Goal: Information Seeking & Learning: Learn about a topic

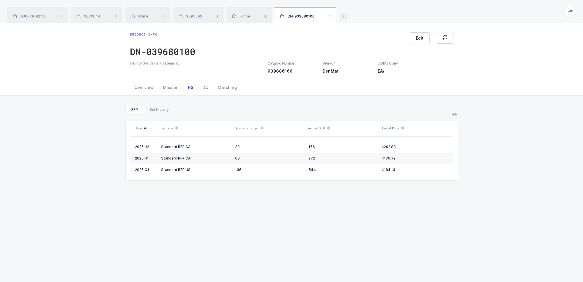
click at [345, 17] on icon at bounding box center [343, 16] width 7 height 7
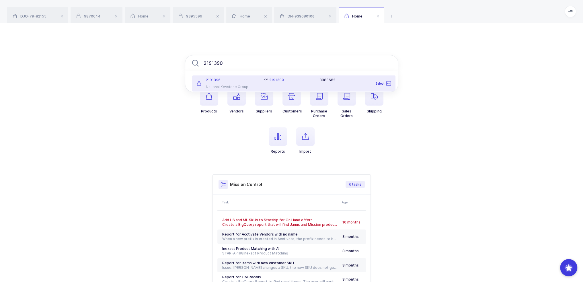
type input "2191390"
click at [262, 85] on div "KY- 2191390 3383682" at bounding box center [327, 83] width 134 height 11
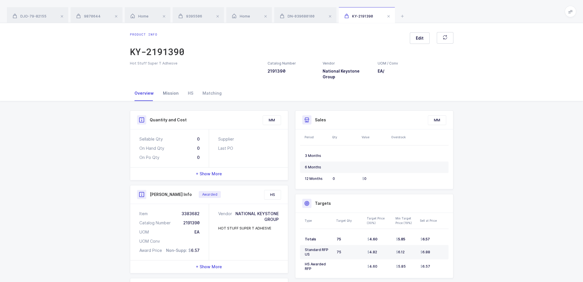
click at [167, 85] on div "Mission" at bounding box center [170, 92] width 25 height 15
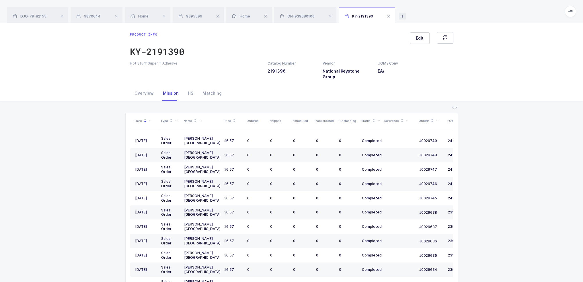
click at [403, 15] on icon at bounding box center [402, 16] width 7 height 7
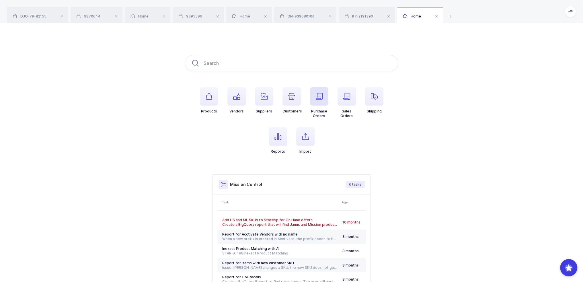
click at [318, 99] on icon "button" at bounding box center [319, 96] width 7 height 7
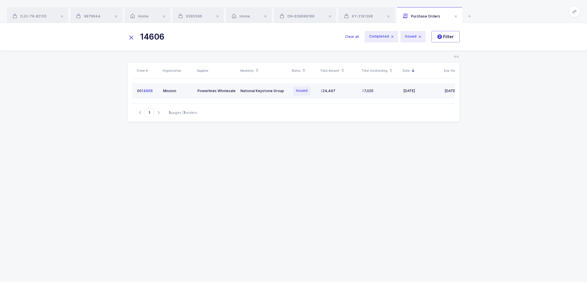
type input "14606"
click at [265, 94] on td "National Keystone Group" at bounding box center [264, 90] width 52 height 15
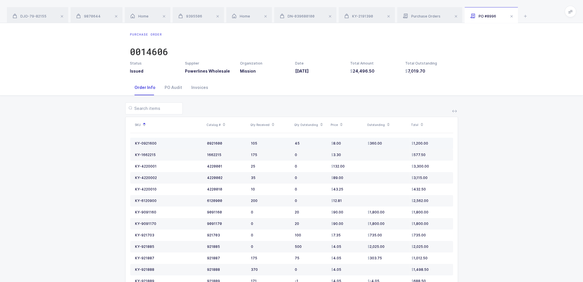
drag, startPoint x: 440, startPoint y: 142, endPoint x: 435, endPoint y: 143, distance: 5.1
click at [435, 143] on div "1,200.00" at bounding box center [429, 143] width 37 height 5
click at [448, 145] on td "1,200.00" at bounding box center [431, 143] width 44 height 11
click at [524, 17] on icon at bounding box center [525, 16] width 7 height 7
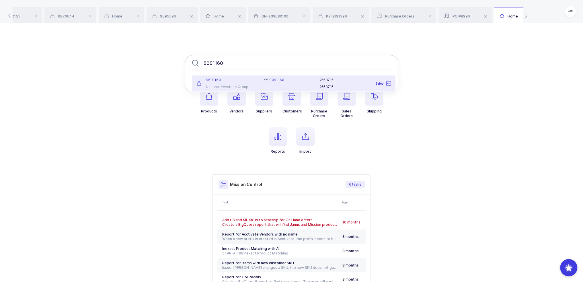
click at [245, 69] on input "9091160" at bounding box center [291, 63] width 213 height 16
type input "9091160"
click at [245, 82] on div "9091160" at bounding box center [227, 80] width 60 height 5
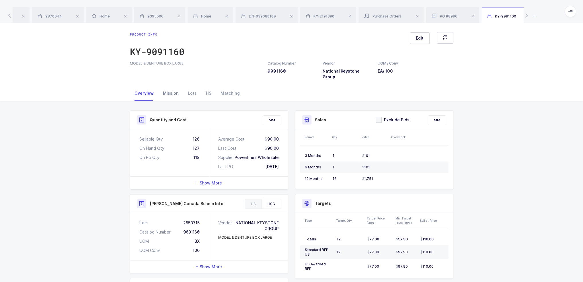
click at [170, 90] on div "Mission" at bounding box center [170, 92] width 25 height 15
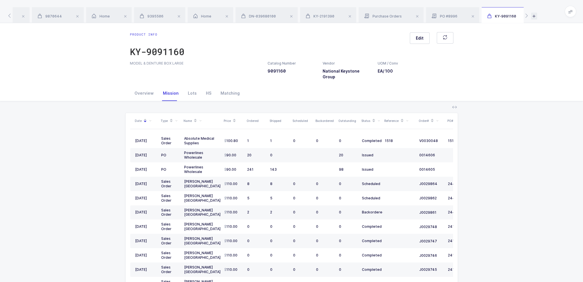
click at [533, 15] on icon at bounding box center [534, 16] width 6 height 7
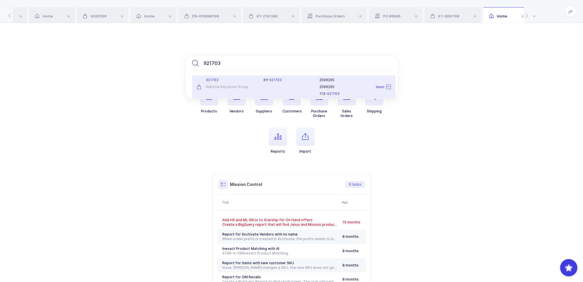
type input "921703"
click at [229, 83] on div "921703 National Keystone Group" at bounding box center [226, 87] width 67 height 18
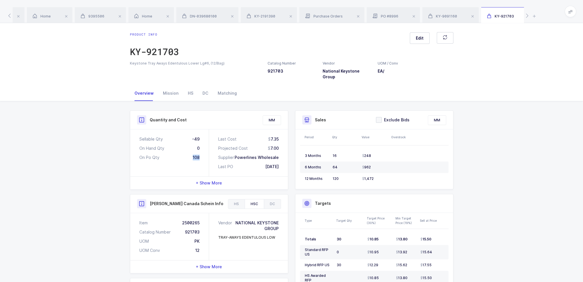
drag, startPoint x: 190, startPoint y: 152, endPoint x: 208, endPoint y: 151, distance: 18.1
click at [208, 151] on div "Sellable Qty -49 On Hand Qty 0 On Po Qty 108" at bounding box center [169, 152] width 79 height 47
click at [198, 155] on div "108" at bounding box center [196, 158] width 7 height 6
click at [170, 85] on div "Mission" at bounding box center [170, 92] width 25 height 15
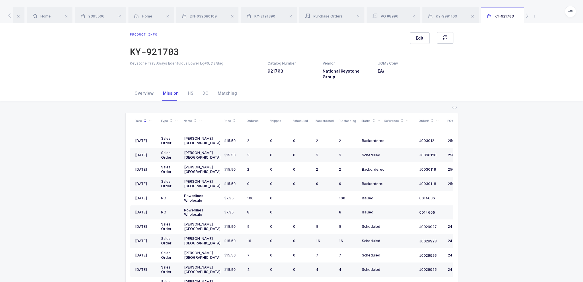
click at [131, 89] on div "Overview" at bounding box center [144, 92] width 28 height 15
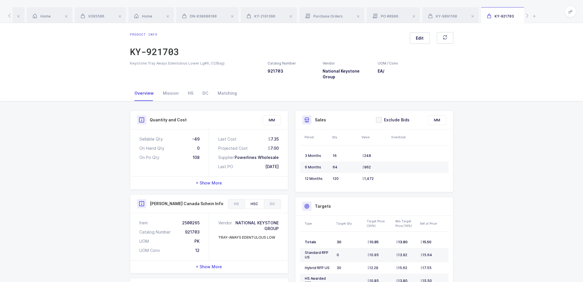
click at [134, 88] on div "Overview" at bounding box center [144, 92] width 28 height 15
click at [164, 87] on div "Mission" at bounding box center [170, 92] width 25 height 15
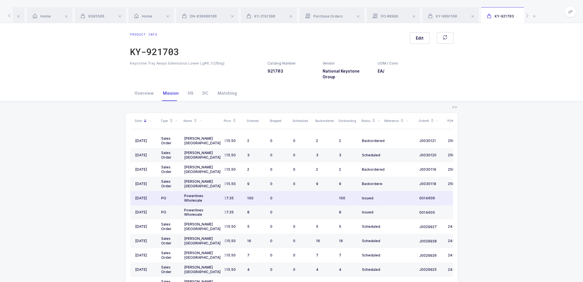
drag, startPoint x: 411, startPoint y: 193, endPoint x: 405, endPoint y: 191, distance: 6.3
click at [405, 191] on td at bounding box center [399, 198] width 34 height 14
drag, startPoint x: 405, startPoint y: 191, endPoint x: 184, endPoint y: 188, distance: 220.8
click at [184, 191] on tr "05/06/2025 PO Powerlines Wholesale 7.35 100 0 100 Issued 0014606 09/30/2025" at bounding box center [310, 198] width 361 height 14
click at [184, 194] on div "Powerlines Wholesale" at bounding box center [202, 198] width 36 height 9
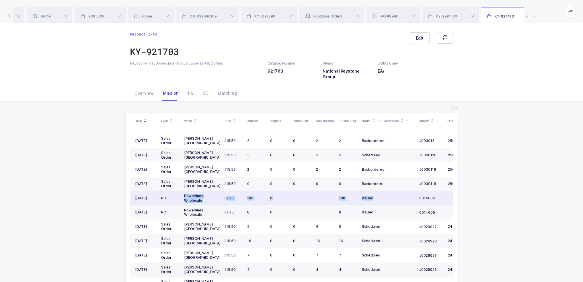
drag, startPoint x: 184, startPoint y: 188, endPoint x: 369, endPoint y: 188, distance: 185.2
click at [368, 191] on tr "05/06/2025 PO Powerlines Wholesale 7.35 100 0 100 Issued 0014606 09/30/2025" at bounding box center [310, 198] width 361 height 14
click at [369, 191] on td "Issued" at bounding box center [371, 198] width 23 height 14
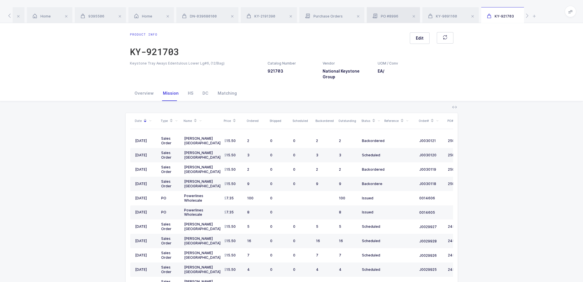
click at [401, 21] on div "PO #8996" at bounding box center [393, 15] width 53 height 16
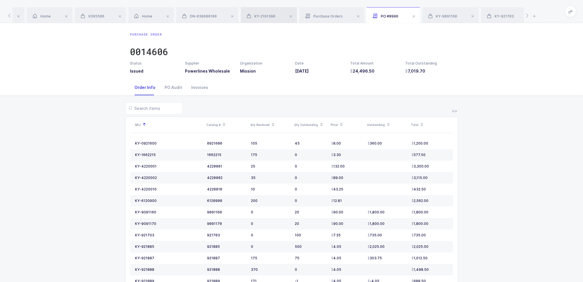
click at [258, 18] on span "KY-2191390" at bounding box center [261, 16] width 29 height 4
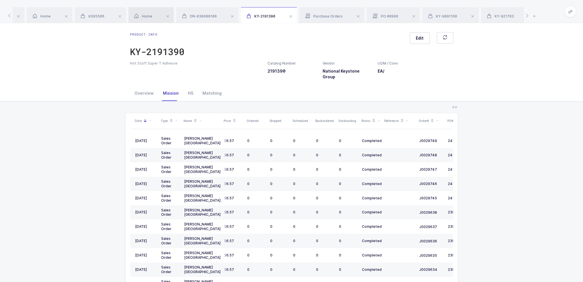
click at [144, 13] on div "Home" at bounding box center [151, 15] width 46 height 16
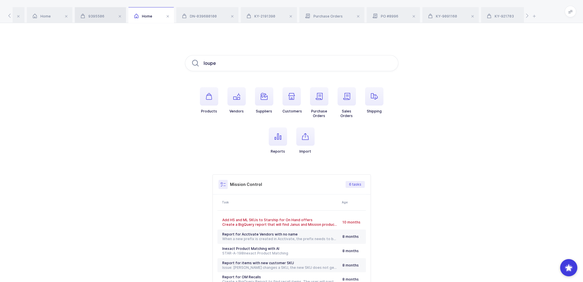
click at [87, 13] on div "9395506" at bounding box center [100, 15] width 51 height 16
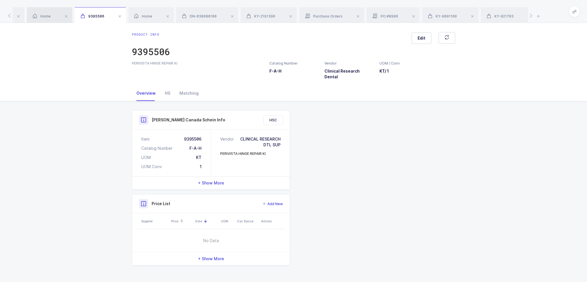
click at [47, 14] on span "Home" at bounding box center [42, 16] width 18 height 4
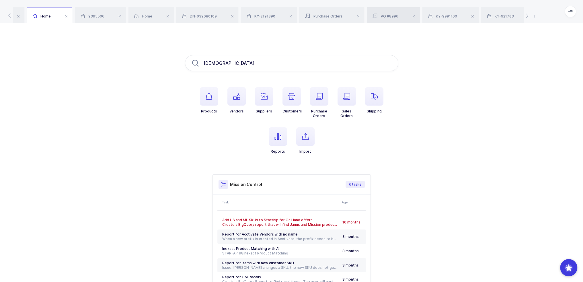
click at [392, 15] on span "PO #8996" at bounding box center [385, 16] width 26 height 4
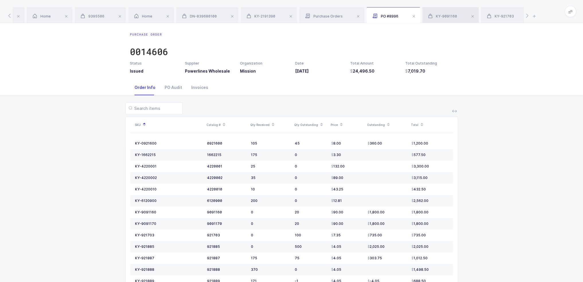
click at [443, 14] on span "KY-9091160" at bounding box center [442, 16] width 29 height 4
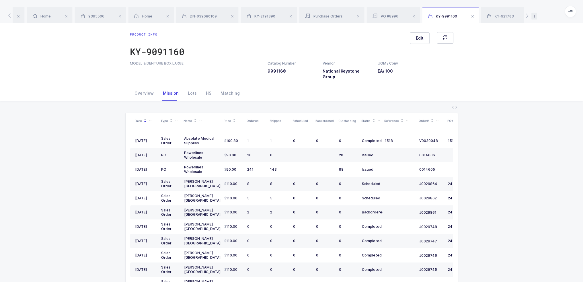
click at [532, 14] on icon at bounding box center [534, 16] width 6 height 7
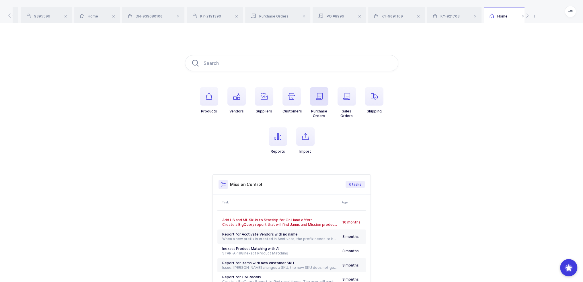
click at [320, 102] on span "button" at bounding box center [319, 96] width 18 height 18
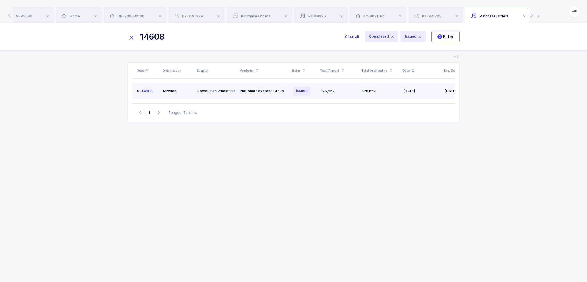
type input "14608"
click at [276, 93] on td "National Keystone Group" at bounding box center [264, 90] width 52 height 15
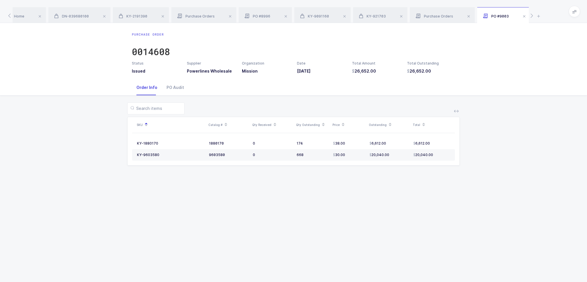
drag, startPoint x: 451, startPoint y: 169, endPoint x: 466, endPoint y: 209, distance: 43.1
click at [466, 209] on div "Purchase Order 0014608 Status Issued Supplier Powerlines Wholesale Organization…" at bounding box center [293, 152] width 587 height 259
drag, startPoint x: 439, startPoint y: 156, endPoint x: 444, endPoint y: 158, distance: 5.8
click at [444, 158] on td "20,040.00" at bounding box center [433, 154] width 44 height 11
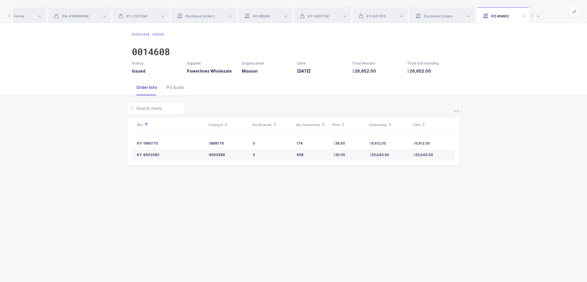
click at [274, 190] on div "Purchase Order 0014608 Status Issued Supplier Powerlines Wholesale Organization…" at bounding box center [293, 152] width 587 height 259
click at [163, 173] on div "SKU Catalog # Qty Received Qty Outstanding Price Outstanding Total KY-1880170 1…" at bounding box center [294, 137] width 578 height 84
click at [149, 141] on div "KY-1880170" at bounding box center [147, 143] width 21 height 5
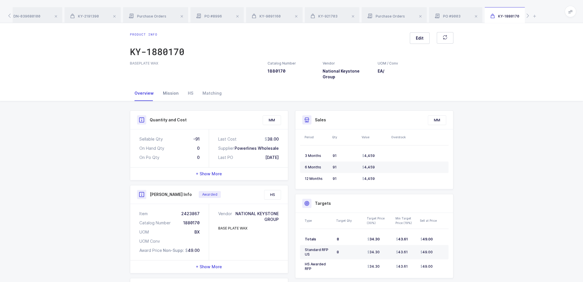
click at [173, 88] on div "Mission" at bounding box center [170, 92] width 25 height 15
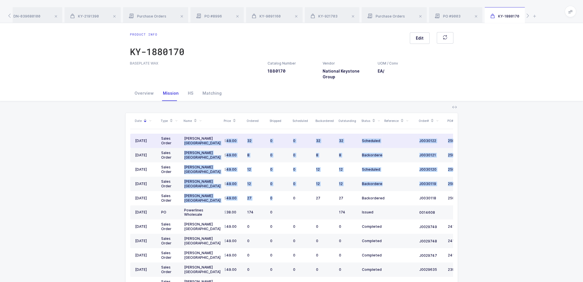
drag, startPoint x: 272, startPoint y: 190, endPoint x: 210, endPoint y: 135, distance: 82.5
click at [210, 135] on tbody "09/09/2025 Sales Order Henry Schein USA 49.00 32 0 0 32 32 Scheduled J0030122 2…" at bounding box center [310, 277] width 361 height 286
click at [210, 136] on div "Henry Schein USA" at bounding box center [202, 140] width 36 height 9
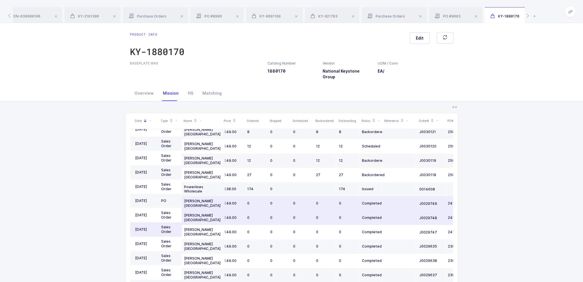
scroll to position [57, 0]
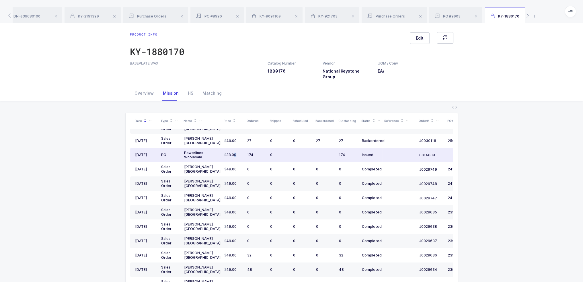
drag, startPoint x: 234, startPoint y: 149, endPoint x: 244, endPoint y: 149, distance: 10.1
click at [244, 149] on td "38.00" at bounding box center [233, 155] width 23 height 14
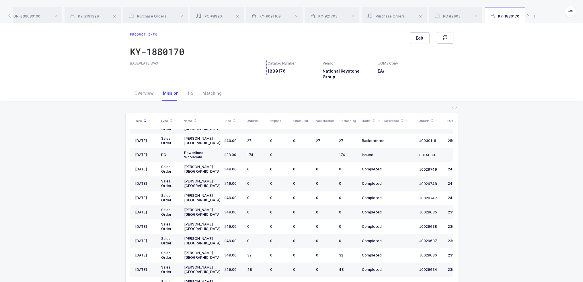
click at [276, 69] on div "Catalog Number 1880170" at bounding box center [282, 67] width 28 height 13
click at [132, 85] on div "Overview" at bounding box center [144, 92] width 28 height 15
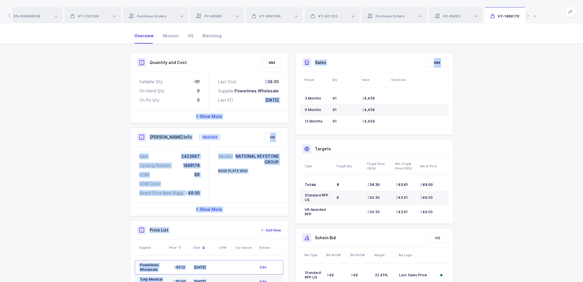
drag, startPoint x: 256, startPoint y: 94, endPoint x: 292, endPoint y: 92, distance: 35.9
click at [292, 92] on div "Quantity and Cost MM Sellable Qty -91 On Hand Qty 0 On Po Qty 0 Last Cost 38.00…" at bounding box center [291, 188] width 330 height 270
click at [283, 93] on div "Last Cost 38.00 Supplier Powerlines Wholesale Last PO 05/12/2025" at bounding box center [248, 91] width 79 height 38
drag, startPoint x: 279, startPoint y: 95, endPoint x: 256, endPoint y: 95, distance: 22.7
click at [256, 95] on div "Last Cost 38.00 Supplier Powerlines Wholesale Last PO 05/12/2025" at bounding box center [248, 91] width 79 height 38
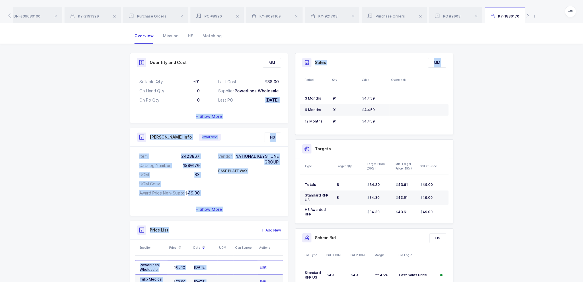
click at [265, 97] on div "05/12/2025" at bounding box center [271, 100] width 13 height 6
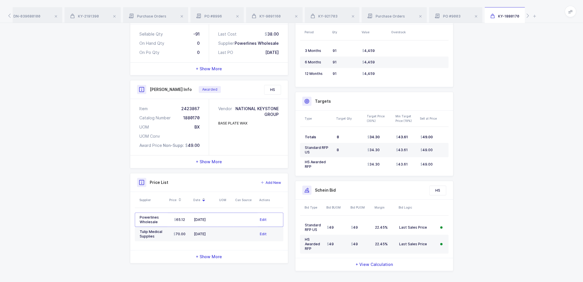
scroll to position [106, 0]
drag, startPoint x: 174, startPoint y: 215, endPoint x: 226, endPoint y: 210, distance: 52.7
click at [226, 212] on tr "Powerlines Wholesale 65.12 03/21/2025 Edit" at bounding box center [209, 219] width 149 height 14
click at [226, 212] on td at bounding box center [225, 219] width 16 height 14
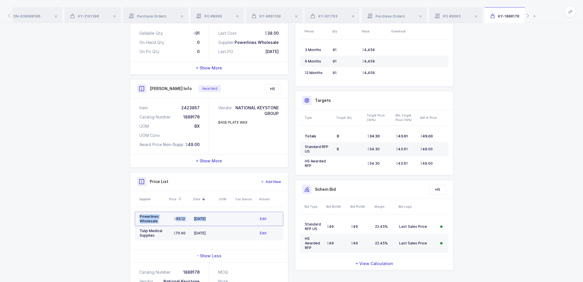
drag, startPoint x: 226, startPoint y: 211, endPoint x: 138, endPoint y: 210, distance: 87.7
click at [138, 212] on tr "Powerlines Wholesale 65.12 03/21/2025 Edit" at bounding box center [209, 219] width 149 height 14
click at [138, 212] on td "Powerlines Wholesale" at bounding box center [151, 219] width 33 height 14
drag, startPoint x: 138, startPoint y: 210, endPoint x: 227, endPoint y: 211, distance: 88.3
click at [227, 212] on tr "Powerlines Wholesale 65.12 03/21/2025 Edit" at bounding box center [209, 219] width 149 height 14
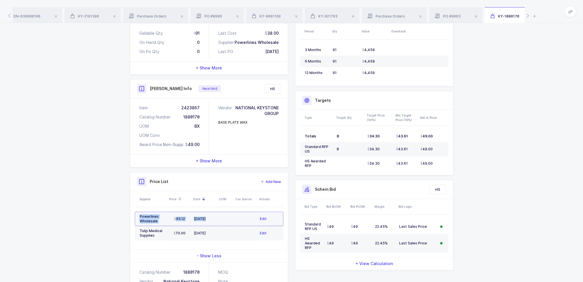
click at [227, 212] on td at bounding box center [225, 219] width 16 height 14
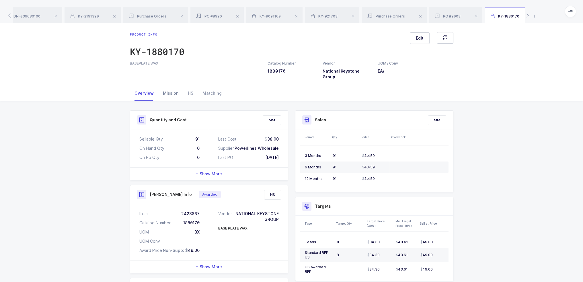
click at [169, 85] on div "Mission" at bounding box center [170, 92] width 25 height 15
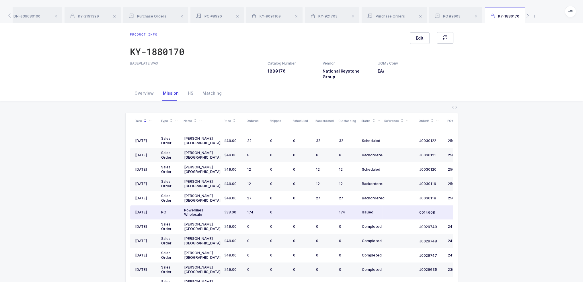
drag, startPoint x: 248, startPoint y: 204, endPoint x: 242, endPoint y: 205, distance: 6.1
click at [242, 205] on tr "05/12/2025 PO Powerlines Wholesale 38.00 174 0 174 Issued 0014608 09/30/2025" at bounding box center [310, 212] width 361 height 14
click at [242, 210] on div "38.00" at bounding box center [233, 212] width 18 height 5
click at [237, 210] on div "38.00" at bounding box center [233, 212] width 18 height 5
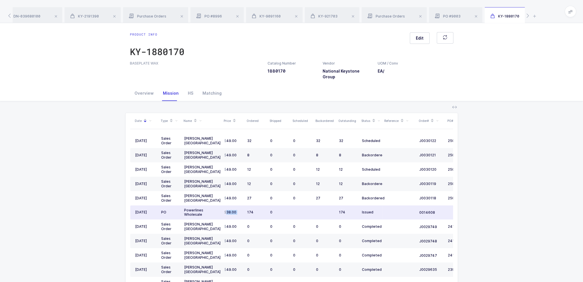
click at [237, 210] on div "38.00" at bounding box center [233, 212] width 18 height 5
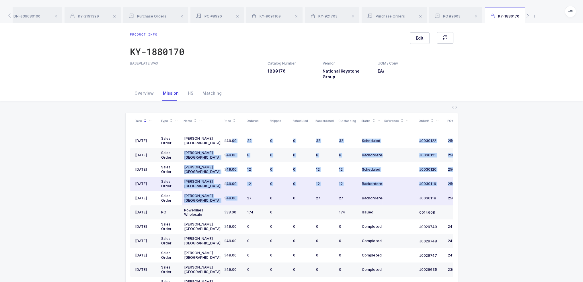
drag, startPoint x: 232, startPoint y: 135, endPoint x: 247, endPoint y: 191, distance: 57.9
click at [247, 191] on tbody "09/09/2025 Sales Order Henry Schein USA 49.00 32 0 0 32 32 Scheduled J0030122 2…" at bounding box center [310, 277] width 361 height 286
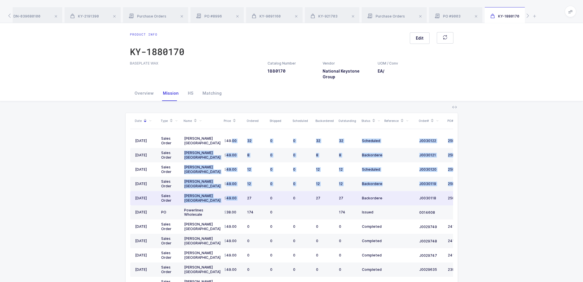
click at [247, 196] on div "27" at bounding box center [256, 198] width 18 height 5
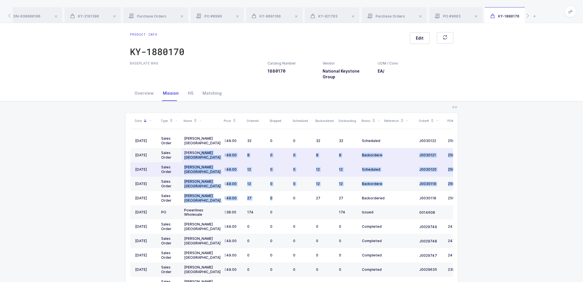
drag, startPoint x: 271, startPoint y: 194, endPoint x: 197, endPoint y: 155, distance: 83.9
click at [197, 155] on tbody "09/09/2025 Sales Order Henry Schein USA 49.00 32 0 0 32 32 Scheduled J0030122 2…" at bounding box center [310, 277] width 361 height 286
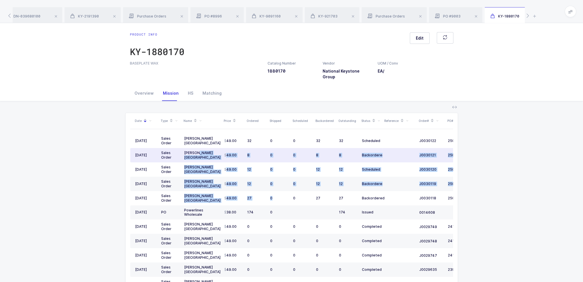
click at [196, 154] on td "Henry Schein USA" at bounding box center [202, 155] width 40 height 14
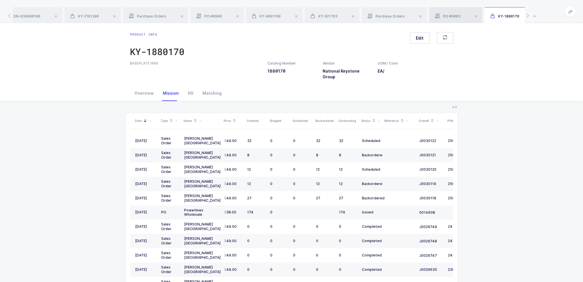
click at [456, 13] on div "PO #9003" at bounding box center [455, 15] width 53 height 16
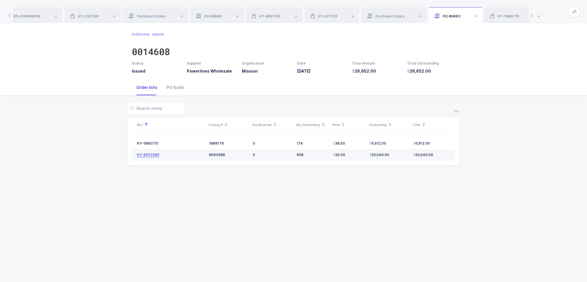
click at [153, 155] on div "KY-9603580" at bounding box center [148, 155] width 22 height 5
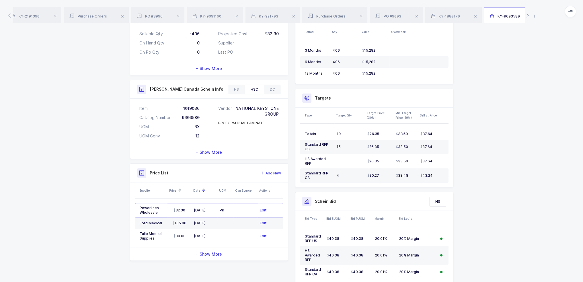
scroll to position [131, 0]
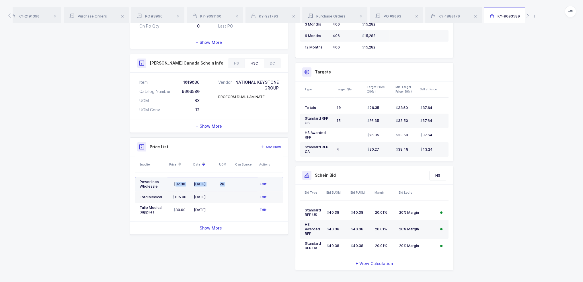
drag, startPoint x: 165, startPoint y: 179, endPoint x: 238, endPoint y: 179, distance: 72.5
click at [238, 179] on tr "Powerlines Wholesale 32.30 03/21/2025 PK Edit" at bounding box center [209, 184] width 149 height 14
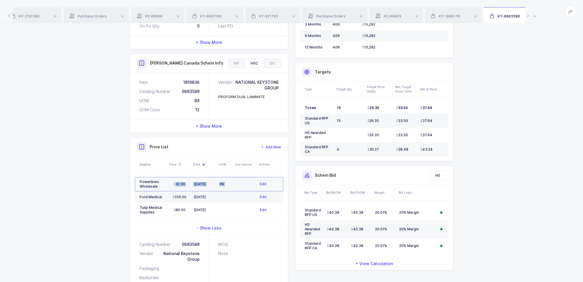
click at [238, 179] on td at bounding box center [245, 184] width 24 height 14
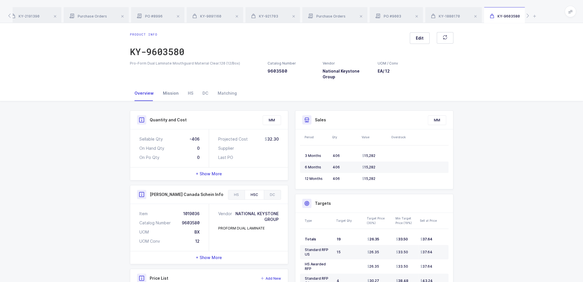
click at [172, 91] on div "Mission" at bounding box center [170, 92] width 25 height 15
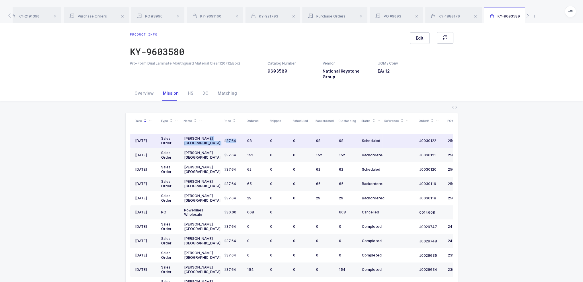
drag, startPoint x: 203, startPoint y: 134, endPoint x: 243, endPoint y: 132, distance: 40.2
click at [243, 134] on tr "09/09/2025 Sales Order Henry Schein USA 37.64 98 0 0 98 98 Scheduled J0030122 2…" at bounding box center [310, 141] width 361 height 14
click at [243, 134] on td "37.64" at bounding box center [233, 141] width 23 height 14
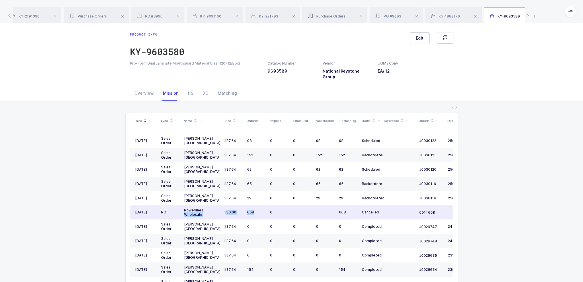
drag, startPoint x: 247, startPoint y: 206, endPoint x: 209, endPoint y: 204, distance: 37.3
click at [209, 205] on tr "05/12/2025 PO Powerlines Wholesale 30.00 668 0 668 Cancelled 0014608 09/30/2025" at bounding box center [310, 212] width 361 height 14
click at [209, 208] on div "Powerlines Wholesale" at bounding box center [202, 212] width 36 height 9
drag, startPoint x: 220, startPoint y: 204, endPoint x: 258, endPoint y: 205, distance: 37.6
click at [258, 205] on tr "05/12/2025 PO Powerlines Wholesale 30.00 668 0 668 Cancelled 0014608 09/30/2025" at bounding box center [310, 212] width 361 height 14
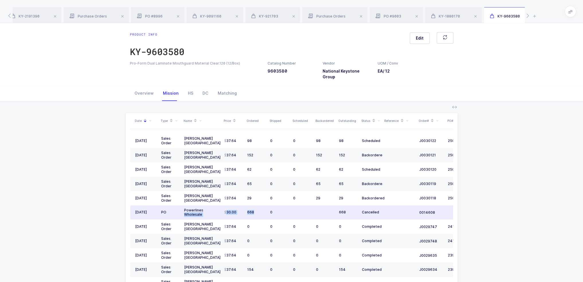
click at [258, 210] on div "668" at bounding box center [256, 212] width 18 height 5
click at [143, 86] on div "Overview" at bounding box center [144, 92] width 28 height 15
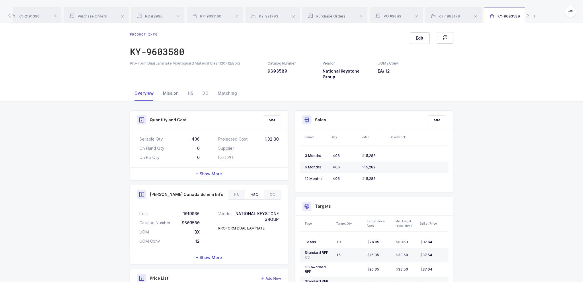
click at [169, 90] on div "Mission" at bounding box center [170, 92] width 25 height 15
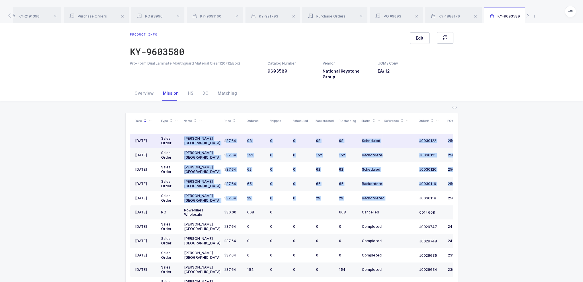
drag, startPoint x: 394, startPoint y: 192, endPoint x: 183, endPoint y: 133, distance: 218.7
click at [183, 134] on tbody "09/09/2025 Sales Order Henry Schein USA 37.64 98 0 0 98 98 Scheduled J0030122 2…" at bounding box center [310, 277] width 361 height 286
click at [183, 134] on td "Henry Schein USA" at bounding box center [202, 141] width 40 height 14
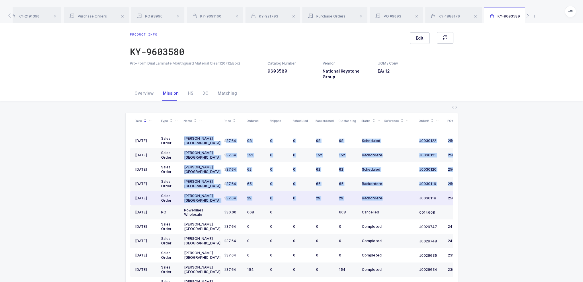
drag, startPoint x: 183, startPoint y: 133, endPoint x: 405, endPoint y: 195, distance: 230.4
click at [405, 195] on tbody "09/09/2025 Sales Order Henry Schein USA 37.64 98 0 0 98 98 Scheduled J0030122 2…" at bounding box center [310, 277] width 361 height 286
click at [405, 195] on td at bounding box center [399, 198] width 34 height 14
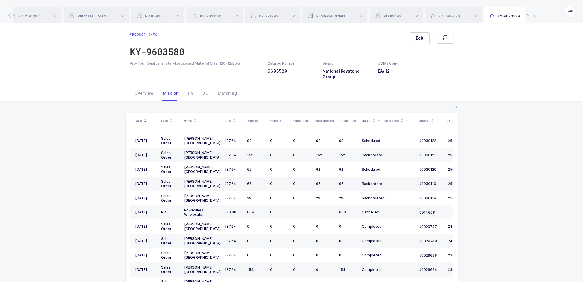
click at [147, 88] on div "Overview" at bounding box center [144, 92] width 28 height 15
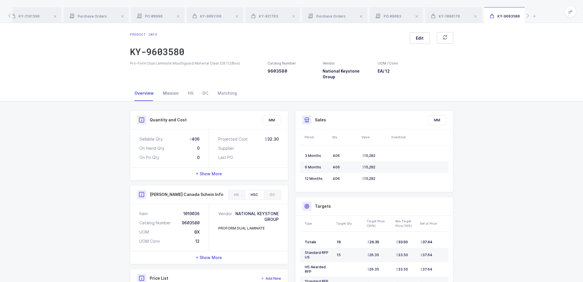
click at [169, 88] on div "Mission" at bounding box center [170, 92] width 25 height 15
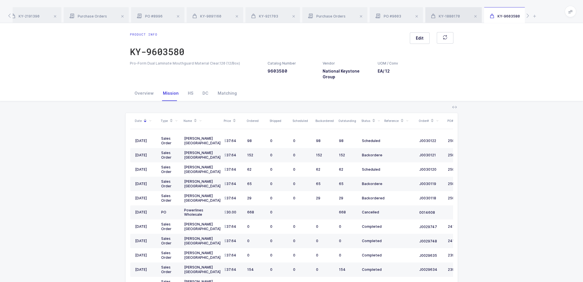
click at [456, 17] on span "KY-1880170" at bounding box center [445, 16] width 29 height 4
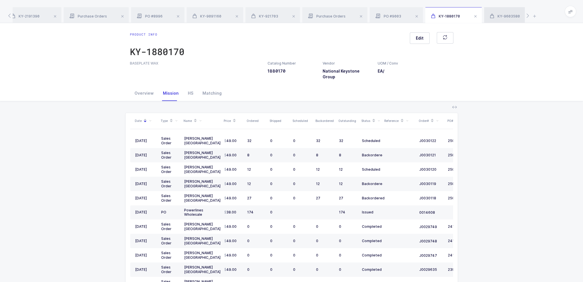
click at [506, 12] on div "KY-9603580" at bounding box center [513, 15] width 58 height 16
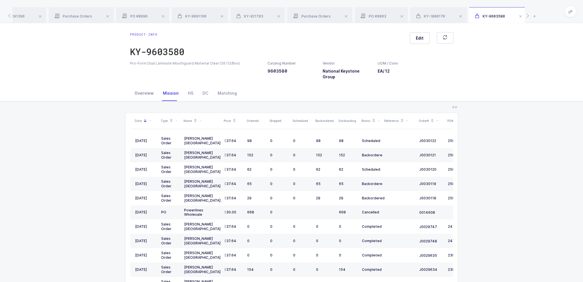
click at [148, 86] on div "Overview" at bounding box center [144, 92] width 28 height 15
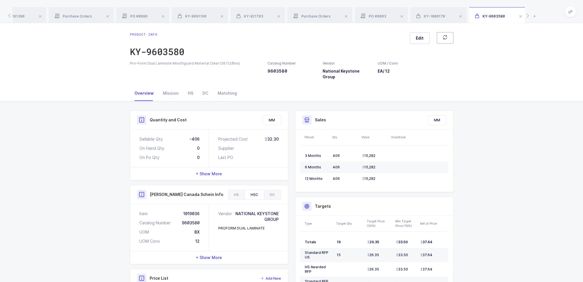
click at [452, 34] on button "button" at bounding box center [445, 37] width 17 height 11
click at [164, 89] on div "Mission" at bounding box center [170, 92] width 25 height 15
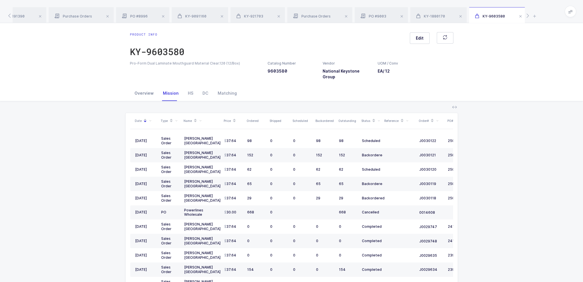
click at [152, 89] on div "Overview" at bounding box center [144, 92] width 28 height 15
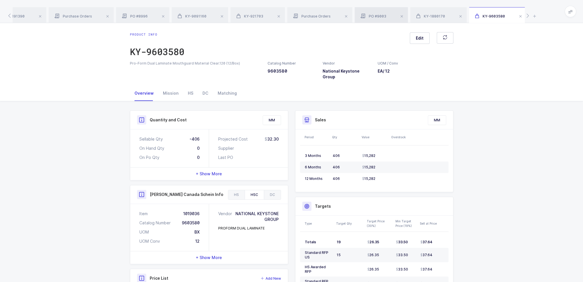
click at [369, 15] on span "PO #9003" at bounding box center [373, 16] width 26 height 4
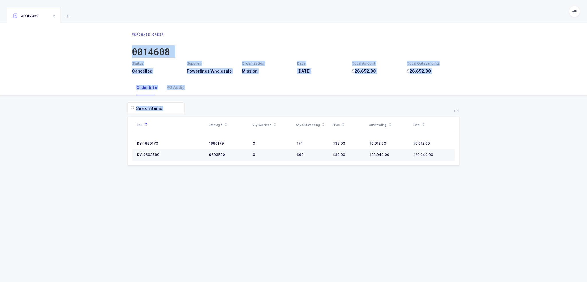
drag, startPoint x: 402, startPoint y: 221, endPoint x: 304, endPoint y: 28, distance: 217.1
click at [304, 28] on div "Purchase Order 0014608 Status Cancelled Supplier Powerlines Wholesale Organizat…" at bounding box center [293, 152] width 587 height 259
click at [304, 28] on div "Purchase Order 0014608 Status Cancelled Supplier Powerlines Wholesale Organizat…" at bounding box center [293, 51] width 587 height 57
drag, startPoint x: 307, startPoint y: 9, endPoint x: 357, endPoint y: 222, distance: 218.7
click at [357, 222] on div "PO #9003 Purchase Order 0014608 Status Cancelled Supplier Powerlines Wholesale …" at bounding box center [293, 141] width 587 height 282
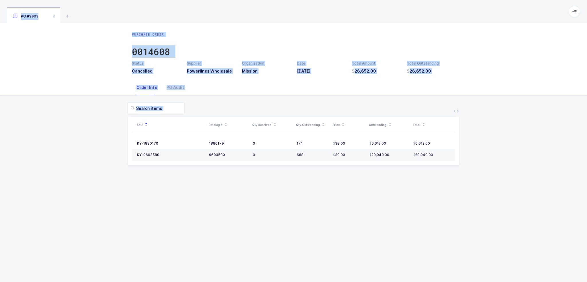
click at [357, 222] on div "Purchase Order 0014608 Status Cancelled Supplier Powerlines Wholesale Organizat…" at bounding box center [293, 152] width 587 height 259
drag, startPoint x: 439, startPoint y: 216, endPoint x: 431, endPoint y: 18, distance: 197.7
click at [431, 18] on div "PO #9003 Purchase Order 0014608 Status Cancelled Supplier Powerlines Wholesale …" at bounding box center [293, 141] width 587 height 282
click at [431, 18] on div "PO #9003" at bounding box center [293, 11] width 587 height 23
drag, startPoint x: 431, startPoint y: 18, endPoint x: 423, endPoint y: 210, distance: 191.7
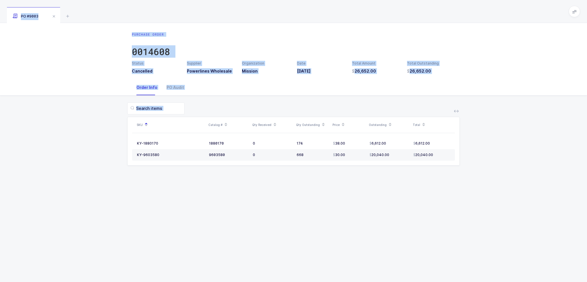
click at [423, 210] on div "PO #9003 Purchase Order 0014608 Status Cancelled Supplier Powerlines Wholesale …" at bounding box center [293, 141] width 587 height 282
click at [423, 210] on div "Purchase Order 0014608 Status Cancelled Supplier Powerlines Wholesale Organizat…" at bounding box center [293, 152] width 587 height 259
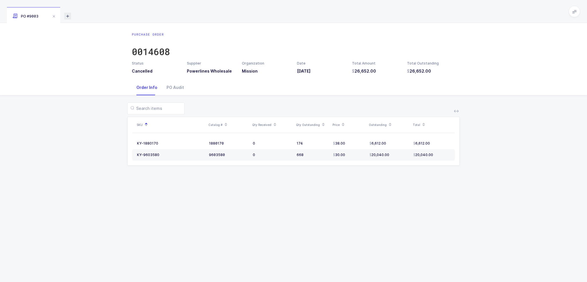
click at [67, 15] on icon at bounding box center [67, 16] width 7 height 7
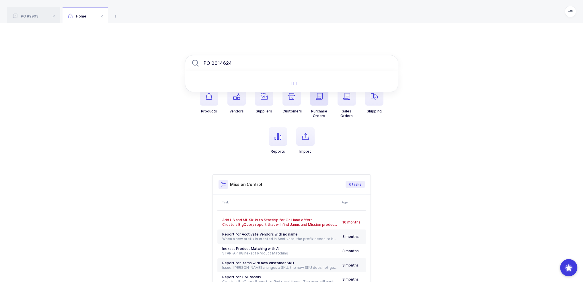
type input "PO 0014624"
click at [323, 100] on span "button" at bounding box center [319, 96] width 18 height 18
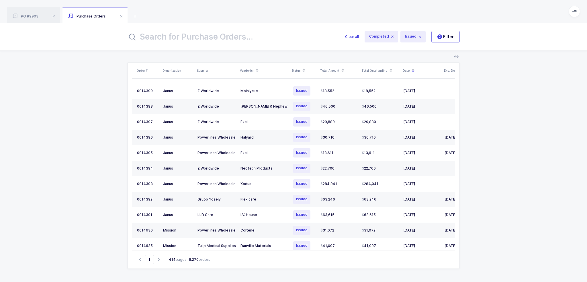
click at [200, 27] on div "Clear all Completed Issued 2 Filter" at bounding box center [293, 37] width 587 height 28
click at [200, 31] on input "text" at bounding box center [232, 37] width 211 height 14
paste input "PO 0014624"
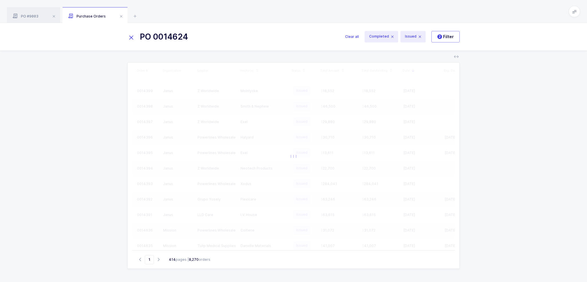
drag, startPoint x: 158, startPoint y: 39, endPoint x: 132, endPoint y: 39, distance: 26.7
click at [132, 39] on div "PO 0014624" at bounding box center [236, 37] width 218 height 14
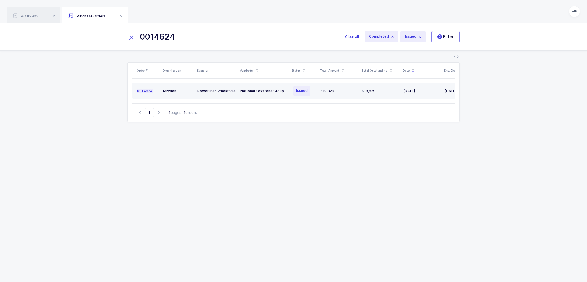
click at [242, 95] on td "N a t i o n a l K e y s t o n e G r o u p" at bounding box center [264, 90] width 52 height 15
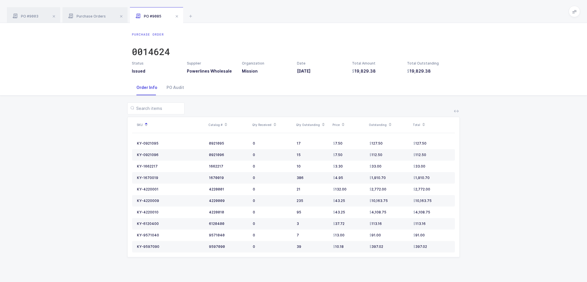
drag, startPoint x: 464, startPoint y: 74, endPoint x: 453, endPoint y: 71, distance: 11.5
click at [453, 71] on div "Purchase Order 0014624 Status Issued Supplier Powerlines Wholesale Organization…" at bounding box center [293, 51] width 587 height 57
click at [453, 71] on h3 "19,829.38" at bounding box center [431, 71] width 48 height 6
click at [179, 89] on div "PO Audit" at bounding box center [175, 87] width 27 height 15
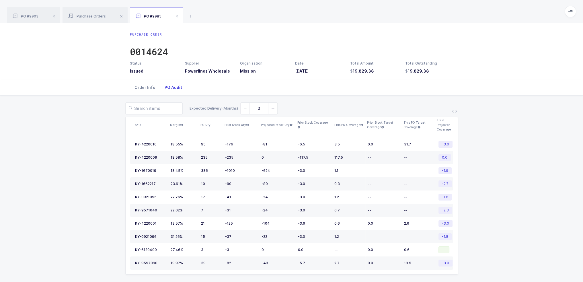
click at [146, 86] on div "Order Info" at bounding box center [145, 87] width 30 height 15
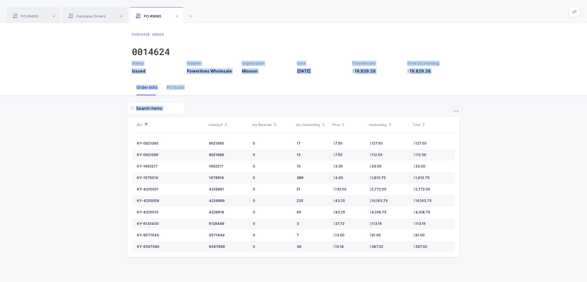
drag, startPoint x: 456, startPoint y: 247, endPoint x: 419, endPoint y: 34, distance: 216.7
click at [417, 39] on div "Purchase Order 0014624 Status Issued Supplier Powerlines Wholesale Organization…" at bounding box center [293, 152] width 587 height 259
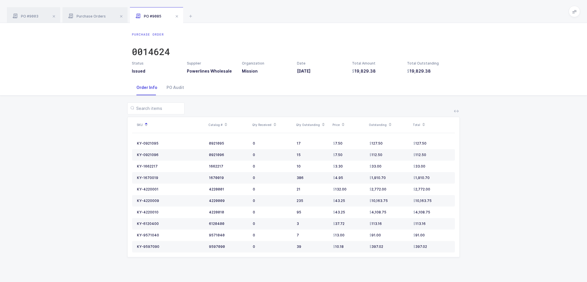
click at [419, 26] on div "Purchase Order 0014624 Status Issued Supplier Powerlines Wholesale Organization…" at bounding box center [293, 51] width 587 height 57
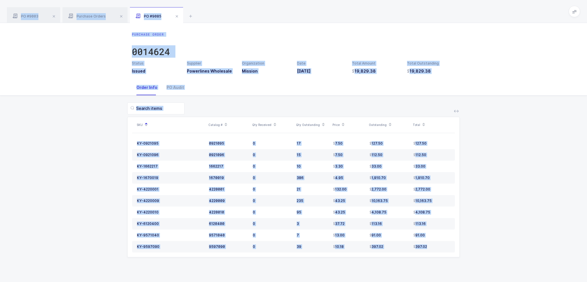
drag, startPoint x: 421, startPoint y: 19, endPoint x: 431, endPoint y: 254, distance: 235.3
click at [431, 254] on div "PO #9003 Purchase Orders PO #9085 Purchase Order 0014608 Status Cancelled Suppl…" at bounding box center [293, 141] width 587 height 282
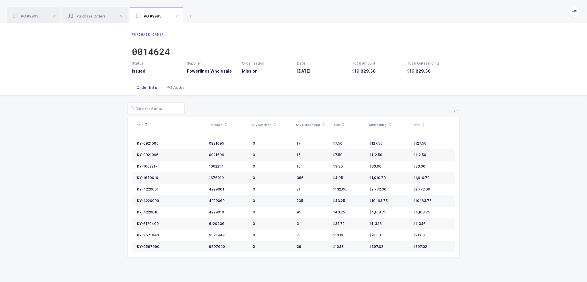
click at [432, 258] on div "SKU Catalog # Qty Received Qty Outstanding Price Outstanding Total KY-0921095 0…" at bounding box center [294, 182] width 578 height 175
click at [120, 151] on div "SKU Catalog # Qty Received Qty Outstanding Price Outstanding Total KY-0921095 0…" at bounding box center [294, 182] width 578 height 175
drag, startPoint x: 200, startPoint y: 50, endPoint x: 204, endPoint y: 15, distance: 35.7
click at [204, 15] on div "PO #9003 Purchase Orders PO #9085 Purchase Order 0014608 Status Cancelled Suppl…" at bounding box center [293, 141] width 587 height 282
click at [204, 15] on div "PO #9003 Purchase Orders PO #9085" at bounding box center [293, 11] width 587 height 23
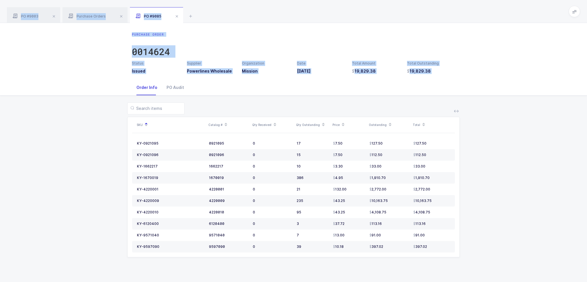
drag, startPoint x: 204, startPoint y: 15, endPoint x: 215, endPoint y: 91, distance: 77.6
click at [215, 91] on div "PO #9003 Purchase Orders PO #9085 Purchase Order 0014608 Status Cancelled Suppl…" at bounding box center [293, 141] width 587 height 282
click at [215, 91] on div "Order Info PO Audit" at bounding box center [293, 87] width 323 height 15
drag, startPoint x: 213, startPoint y: 102, endPoint x: 212, endPoint y: 33, distance: 69.4
click at [212, 33] on div "Purchase Order 0014624 Status Issued Supplier Powerlines Wholesale Organization…" at bounding box center [293, 152] width 587 height 259
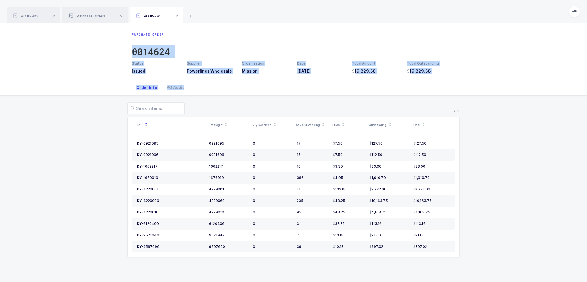
click at [212, 33] on div "Purchase Order 0014624" at bounding box center [293, 46] width 323 height 29
drag, startPoint x: 217, startPoint y: 19, endPoint x: 214, endPoint y: 117, distance: 97.2
click at [214, 117] on div "PO #9003 Purchase Orders PO #9085 Purchase Order 0014608 Status Cancelled Suppl…" at bounding box center [293, 141] width 587 height 282
click at [215, 112] on div at bounding box center [293, 108] width 333 height 12
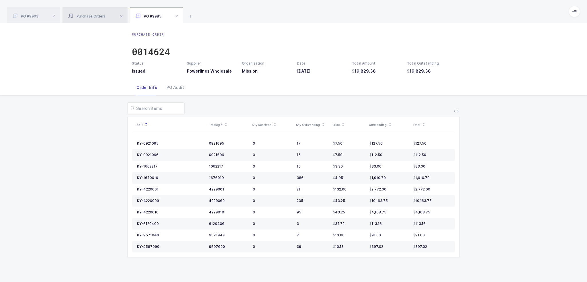
click at [86, 11] on div "Purchase Orders" at bounding box center [95, 15] width 65 height 16
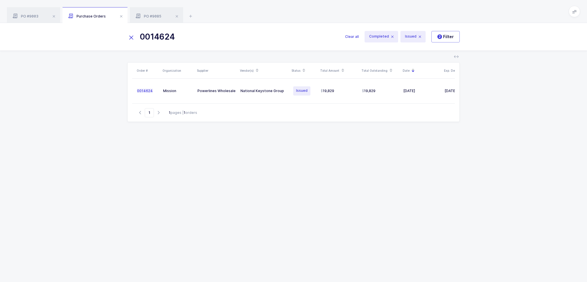
drag, startPoint x: 242, startPoint y: 45, endPoint x: 234, endPoint y: 42, distance: 8.6
click at [235, 43] on div "0014624 Clear all Completed Issued 2 Filter" at bounding box center [293, 37] width 587 height 28
drag, startPoint x: 234, startPoint y: 38, endPoint x: 165, endPoint y: 41, distance: 69.5
click at [165, 41] on input "0014624" at bounding box center [232, 37] width 211 height 14
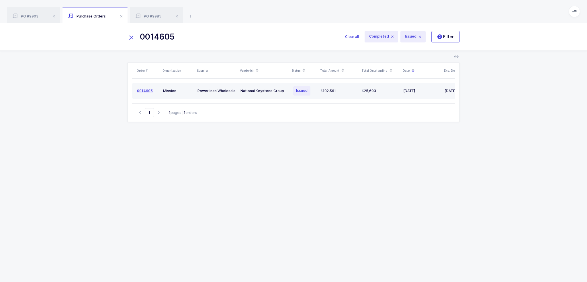
type input "0014605"
click at [275, 91] on div "National Keystone Group" at bounding box center [264, 91] width 47 height 5
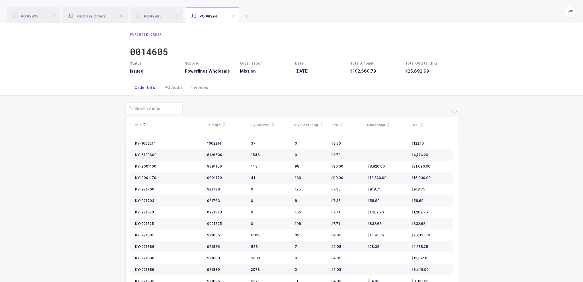
drag, startPoint x: 451, startPoint y: 72, endPoint x: 448, endPoint y: 77, distance: 5.4
click at [448, 77] on div "Purchase Order 0014605 Status Issued Supplier Powerlines Wholesale Organization…" at bounding box center [291, 51] width 583 height 57
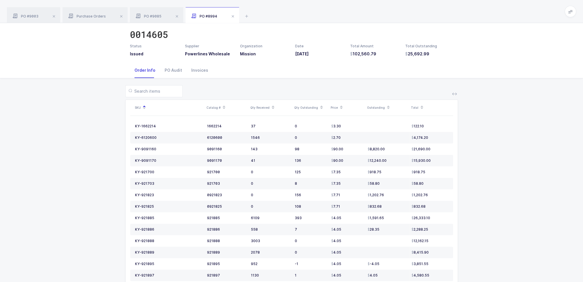
scroll to position [34, 0]
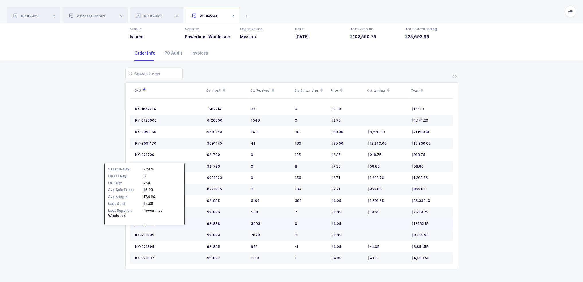
click at [145, 222] on div "KY-921888" at bounding box center [144, 223] width 19 height 5
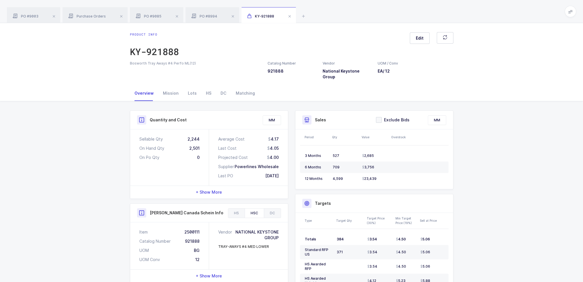
drag, startPoint x: 185, startPoint y: 124, endPoint x: 185, endPoint y: 128, distance: 4.9
click at [185, 129] on div "Sellable Qty 2,244 On Hand Qty 2,501 On Po Qty 0" at bounding box center [169, 157] width 79 height 56
click at [174, 91] on div "Mission" at bounding box center [170, 92] width 25 height 15
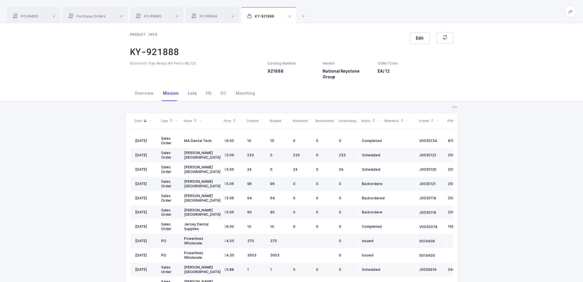
click at [194, 87] on div "Lots" at bounding box center [192, 92] width 18 height 15
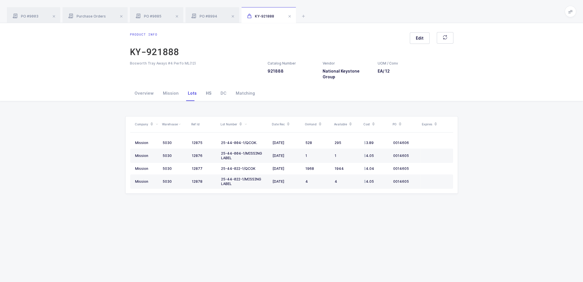
click at [204, 86] on div "HS" at bounding box center [208, 92] width 15 height 15
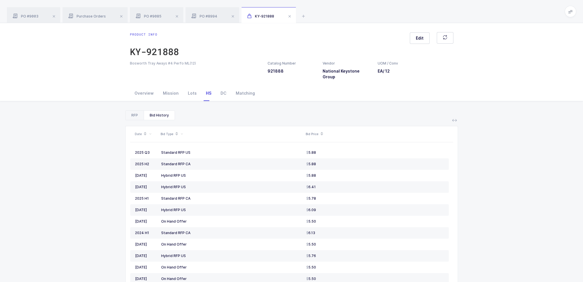
click at [133, 111] on div "RFP" at bounding box center [135, 115] width 18 height 9
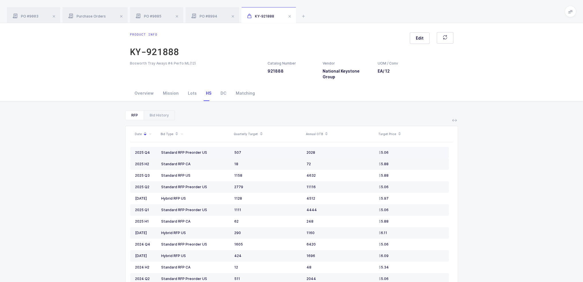
drag, startPoint x: 153, startPoint y: 151, endPoint x: 395, endPoint y: 146, distance: 242.0
click at [395, 147] on tr "2025 Q4 Standard RFP Preorder US 507 2028 5.06" at bounding box center [289, 152] width 319 height 11
click at [395, 150] on div "5.06" at bounding box center [411, 152] width 65 height 5
click at [303, 18] on icon at bounding box center [303, 16] width 7 height 7
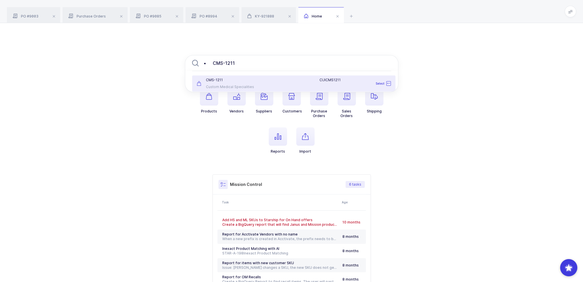
drag, startPoint x: 213, startPoint y: 64, endPoint x: 172, endPoint y: 64, distance: 41.3
click at [172, 64] on div "• CMS-1211 C M S - 1 2 1 1 Custom Medical Specialities C U I C M S 1 2 1 1 Sele…" at bounding box center [291, 180] width 583 height 315
type input "• CMS-1211"
click at [275, 90] on div at bounding box center [292, 90] width 212 height 2
click at [275, 85] on div "C U I C M S 1 2 1 1" at bounding box center [327, 83] width 134 height 11
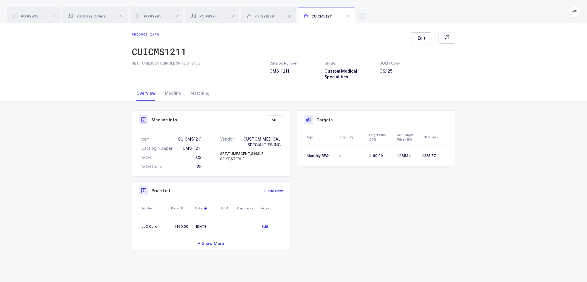
click at [360, 13] on icon at bounding box center [362, 16] width 7 height 7
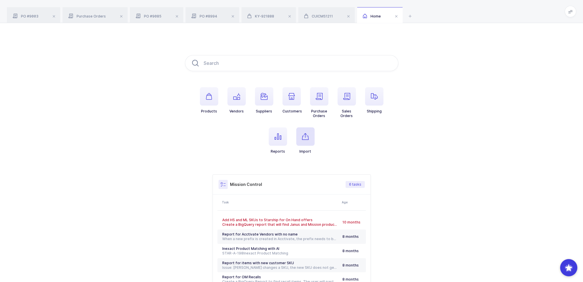
click at [307, 141] on span "button" at bounding box center [305, 136] width 18 height 18
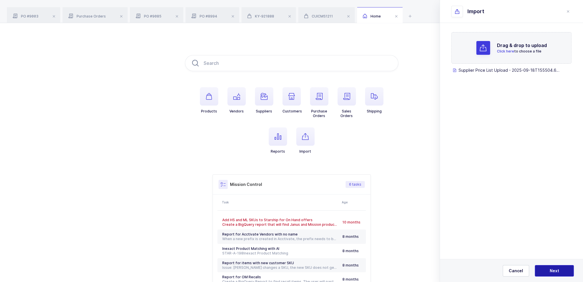
click at [561, 272] on button "Next" at bounding box center [554, 270] width 39 height 11
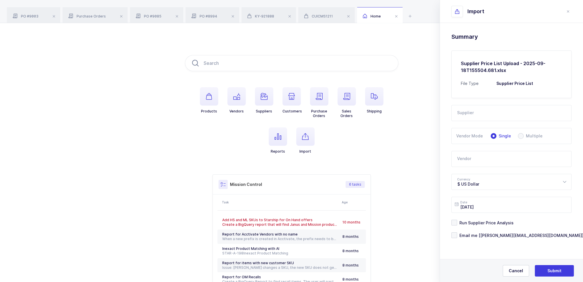
click at [487, 121] on form "Supplier 2M Marketing Group A1 Pharmaceuticals Adriadent AED Medical AHR Medica…" at bounding box center [511, 168] width 120 height 140
click at [489, 116] on input "text" at bounding box center [511, 113] width 120 height 16
click at [475, 130] on li "LLD Care" at bounding box center [513, 132] width 119 height 9
type input "LLD Care"
click at [470, 161] on input "text" at bounding box center [511, 159] width 120 height 16
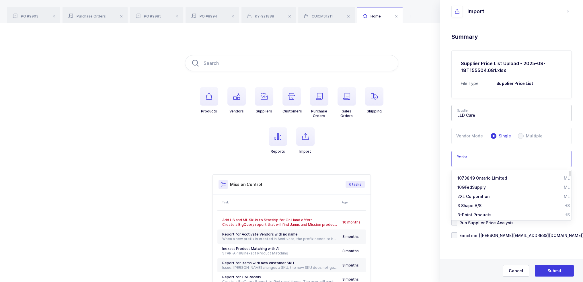
click at [465, 161] on input "text" at bounding box center [511, 159] width 120 height 16
click at [481, 179] on span "Custom Medical Specialities" at bounding box center [485, 177] width 57 height 5
type input "Custom Medical Specialities"
click at [476, 223] on span "Run Supplier Price Analysis" at bounding box center [485, 222] width 56 height 5
click at [457, 220] on input "Run Supplier Price Analysis" at bounding box center [457, 220] width 0 height 0
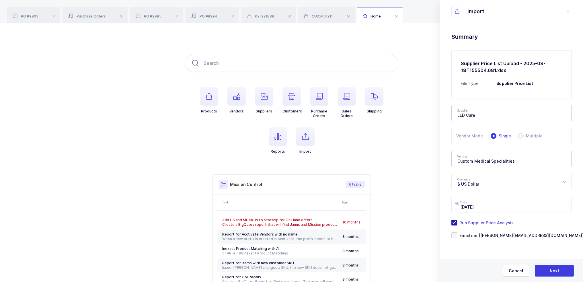
click at [475, 223] on span "Run Supplier Price Analysis" at bounding box center [485, 222] width 56 height 5
click at [457, 220] on input "Run Supplier Price Analysis" at bounding box center [457, 220] width 0 height 0
click at [475, 221] on span "Run Supplier Price Analysis" at bounding box center [485, 222] width 56 height 5
click at [457, 220] on input "Run Supplier Price Analysis" at bounding box center [457, 220] width 0 height 0
click at [476, 237] on span "Email me [[PERSON_NAME][EMAIL_ADDRESS][DOMAIN_NAME]]" at bounding box center [520, 235] width 126 height 5
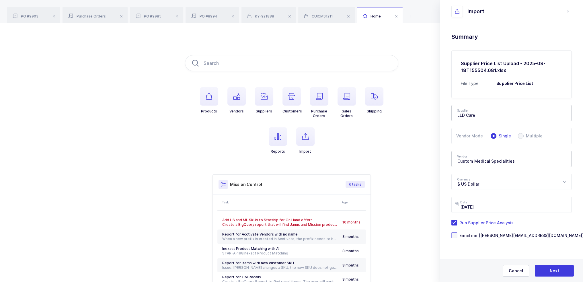
click at [457, 232] on input "Email me [[PERSON_NAME][EMAIL_ADDRESS][DOMAIN_NAME]]" at bounding box center [457, 232] width 0 height 0
click at [556, 266] on button "Next" at bounding box center [554, 270] width 39 height 11
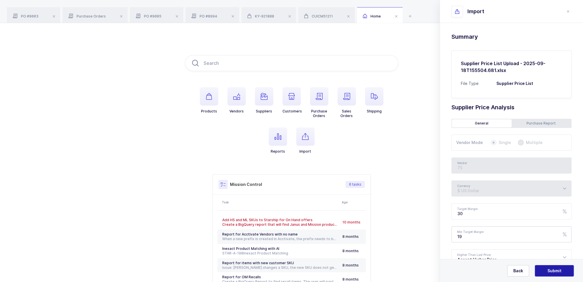
type input "Custom Medical Specialities"
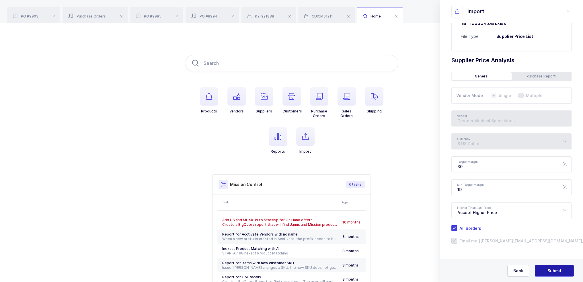
click at [558, 269] on span "Submit" at bounding box center [554, 271] width 14 height 6
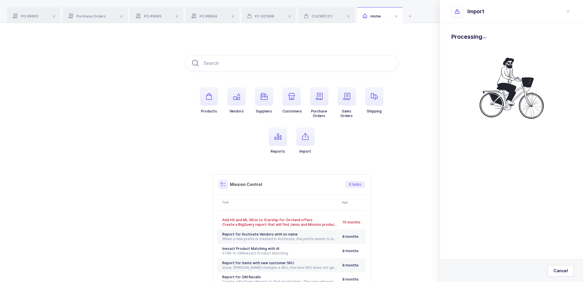
scroll to position [0, 0]
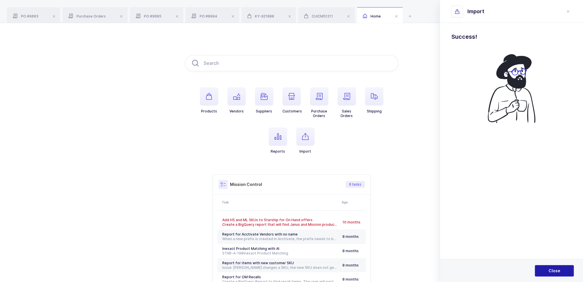
click at [556, 274] on button "Close" at bounding box center [554, 270] width 39 height 11
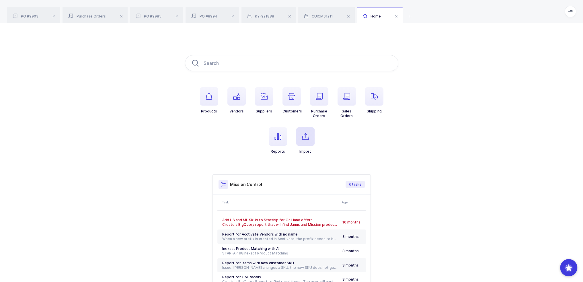
click at [304, 138] on icon "button" at bounding box center [305, 136] width 7 height 7
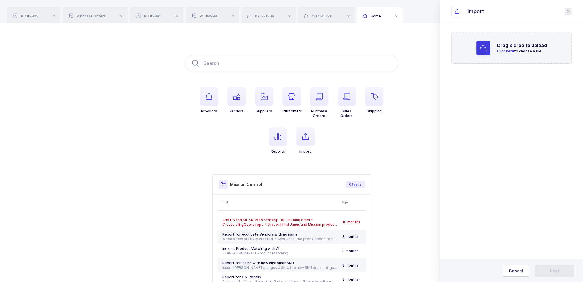
click at [570, 13] on button "close drawer" at bounding box center [568, 11] width 7 height 7
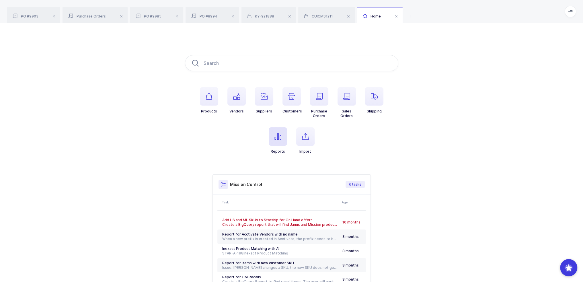
click at [281, 135] on icon "button" at bounding box center [277, 136] width 7 height 7
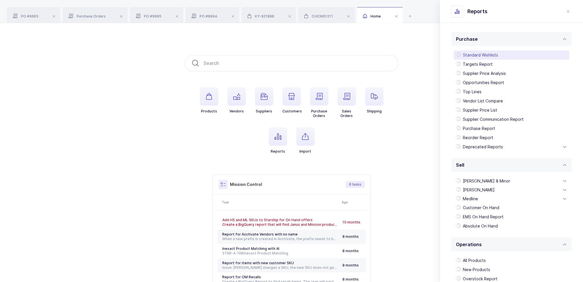
click at [485, 55] on div "Standard Wishlists" at bounding box center [512, 54] width 116 height 9
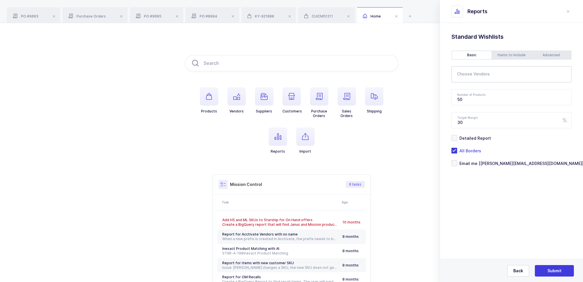
click at [477, 70] on div at bounding box center [506, 74] width 111 height 13
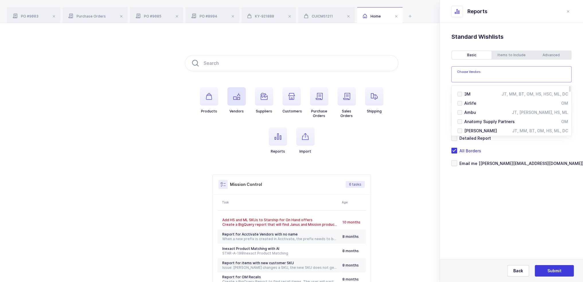
click at [242, 98] on span "button" at bounding box center [236, 96] width 18 height 18
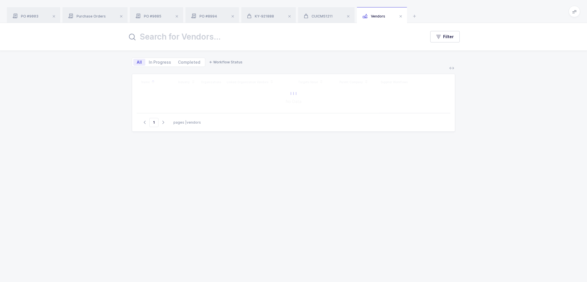
click at [214, 40] on input "text" at bounding box center [273, 37] width 292 height 14
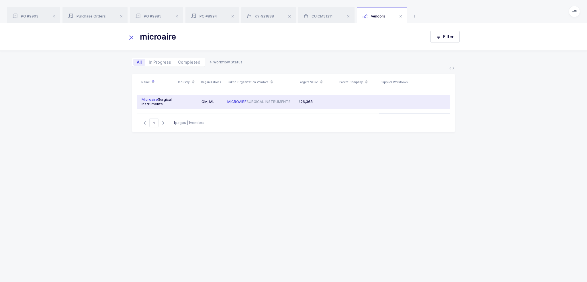
type input "microaire"
click at [286, 103] on div "MICROAIRE SURGICAL INSTRUMENTS" at bounding box center [260, 101] width 67 height 5
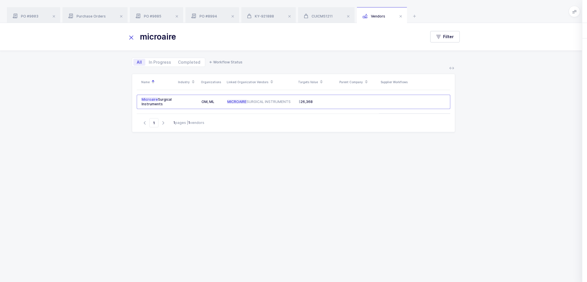
click at [534, 32] on div "Workflows" at bounding box center [530, 30] width 31 height 15
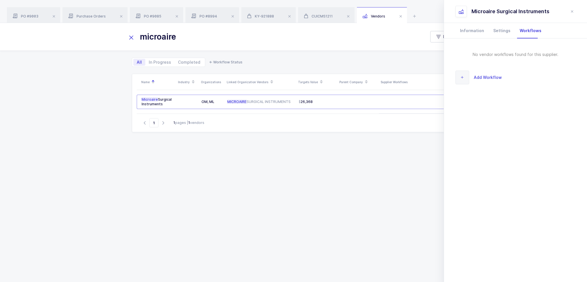
click at [481, 77] on span "Add Workflow" at bounding box center [488, 77] width 28 height 7
click at [491, 58] on input "text" at bounding box center [516, 53] width 120 height 16
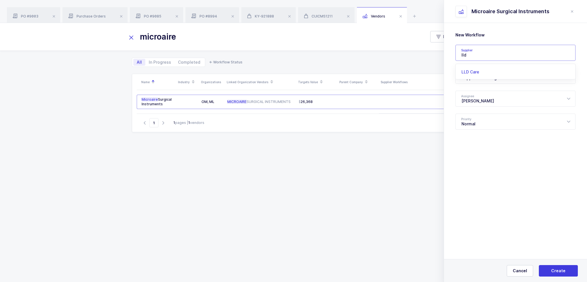
click at [470, 75] on li "LLD Care" at bounding box center [517, 71] width 119 height 9
type input "LLD Care"
click at [493, 79] on div "Supplier Sourcing" at bounding box center [516, 76] width 120 height 16
click at [484, 113] on span "Wishlist Sent" at bounding box center [475, 113] width 26 height 5
type input "Wishlist Sent"
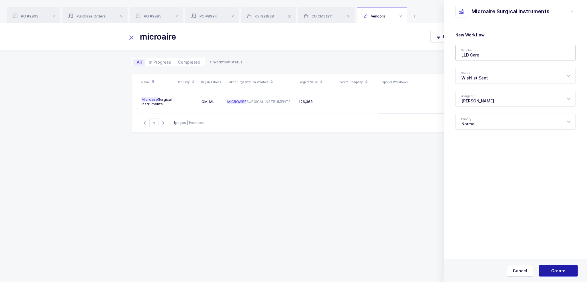
click at [551, 268] on button "Create" at bounding box center [558, 270] width 39 height 11
click at [551, 268] on section "Information Settings Workflows About Name Microaire Surgical Instruments Parent…" at bounding box center [515, 152] width 143 height 259
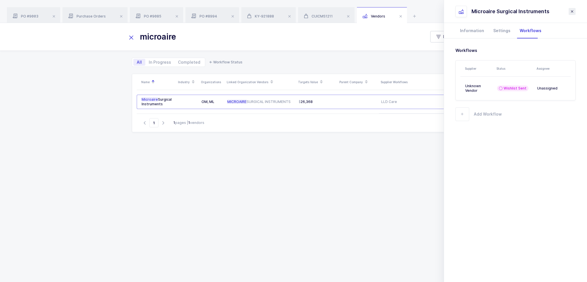
click at [575, 10] on button "close drawer" at bounding box center [572, 11] width 7 height 7
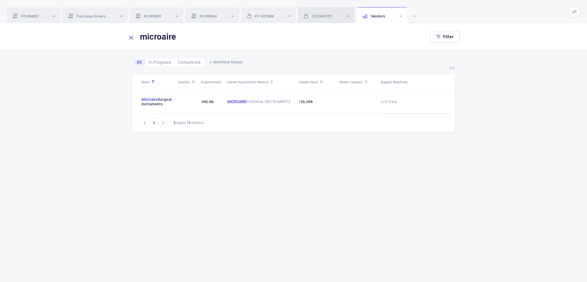
click at [321, 20] on div "CUICMS1211" at bounding box center [326, 15] width 56 height 16
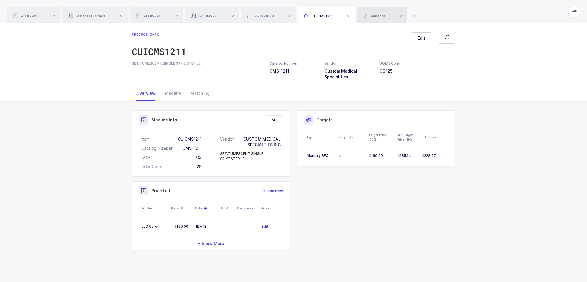
click at [378, 19] on div "Vendors" at bounding box center [382, 15] width 50 height 16
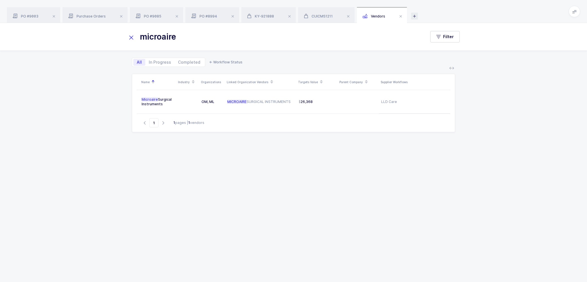
click at [413, 15] on icon at bounding box center [414, 16] width 7 height 7
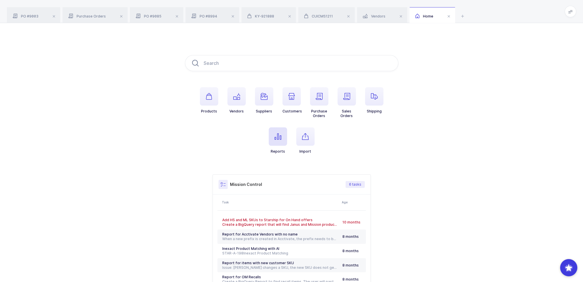
click at [282, 140] on span "button" at bounding box center [278, 136] width 18 height 18
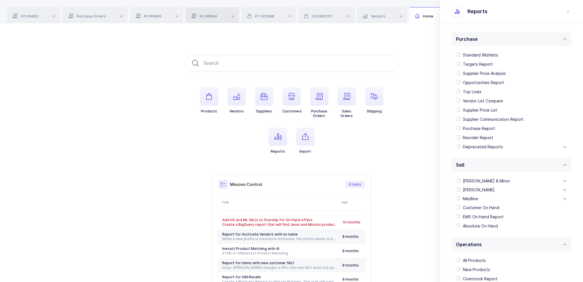
click at [211, 17] on span "PO #8994" at bounding box center [204, 16] width 26 height 4
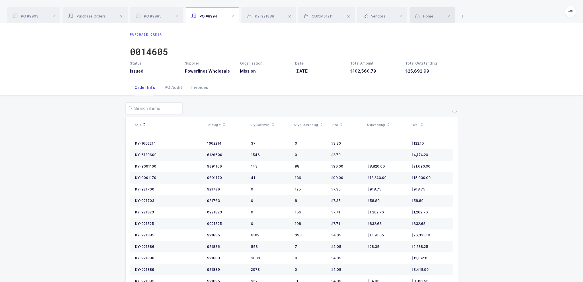
click at [419, 13] on div "Home" at bounding box center [432, 15] width 46 height 16
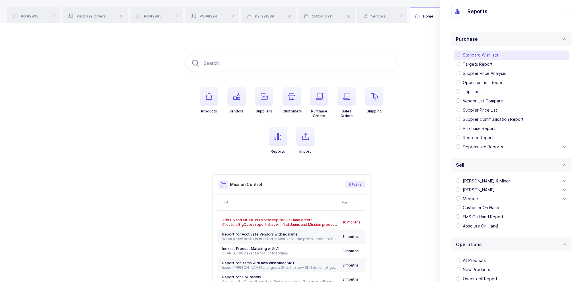
click at [474, 55] on div "Standard Wishlists" at bounding box center [512, 54] width 116 height 9
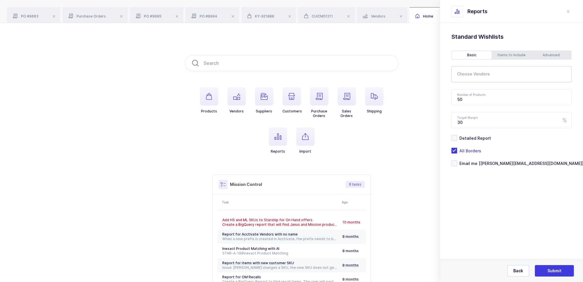
click at [478, 76] on input "text" at bounding box center [507, 75] width 101 height 7
type input "microa"
click at [482, 93] on span "Microaire Surgical Instruments" at bounding box center [494, 93] width 61 height 5
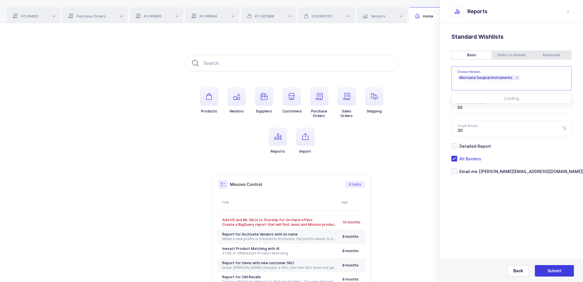
click at [486, 195] on div "Standard Wishlists Targets Report Supplier Price Analysis Opportunities Report …" at bounding box center [511, 118] width 143 height 190
drag, startPoint x: 470, startPoint y: 108, endPoint x: 446, endPoint y: 111, distance: 24.2
click at [446, 111] on div "Standard Wishlists Targets Report Supplier Price Analysis Opportunities Report …" at bounding box center [511, 118] width 143 height 190
type input "100"
click at [551, 55] on div "Advanced" at bounding box center [551, 55] width 40 height 8
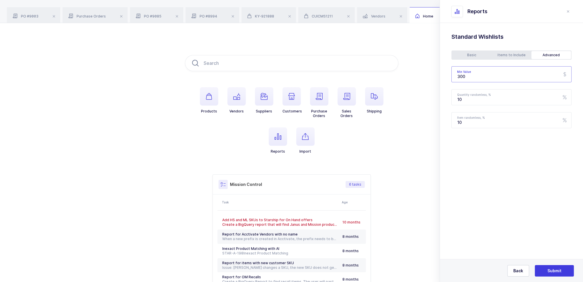
drag, startPoint x: 492, startPoint y: 78, endPoint x: 448, endPoint y: 77, distance: 43.6
click at [448, 77] on div "Standard Wishlists Targets Report Supplier Price Analysis Opportunities Report …" at bounding box center [511, 95] width 143 height 144
click at [503, 58] on div "Items to Include" at bounding box center [511, 55] width 40 height 8
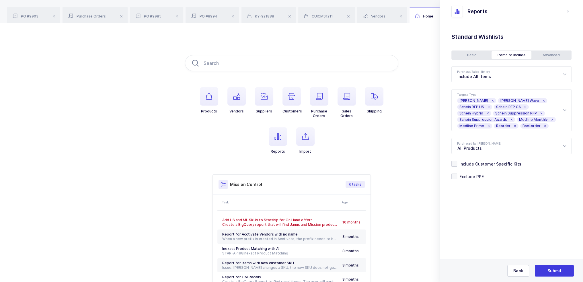
click at [485, 57] on div "Basic" at bounding box center [472, 55] width 40 height 8
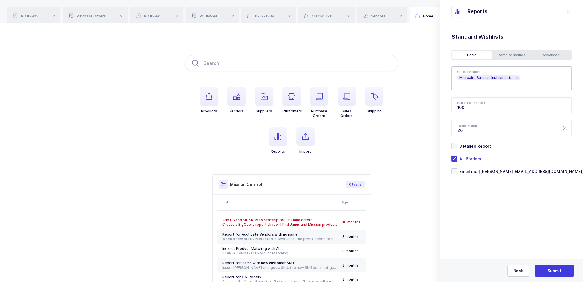
click at [545, 52] on div "Advanced" at bounding box center [551, 55] width 40 height 8
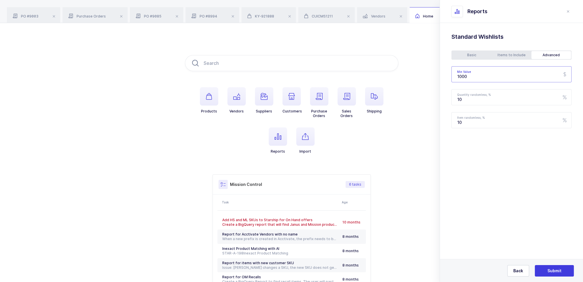
drag, startPoint x: 485, startPoint y: 75, endPoint x: 447, endPoint y: 75, distance: 37.9
click at [447, 75] on div "Standard Wishlists Targets Report Supplier Price Analysis Opportunities Report …" at bounding box center [511, 95] width 143 height 144
type input "500"
click at [502, 57] on div "Items to Include" at bounding box center [511, 55] width 40 height 8
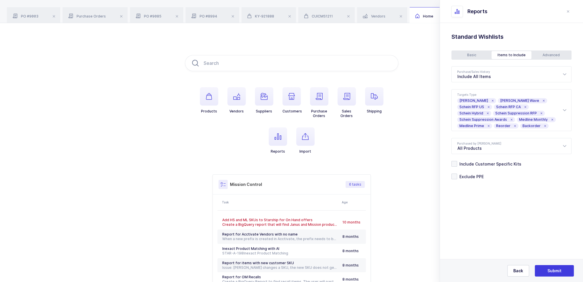
click at [481, 56] on div "Basic" at bounding box center [472, 55] width 40 height 8
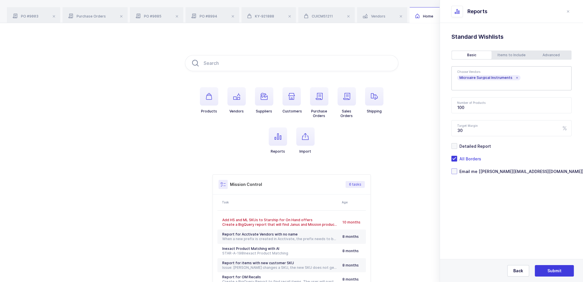
click at [486, 171] on span "Email me [joey@janustrade.com]" at bounding box center [520, 171] width 126 height 5
click at [457, 168] on input "Email me [joey@janustrade.com]" at bounding box center [457, 168] width 0 height 0
click at [554, 270] on span "Submit" at bounding box center [554, 271] width 14 height 6
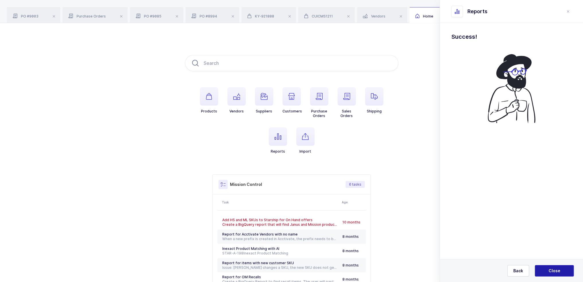
click at [554, 270] on span "Close" at bounding box center [554, 271] width 12 height 6
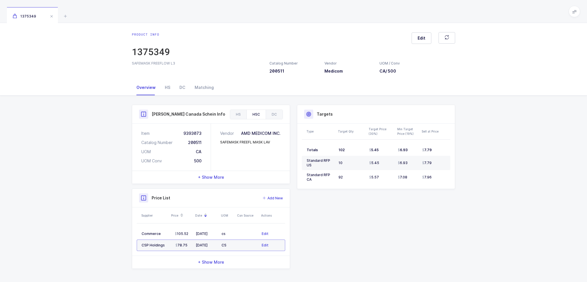
click at [213, 179] on span "+ Show More" at bounding box center [211, 177] width 26 height 6
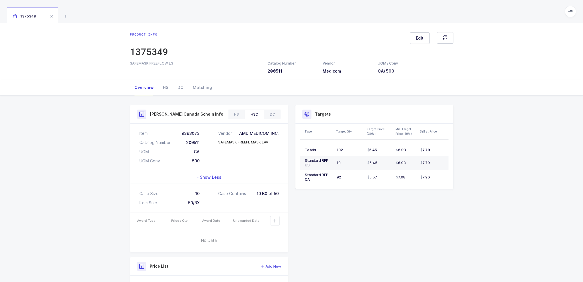
drag, startPoint x: 208, startPoint y: 204, endPoint x: 204, endPoint y: 200, distance: 4.9
click at [204, 200] on div "Case Size 10 Item Size 50/BX" at bounding box center [169, 198] width 79 height 29
click at [241, 113] on div "HS" at bounding box center [236, 114] width 16 height 9
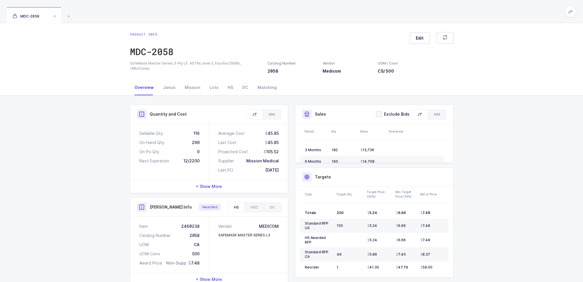
drag, startPoint x: 181, startPoint y: 131, endPoint x: 276, endPoint y: 171, distance: 102.6
click at [276, 171] on div "Sellable Qty 116 On Hand Qty 299 On Po Qty 0 Next Expiration 12/2200 Average Co…" at bounding box center [209, 152] width 158 height 56
click at [266, 108] on div "Quantity and Cost" at bounding box center [209, 114] width 158 height 19
click at [270, 114] on div "MM" at bounding box center [272, 114] width 18 height 9
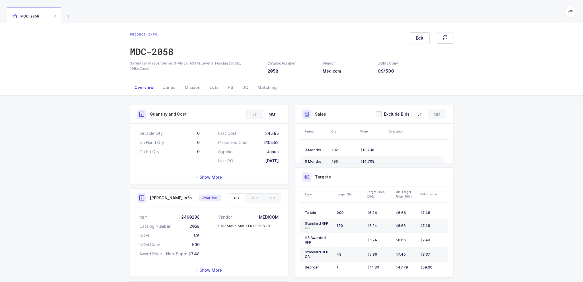
click at [264, 115] on div "MM" at bounding box center [272, 114] width 18 height 9
click at [260, 115] on div "JT" at bounding box center [255, 114] width 16 height 9
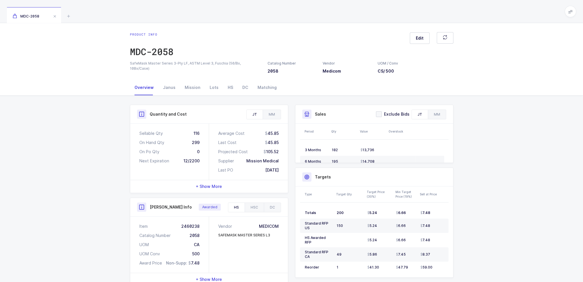
drag, startPoint x: 194, startPoint y: 132, endPoint x: 278, endPoint y: 169, distance: 91.2
click at [278, 169] on div "Sellable Qty 116 On Hand Qty 299 On Po Qty 0 Next Expiration 12/2200 Average Co…" at bounding box center [209, 152] width 158 height 56
click at [278, 169] on div "03/09/2023" at bounding box center [271, 170] width 13 height 6
drag, startPoint x: 278, startPoint y: 169, endPoint x: 291, endPoint y: 172, distance: 13.6
click at [291, 172] on div "Quantity and Cost JT MM Sellable Qty 116 On Hand Qty 299 On Po Qty 0 Next Expir…" at bounding box center [208, 238] width 165 height 266
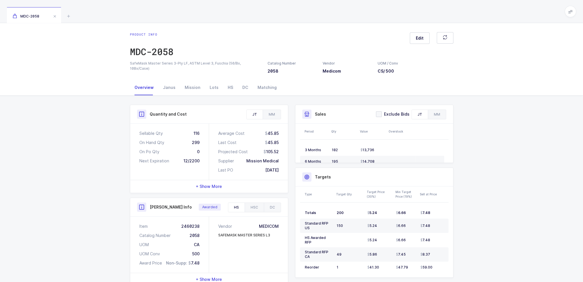
click at [284, 173] on div "Average Cost 45.85 Last Cost 45.85 Projected Cost 105.52 Supplier Mission Medic…" at bounding box center [248, 152] width 79 height 56
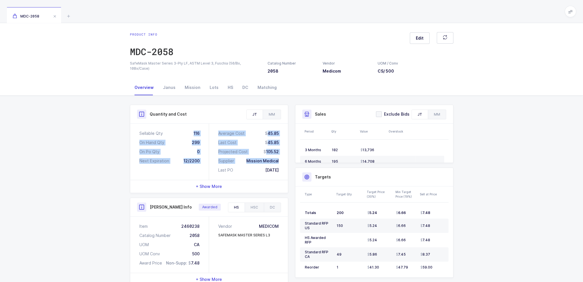
drag, startPoint x: 178, startPoint y: 126, endPoint x: 280, endPoint y: 163, distance: 107.9
click at [280, 163] on div "Sellable Qty 116 On Hand Qty 299 On Po Qty 0 Next Expiration 12/2200 Average Co…" at bounding box center [209, 152] width 158 height 56
click at [280, 163] on div "Average Cost 45.85 Last Cost 45.85 Projected Cost 105.52 Supplier Mission Medic…" at bounding box center [248, 152] width 79 height 56
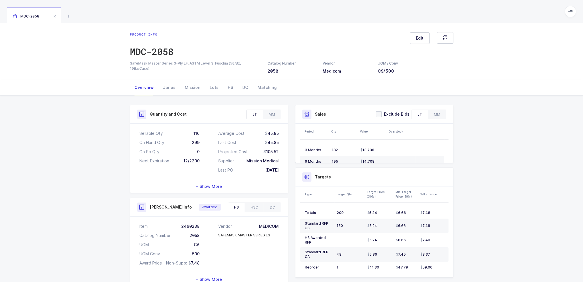
drag, startPoint x: 281, startPoint y: 167, endPoint x: 203, endPoint y: 120, distance: 91.1
click at [198, 120] on div "Quantity and Cost JT MM Sellable Qty 116 On Hand Qty 299 On Po Qty 0 Next Expir…" at bounding box center [209, 149] width 158 height 88
click at [175, 88] on div "Janus" at bounding box center [169, 87] width 22 height 15
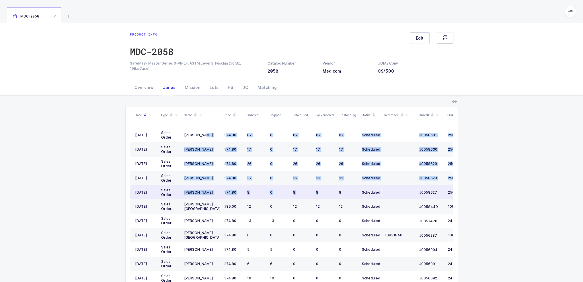
drag, startPoint x: 202, startPoint y: 131, endPoint x: 319, endPoint y: 190, distance: 130.1
click at [318, 190] on tbody "09/09/2025 Sales Order Henry Schein 74.80 87 0 87 87 87 Scheduled J0058631 2504…" at bounding box center [310, 271] width 361 height 286
click at [319, 190] on div "8" at bounding box center [325, 192] width 18 height 5
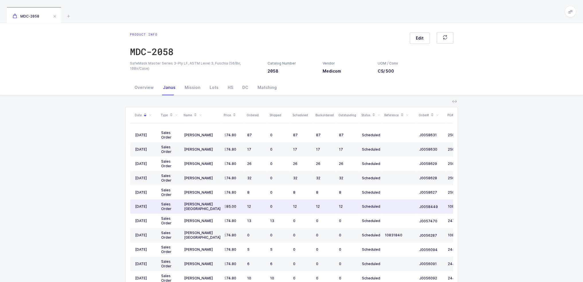
scroll to position [29, 0]
click at [396, 206] on div "10831840" at bounding box center [400, 206] width 30 height 5
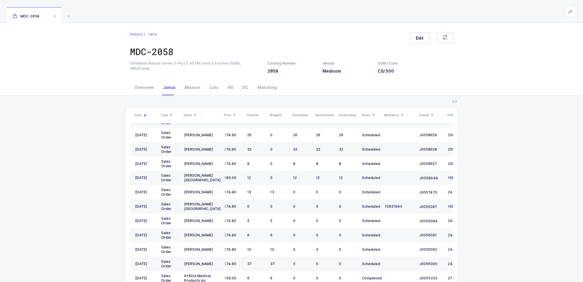
click at [161, 88] on div "Janus" at bounding box center [169, 87] width 22 height 15
click at [144, 89] on div "Overview" at bounding box center [144, 87] width 28 height 15
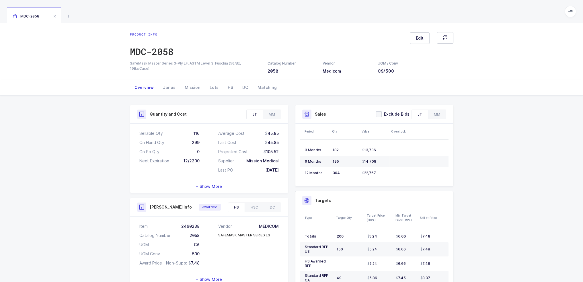
click at [267, 150] on div "105.52" at bounding box center [270, 152] width 15 height 6
click at [278, 150] on div "105.52" at bounding box center [270, 152] width 15 height 6
drag, startPoint x: 282, startPoint y: 152, endPoint x: 269, endPoint y: 154, distance: 13.7
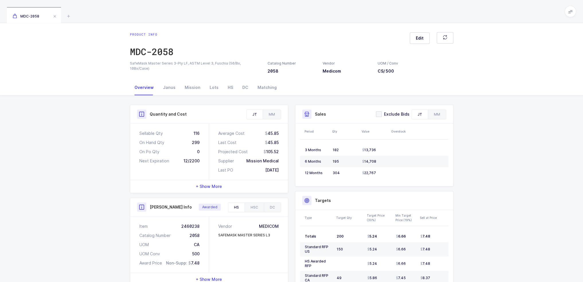
click at [269, 154] on div "Average Cost 45.85 Last Cost 45.85 Projected Cost 105.52 Supplier Mission Medic…" at bounding box center [248, 152] width 79 height 56
click at [269, 154] on div "105.52" at bounding box center [270, 152] width 15 height 6
click at [273, 153] on div "105.52" at bounding box center [270, 152] width 15 height 6
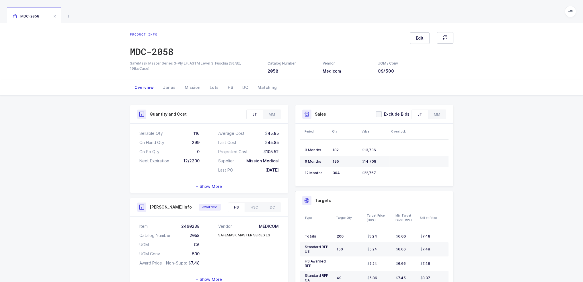
click at [276, 151] on div "105.52" at bounding box center [270, 152] width 15 height 6
drag, startPoint x: 187, startPoint y: 131, endPoint x: 283, endPoint y: 168, distance: 103.1
click at [283, 168] on div "Sellable Qty 116 On Hand Qty 299 On Po Qty 0 Next Expiration 12/2200 Average Co…" at bounding box center [209, 152] width 158 height 56
click at [283, 168] on div "Average Cost 45.85 Last Cost 45.85 Projected Cost 105.52 Supplier Mission Medic…" at bounding box center [248, 152] width 79 height 56
click at [184, 162] on div "12/2200" at bounding box center [192, 161] width 16 height 6
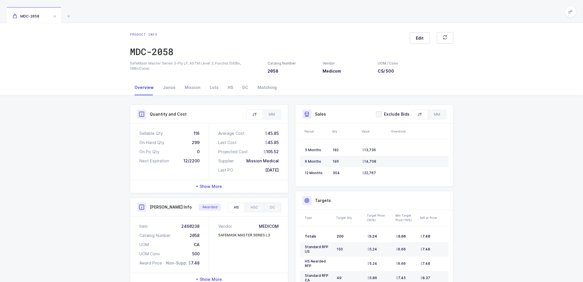
click at [184, 162] on div "12/2200" at bounding box center [192, 161] width 16 height 6
click at [193, 162] on div "12/2200" at bounding box center [192, 161] width 16 height 6
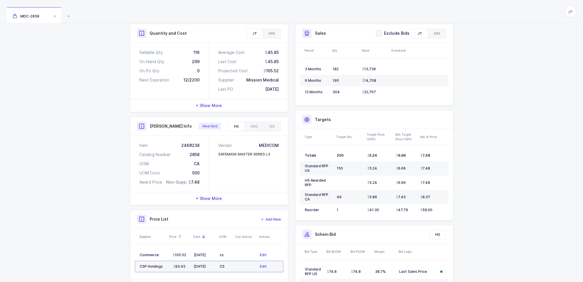
scroll to position [86, 0]
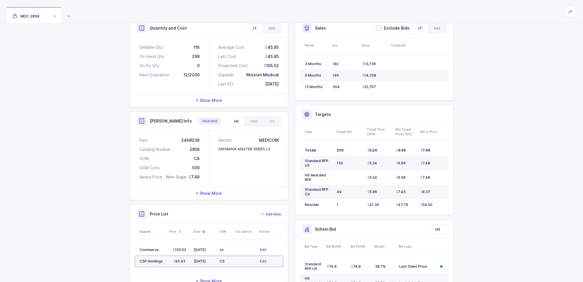
drag, startPoint x: 225, startPoint y: 179, endPoint x: 229, endPoint y: 178, distance: 4.7
click at [226, 178] on div "Vendor MEDICOM SAFEMASK MASTER SERIES L3" at bounding box center [248, 158] width 79 height 56
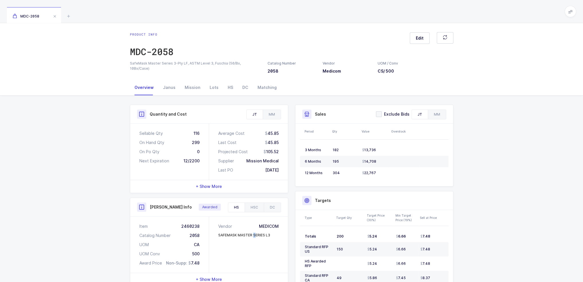
scroll to position [0, 0]
click at [169, 89] on div "Janus" at bounding box center [169, 87] width 22 height 15
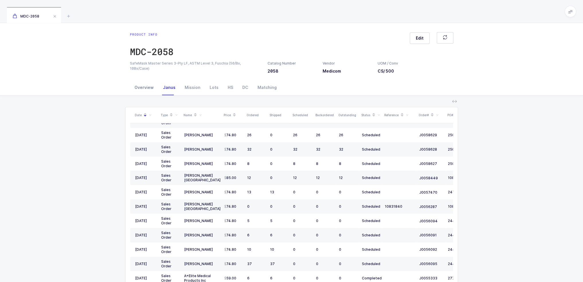
click at [140, 87] on div "Overview" at bounding box center [144, 87] width 28 height 15
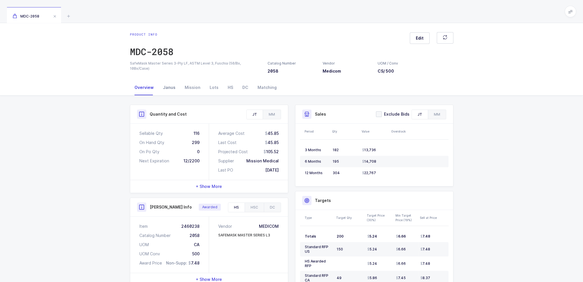
click at [166, 86] on div "Janus" at bounding box center [169, 87] width 22 height 15
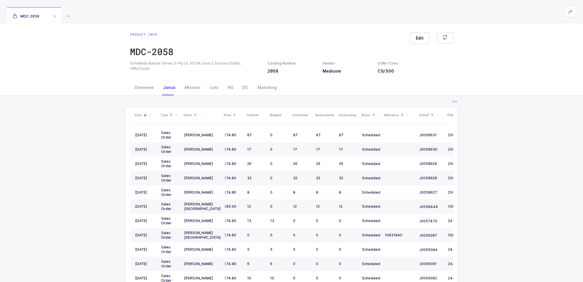
click at [75, 147] on div "Date Type Name Price Ordered Shipped Scheduled Backordered Outstanding Status R…" at bounding box center [292, 216] width 574 height 243
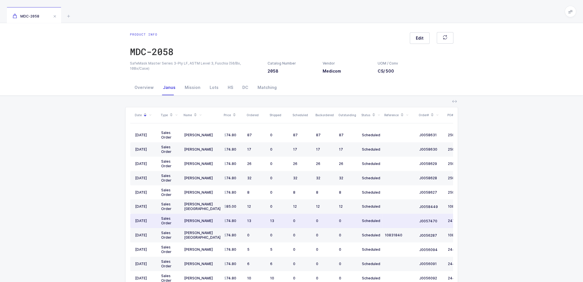
drag, startPoint x: 82, startPoint y: 115, endPoint x: 49, endPoint y: 146, distance: 44.8
click at [49, 146] on div "Date Type Name Price Ordered Shipped Scheduled Backordered Outstanding Status R…" at bounding box center [292, 216] width 574 height 243
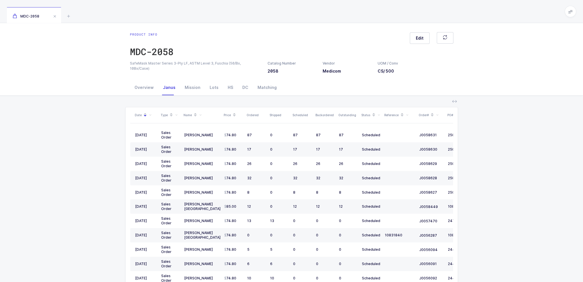
click at [49, 146] on div "Date Type Name Price Ordered Shipped Scheduled Backordered Outstanding Status R…" at bounding box center [292, 216] width 574 height 243
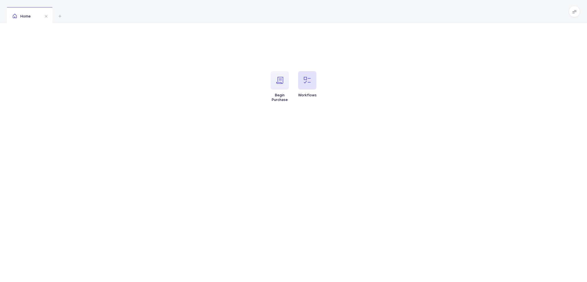
click at [306, 75] on span "button" at bounding box center [307, 80] width 18 height 18
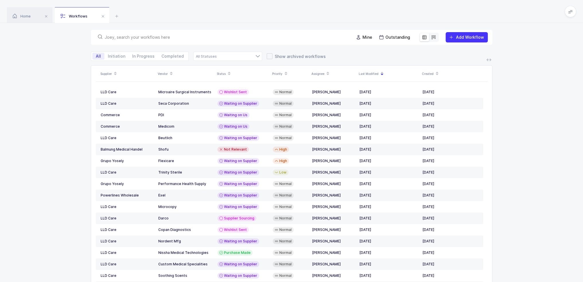
click at [268, 38] on input "text" at bounding box center [226, 37] width 242 height 6
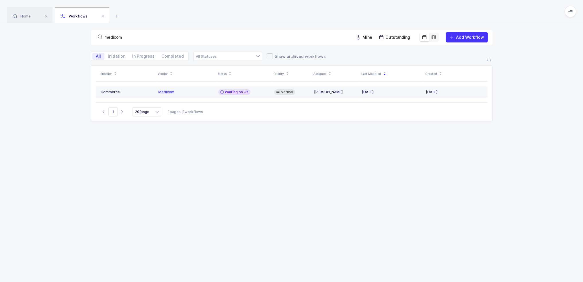
type input "medicom"
click at [270, 93] on td "Waiting on Us" at bounding box center [244, 91] width 56 height 11
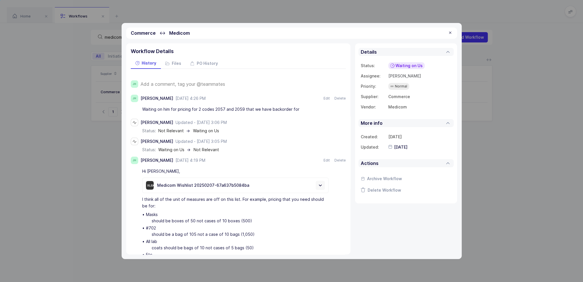
drag, startPoint x: 307, startPoint y: 109, endPoint x: 305, endPoint y: 115, distance: 5.6
click at [305, 115] on div "[PERSON_NAME] [DATE] 4:26 PM Sep 17, 2025 Edit Delete Waiting on him for pricin…" at bounding box center [238, 181] width 215 height 173
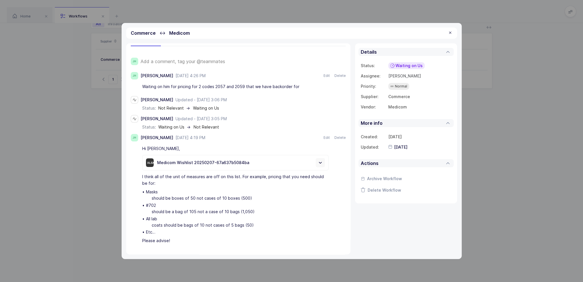
scroll to position [33, 0]
drag, startPoint x: 269, startPoint y: 224, endPoint x: 264, endPoint y: 228, distance: 6.5
click at [264, 228] on div "All lab coats should be bags of 10 not cases of 5 bags (50)" at bounding box center [237, 222] width 183 height 13
click at [251, 225] on div "All lab coats should be bags of 10 not cases of 5 bags (50)" at bounding box center [237, 222] width 183 height 13
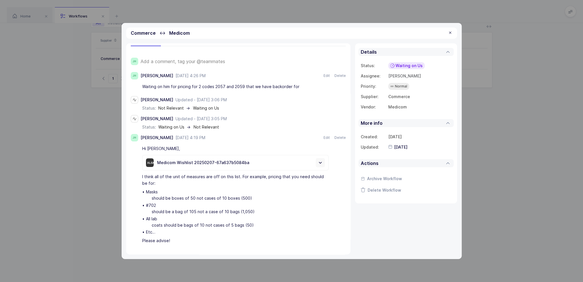
click at [254, 225] on div "All lab coats should be bags of 10 not cases of 5 bags (50)" at bounding box center [237, 222] width 183 height 13
click at [262, 227] on div "All lab coats should be bags of 10 not cases of 5 bags (50)" at bounding box center [237, 222] width 183 height 13
click at [263, 227] on div "All lab coats should be bags of 10 not cases of 5 bags (50)" at bounding box center [237, 222] width 183 height 13
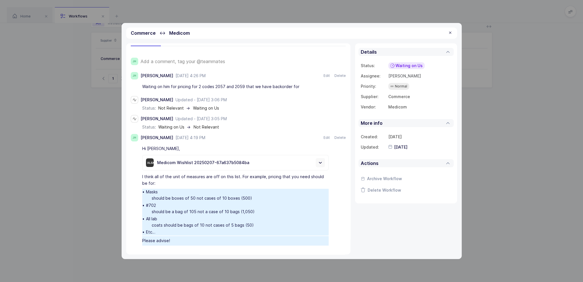
drag, startPoint x: 239, startPoint y: 237, endPoint x: 145, endPoint y: 191, distance: 105.7
click at [145, 191] on div "Hi [PERSON_NAME], xlsx Medicom Wishlist 20250207-67a637b5084ba I think all of t…" at bounding box center [238, 195] width 215 height 102
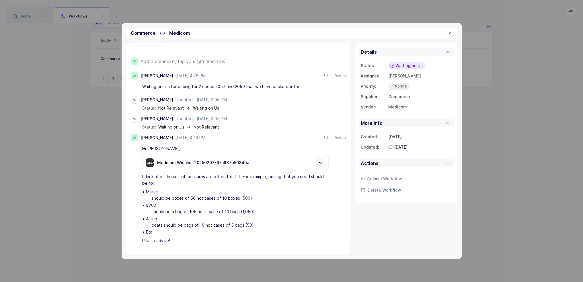
click at [145, 191] on li "Masks should be boxes of 50 not cases of 10 boxes (500)" at bounding box center [235, 195] width 186 height 13
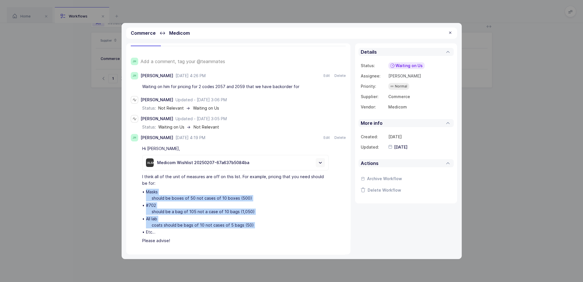
drag, startPoint x: 145, startPoint y: 191, endPoint x: 261, endPoint y: 226, distance: 122.1
click at [261, 226] on ul "Masks should be boxes of 50 not cases of 10 boxes (500) #702 should be a bag of…" at bounding box center [235, 212] width 186 height 47
click at [261, 226] on div "All lab coats should be bags of 10 not cases of 5 bags (50)" at bounding box center [237, 222] width 183 height 13
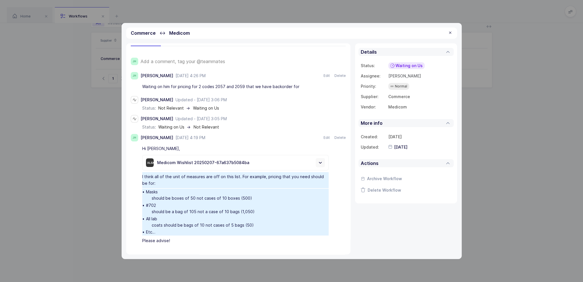
drag, startPoint x: 264, startPoint y: 226, endPoint x: 268, endPoint y: 219, distance: 7.3
click at [268, 219] on div "All lab coats should be bags of 10 not cases of 5 bags (50)" at bounding box center [237, 222] width 183 height 13
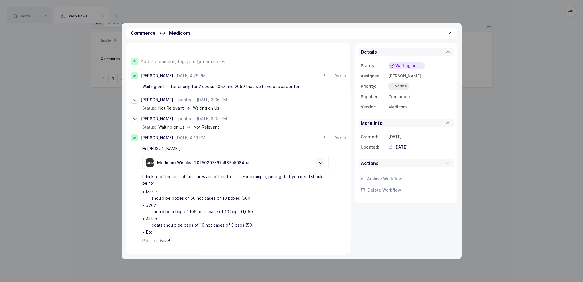
click at [268, 219] on div "All lab coats should be bags of 10 not cases of 5 bags (50)" at bounding box center [237, 222] width 183 height 13
drag, startPoint x: 261, startPoint y: 226, endPoint x: 273, endPoint y: 226, distance: 11.8
click at [273, 226] on div "All lab coats should be bags of 10 not cases of 5 bags (50)" at bounding box center [237, 222] width 183 height 13
drag, startPoint x: 273, startPoint y: 225, endPoint x: 149, endPoint y: 190, distance: 128.9
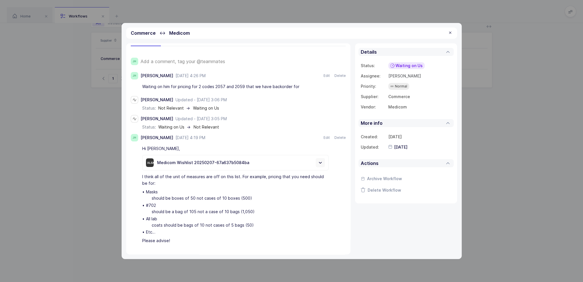
click at [149, 190] on ul "Masks should be boxes of 50 not cases of 10 boxes (500) #702 should be a bag of…" at bounding box center [235, 212] width 186 height 47
click at [149, 190] on div "Masks should be boxes of 50 not cases of 10 boxes (500)" at bounding box center [237, 195] width 183 height 13
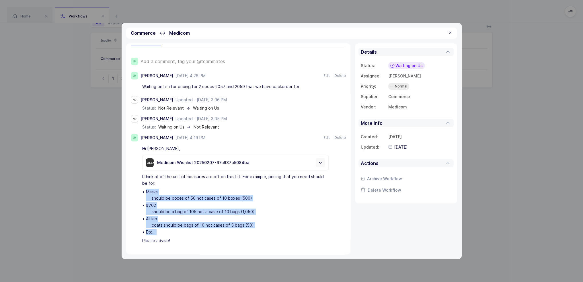
drag, startPoint x: 149, startPoint y: 190, endPoint x: 254, endPoint y: 229, distance: 112.2
click at [254, 229] on ul "Masks should be boxes of 50 not cases of 10 boxes (500) #702 should be a bag of…" at bounding box center [235, 212] width 186 height 47
click at [255, 229] on div "Etc…" at bounding box center [237, 232] width 183 height 6
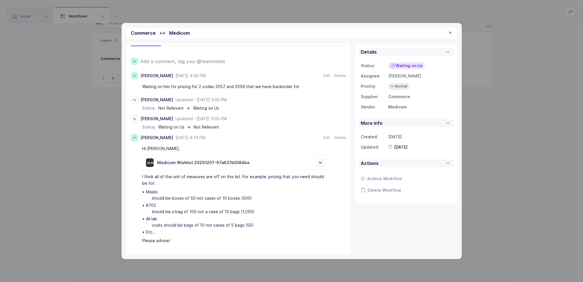
drag, startPoint x: 258, startPoint y: 226, endPoint x: 256, endPoint y: 222, distance: 5.1
click at [256, 222] on div "All lab coats should be bags of 10 not cases of 5 bags (50)" at bounding box center [237, 222] width 183 height 13
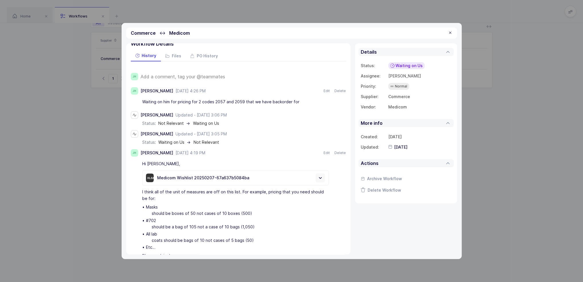
scroll to position [0, 0]
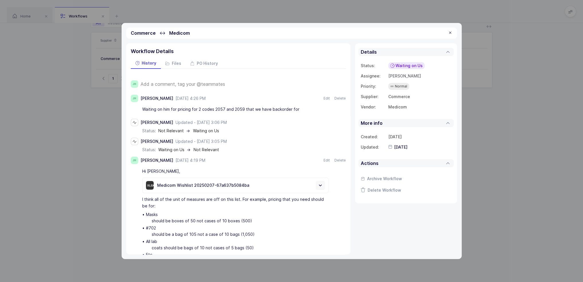
click at [204, 78] on div "JH Add a comment, tag your @teammates [PERSON_NAME] [DATE] 4:26 PM Sep 17, 2025…" at bounding box center [238, 171] width 215 height 204
click at [204, 80] on div "Add a comment, tag your @teammates" at bounding box center [242, 83] width 205 height 7
click at [202, 82] on span "Add a comment, tag your @teammates" at bounding box center [182, 83] width 85 height 5
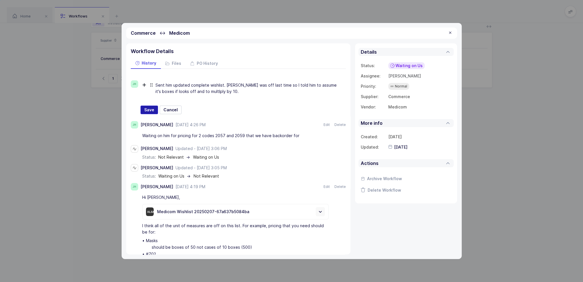
click at [154, 109] on button "Save" at bounding box center [148, 110] width 17 height 9
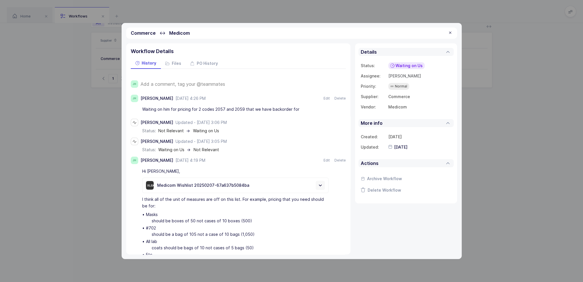
type input "[DATE]"
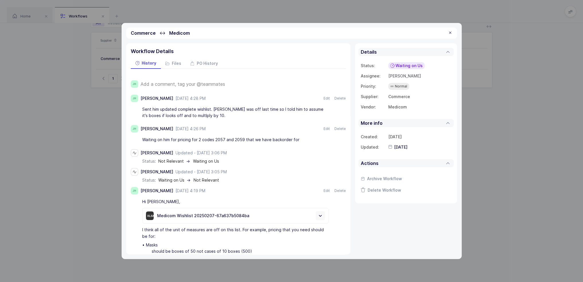
click at [407, 67] on span "Waiting on Us" at bounding box center [408, 66] width 27 height 6
click at [412, 107] on span "Waiting on Supplier" at bounding box center [398, 110] width 39 height 6
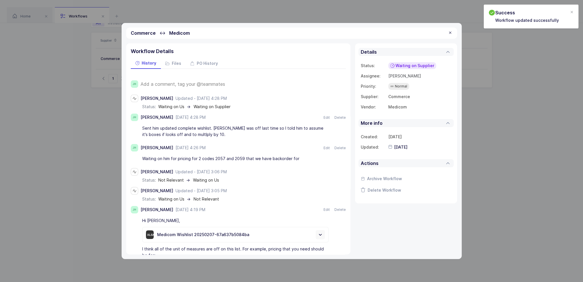
click at [450, 30] on div "Commerce ↔ Medicom" at bounding box center [291, 33] width 331 height 11
click at [450, 31] on div at bounding box center [450, 32] width 5 height 5
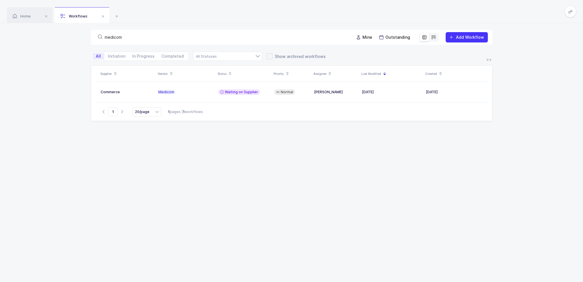
drag, startPoint x: 332, startPoint y: 37, endPoint x: 85, endPoint y: 32, distance: 247.2
click at [85, 32] on div "medicom Mine Outstanding Add Workflow" at bounding box center [291, 37] width 583 height 29
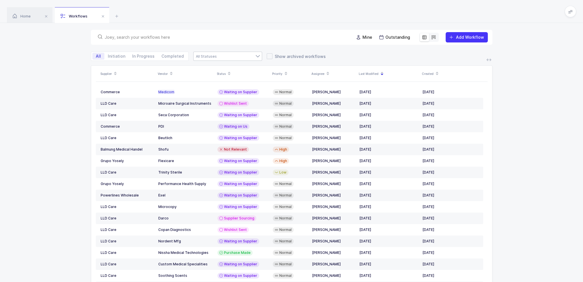
click at [243, 55] on div at bounding box center [227, 56] width 69 height 9
click at [226, 105] on li "Waiting on Us" at bounding box center [230, 105] width 68 height 9
type input "Waiting on Us"
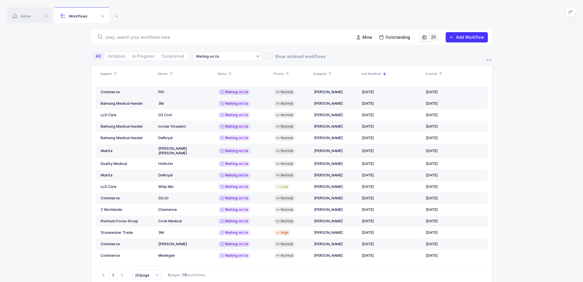
click at [179, 90] on div "PDI" at bounding box center [185, 92] width 55 height 5
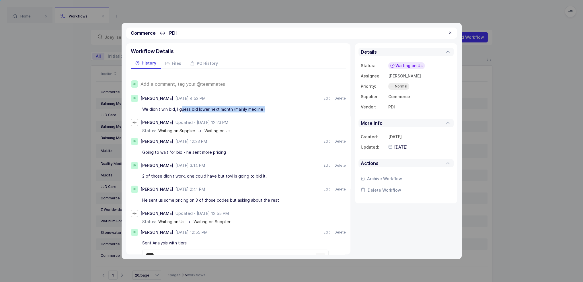
drag, startPoint x: 181, startPoint y: 106, endPoint x: 274, endPoint y: 108, distance: 92.3
click at [274, 108] on div "We didn't win bid, I guess bid lower next month (mainly medline)" at bounding box center [235, 109] width 186 height 10
click at [280, 107] on div "We didn't win bid, I guess bid lower next month (mainly medline)" at bounding box center [235, 109] width 186 height 10
click at [452, 32] on div at bounding box center [450, 32] width 5 height 5
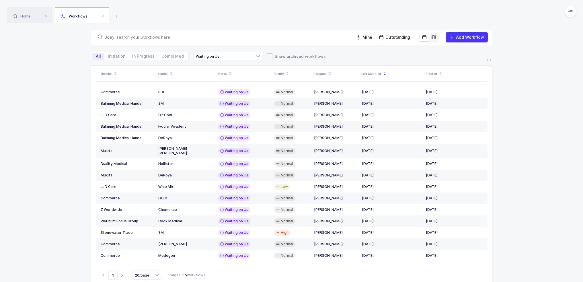
click at [178, 196] on div "GOJO" at bounding box center [185, 198] width 55 height 5
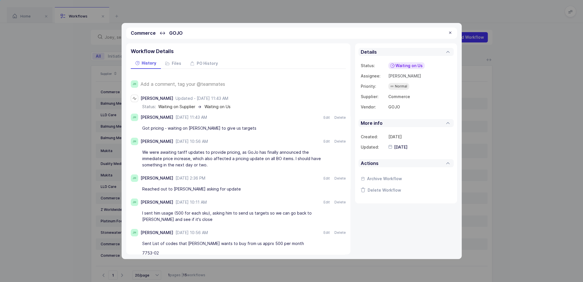
click at [258, 128] on div "Got pricing - waiting on meyer saftie to give us targets" at bounding box center [235, 128] width 186 height 10
click at [399, 65] on span "Waiting on Us" at bounding box center [408, 66] width 27 height 6
click at [404, 131] on div "Not Relevant" at bounding box center [388, 129] width 35 height 7
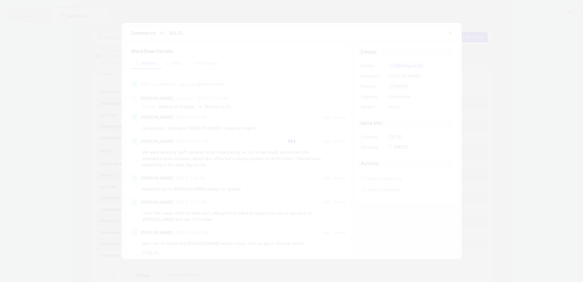
type input "2025-09-18"
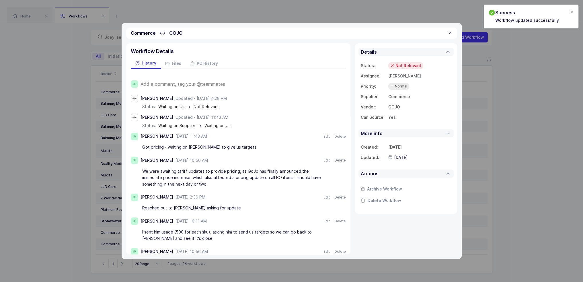
click at [446, 32] on div "Commerce ↔ GOJO" at bounding box center [291, 33] width 331 height 11
click at [449, 32] on div at bounding box center [450, 32] width 5 height 5
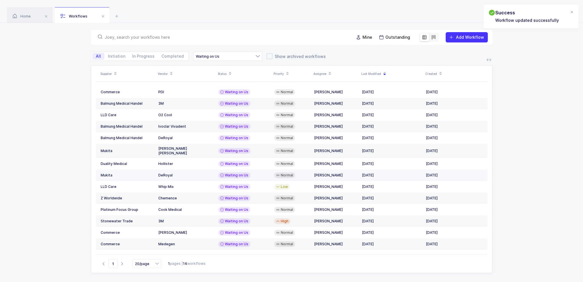
click at [185, 173] on div "DeRoyal" at bounding box center [185, 175] width 55 height 5
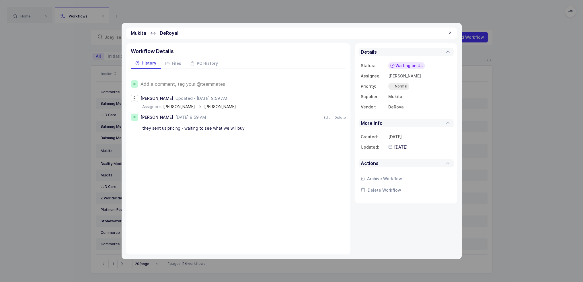
click at [454, 30] on div "Mukita ↔ DeRoyal" at bounding box center [291, 33] width 331 height 11
click at [450, 31] on div at bounding box center [450, 32] width 5 height 5
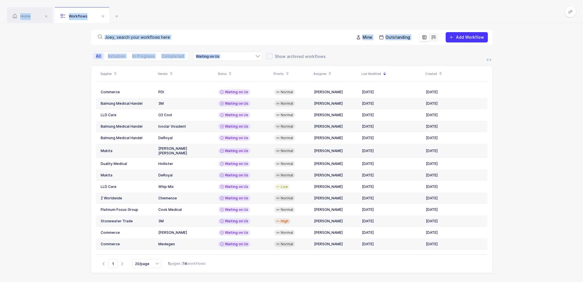
drag, startPoint x: 420, startPoint y: 18, endPoint x: 538, endPoint y: 210, distance: 225.2
click at [538, 210] on div "Home Workflows Begin Purchase Workflows Mine Outstanding Add Workflow All Initi…" at bounding box center [291, 157] width 583 height 315
click at [538, 213] on div "Supplier Vendor Status Priority Assignee Last Modified Created Commerce PDI Wai…" at bounding box center [291, 190] width 583 height 250
drag, startPoint x: 536, startPoint y: 235, endPoint x: 44, endPoint y: 3, distance: 544.1
click at [44, 3] on div "Home Workflows Begin Purchase Workflows Mine Outstanding Add Workflow All Initi…" at bounding box center [291, 157] width 583 height 315
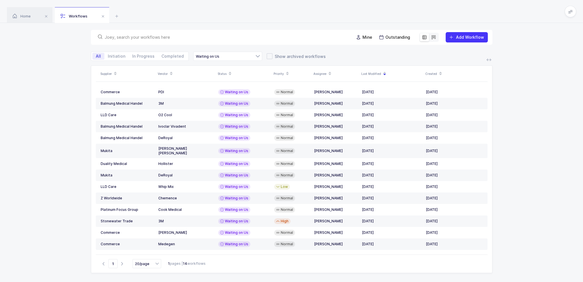
click at [45, 3] on div "Home Workflows" at bounding box center [291, 11] width 583 height 23
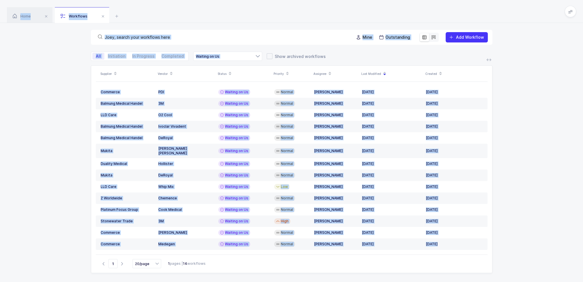
drag, startPoint x: 45, startPoint y: 3, endPoint x: 495, endPoint y: 251, distance: 513.6
click at [495, 251] on div "Home Workflows Begin Purchase Workflows Mine Outstanding Add Workflow All Initi…" at bounding box center [291, 157] width 583 height 315
click at [495, 251] on div "Supplier Vendor Status Priority Assignee Last Modified Created Commerce PDI Wai…" at bounding box center [291, 190] width 583 height 250
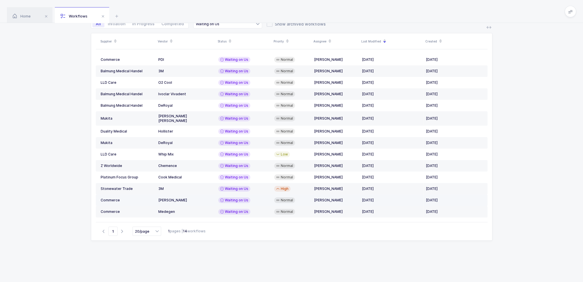
scroll to position [33, 0]
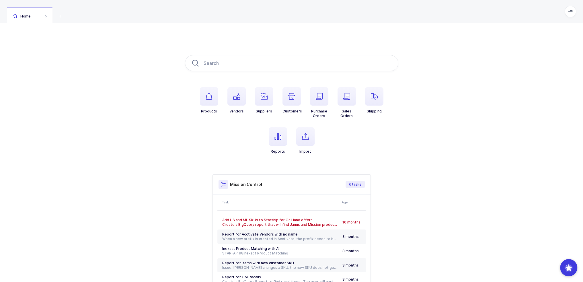
click at [258, 135] on ul "Products Vendors Suppliers Customers Purchase Orders Sales Orders Shipping Repo…" at bounding box center [291, 125] width 213 height 76
click at [281, 135] on icon "button" at bounding box center [277, 136] width 7 height 7
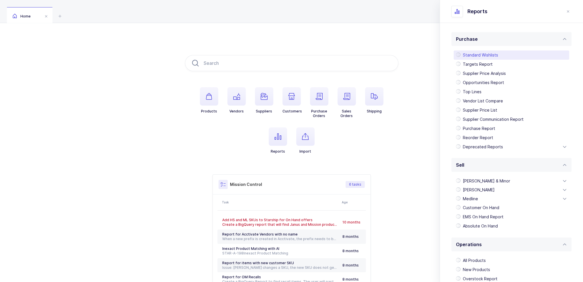
click at [479, 54] on div "Standard Wishlists" at bounding box center [512, 54] width 116 height 9
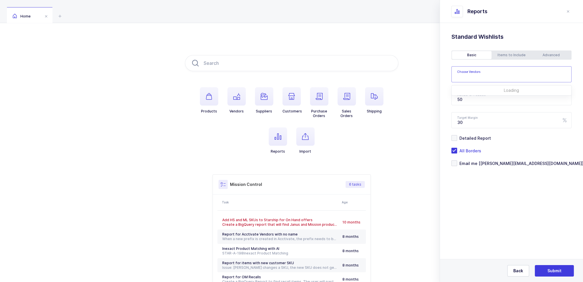
click at [480, 75] on input "text" at bounding box center [507, 75] width 101 height 7
type input "medicom"
click at [464, 92] on span "Medicom" at bounding box center [473, 93] width 19 height 5
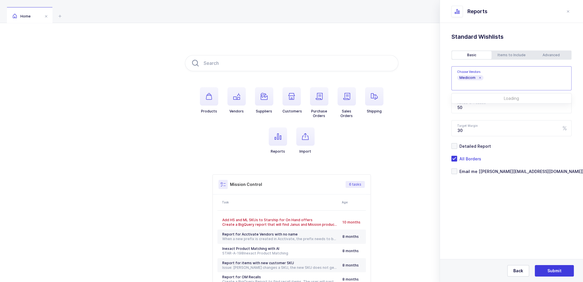
click at [494, 217] on section "Purchase Standard Wishlists Targets Report Supplier Price Analysis Opportunitie…" at bounding box center [511, 152] width 143 height 259
drag, startPoint x: 490, startPoint y: 106, endPoint x: 457, endPoint y: 109, distance: 33.3
click at [457, 109] on input "50" at bounding box center [511, 105] width 120 height 16
click at [474, 110] on input "50" at bounding box center [511, 105] width 120 height 16
drag, startPoint x: 478, startPoint y: 108, endPoint x: 460, endPoint y: 108, distance: 18.1
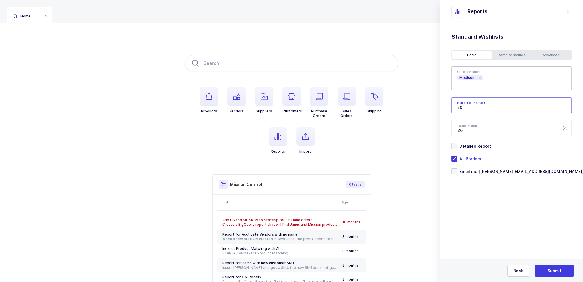
click at [460, 108] on input "50" at bounding box center [511, 105] width 120 height 16
type input "500"
click at [549, 49] on div "Standard Wishlists Targets Report Supplier Price Analysis Opportunities Report …" at bounding box center [511, 118] width 143 height 190
click at [549, 56] on div "Advanced" at bounding box center [551, 55] width 40 height 8
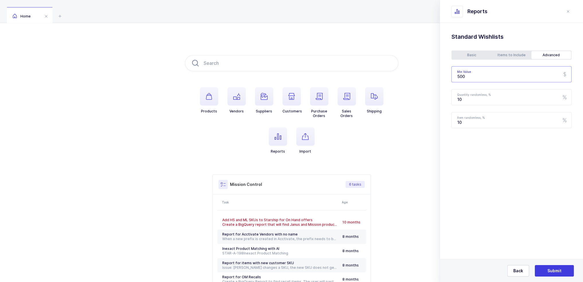
drag, startPoint x: 482, startPoint y: 75, endPoint x: 421, endPoint y: 76, distance: 61.4
click at [423, 75] on div "Products Vendors Suppliers Customers Purchase Orders Sales Orders Shipping Repo…" at bounding box center [291, 180] width 583 height 315
type input "1000"
click at [512, 53] on div "Items to Include" at bounding box center [511, 55] width 40 height 8
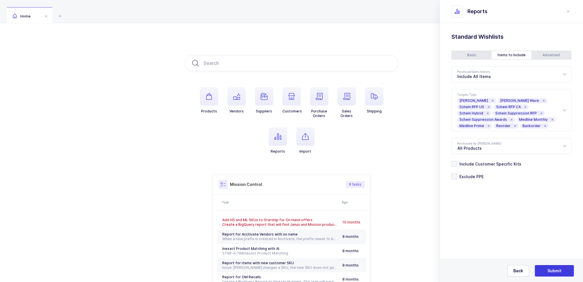
click at [470, 57] on div "Basic" at bounding box center [472, 55] width 40 height 8
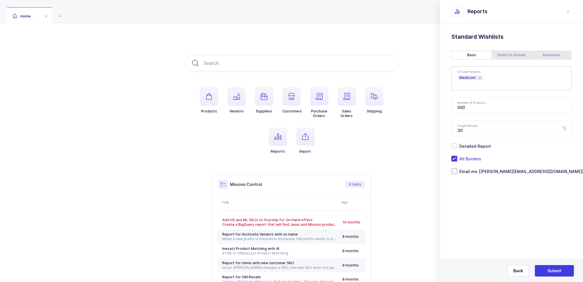
click at [488, 170] on span "Email me [joey@janustrade.com]" at bounding box center [520, 171] width 126 height 5
click at [457, 168] on input "Email me [joey@janustrade.com]" at bounding box center [457, 168] width 0 height 0
click at [548, 273] on span "Submit" at bounding box center [554, 271] width 14 height 6
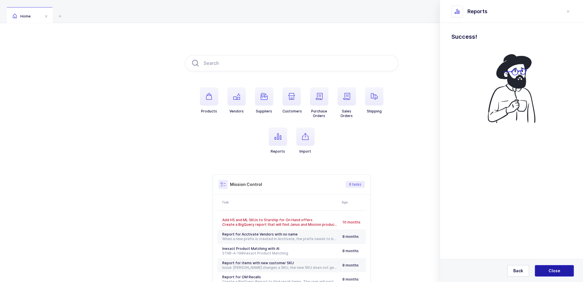
click at [548, 273] on button "Close" at bounding box center [554, 270] width 39 height 11
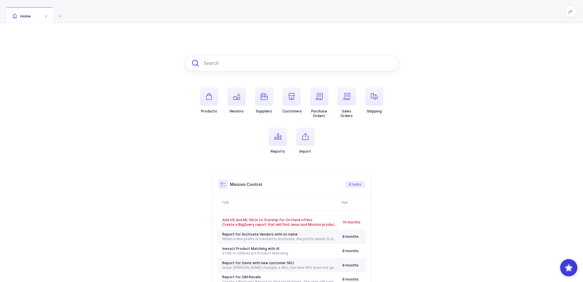
click at [227, 63] on input "text" at bounding box center [291, 63] width 213 height 16
paste input "A8042"
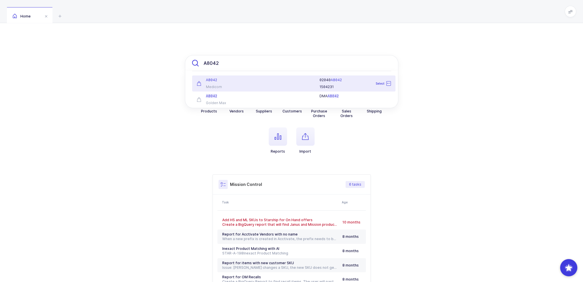
type input "A8042"
click at [251, 83] on div "A8042 Medicom" at bounding box center [226, 83] width 67 height 11
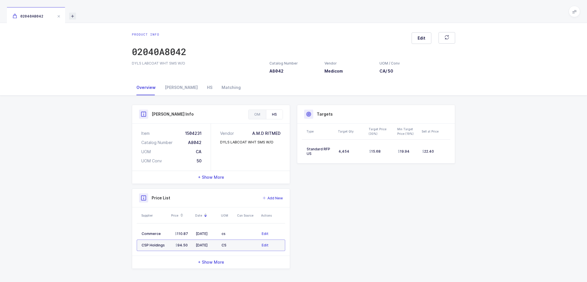
click at [75, 18] on icon at bounding box center [72, 16] width 7 height 7
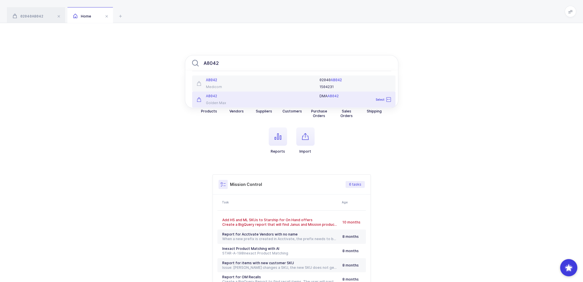
type input "A8042"
click at [223, 99] on div "A8042 Golden Max" at bounding box center [226, 99] width 67 height 11
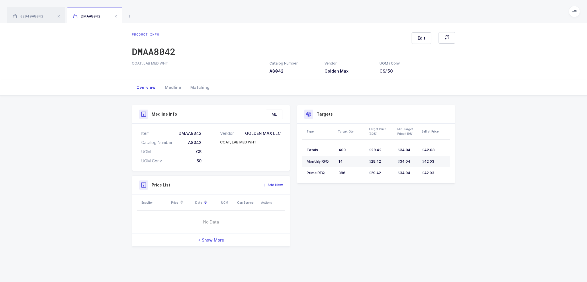
drag, startPoint x: 179, startPoint y: 66, endPoint x: 190, endPoint y: 73, distance: 13.3
click at [190, 71] on div "COAT, LAB MED WHT Catalog Number A8042 Vendor Golden Max UOM / Conv CS / 50" at bounding box center [293, 67] width 330 height 13
click at [182, 83] on div "Medline" at bounding box center [173, 87] width 26 height 15
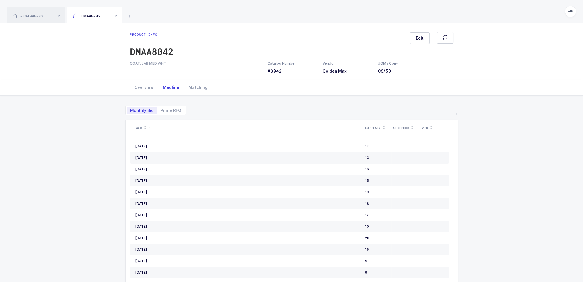
click at [173, 88] on div "Medline" at bounding box center [171, 87] width 26 height 15
click at [146, 86] on div "Overview" at bounding box center [144, 87] width 28 height 15
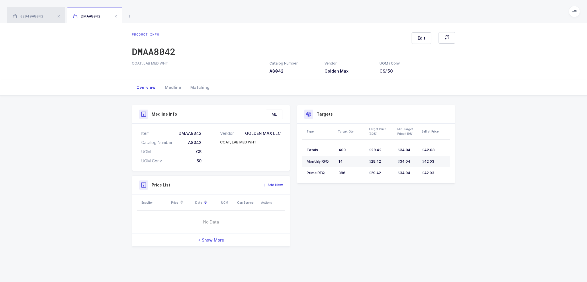
click at [31, 15] on span "02040A8042" at bounding box center [28, 16] width 31 height 4
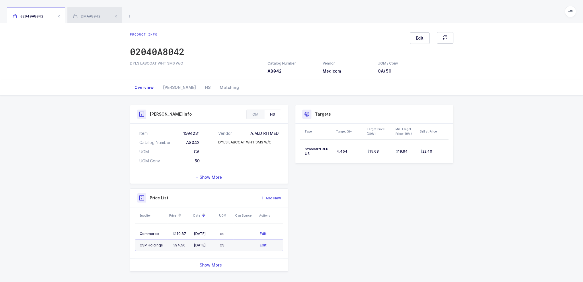
click at [78, 14] on span "DMAA8042" at bounding box center [86, 16] width 27 height 4
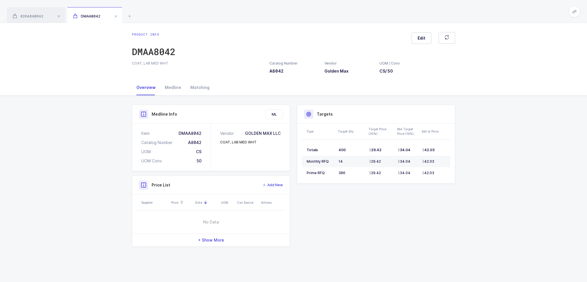
drag, startPoint x: 354, startPoint y: 71, endPoint x: 339, endPoint y: 69, distance: 15.2
click at [343, 70] on h3 "Golden Max" at bounding box center [349, 71] width 48 height 6
click at [339, 69] on h3 "Golden Max" at bounding box center [349, 71] width 48 height 6
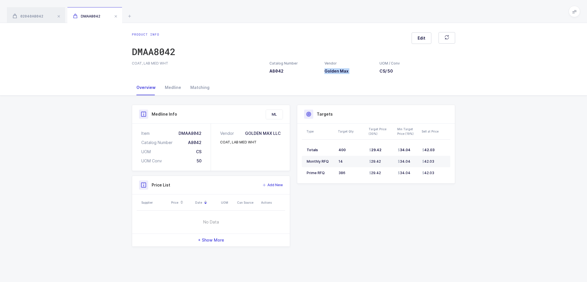
copy div "Golden Max"
click at [133, 17] on icon at bounding box center [129, 16] width 7 height 7
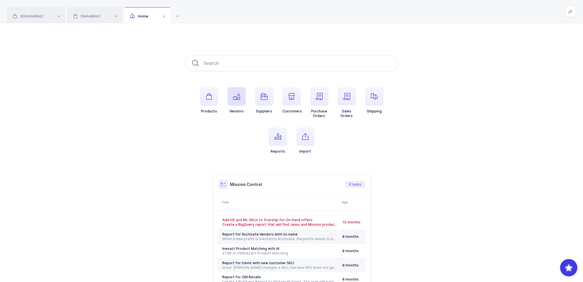
click at [236, 100] on span "button" at bounding box center [236, 96] width 18 height 18
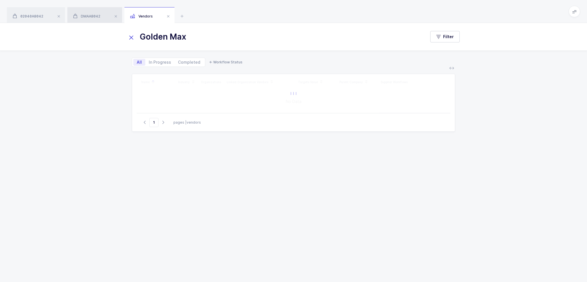
type input "Golden Max"
click at [93, 17] on span "DMAA8042" at bounding box center [86, 16] width 27 height 4
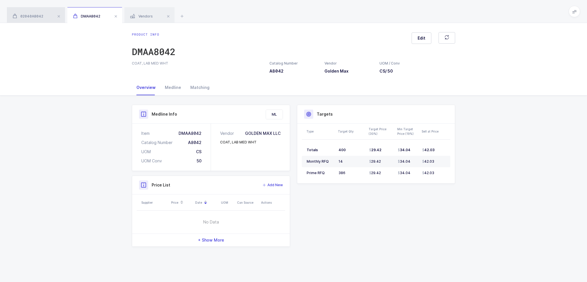
click at [34, 15] on span "02040A8042" at bounding box center [28, 16] width 31 height 4
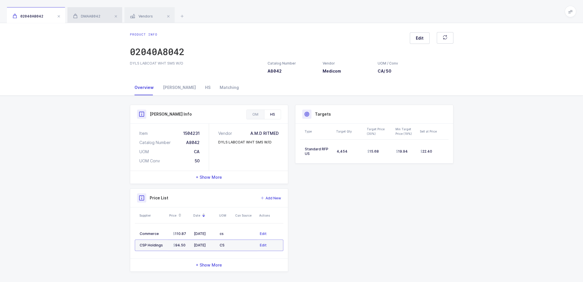
click at [98, 10] on div "DMAA8042" at bounding box center [94, 15] width 55 height 16
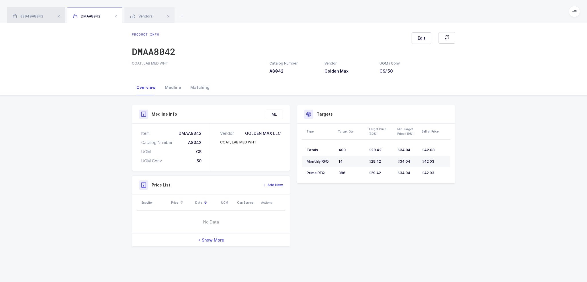
click at [36, 15] on span "02040A8042" at bounding box center [28, 16] width 31 height 4
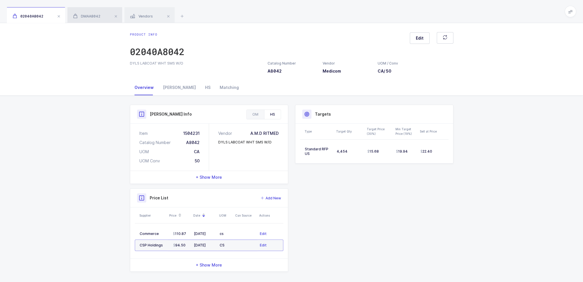
click at [102, 11] on div "DMAA8042" at bounding box center [94, 15] width 55 height 16
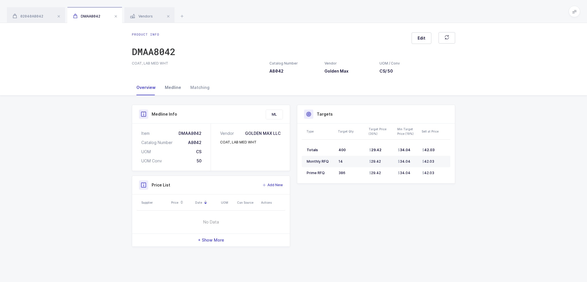
click at [170, 84] on div "Medline" at bounding box center [173, 87] width 26 height 15
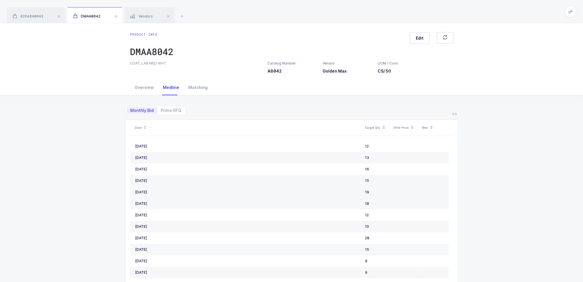
drag, startPoint x: 145, startPoint y: 144, endPoint x: 411, endPoint y: 191, distance: 269.9
click at [411, 191] on td at bounding box center [405, 191] width 29 height 11
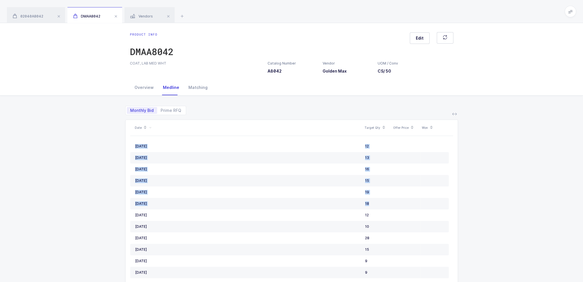
drag, startPoint x: 410, startPoint y: 206, endPoint x: 131, endPoint y: 123, distance: 291.6
click at [131, 123] on div "Date Target Qty Offer Price Won September, 2025 12 August, 2025 13 July, 2025 1…" at bounding box center [291, 228] width 323 height 216
click at [110, 127] on div "Monthly Bid Prime RFQ Date Target Qty Offer Price Won September, 2025 12 August…" at bounding box center [292, 221] width 574 height 253
drag, startPoint x: 108, startPoint y: 136, endPoint x: 360, endPoint y: 243, distance: 274.1
click at [360, 243] on div "Monthly Bid Prime RFQ Date Target Qty Offer Price Won September, 2025 12 August…" at bounding box center [292, 221] width 574 height 253
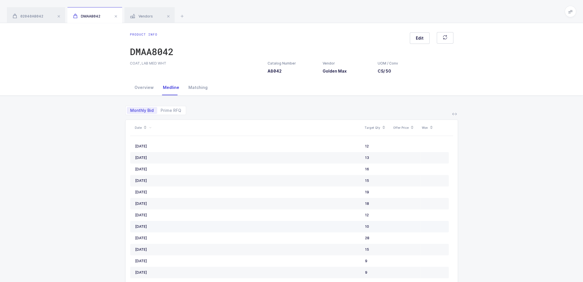
click at [401, 224] on td at bounding box center [405, 226] width 29 height 11
drag, startPoint x: 390, startPoint y: 216, endPoint x: 79, endPoint y: 154, distance: 317.3
click at [79, 154] on div "Monthly Bid Prime RFQ Date Target Qty Offer Price Won September, 2025 12 August…" at bounding box center [292, 221] width 574 height 253
click at [79, 153] on div "Monthly Bid Prime RFQ Date Target Qty Offer Price Won September, 2025 12 August…" at bounding box center [292, 221] width 574 height 253
click at [36, 15] on span "02040A8042" at bounding box center [28, 16] width 31 height 4
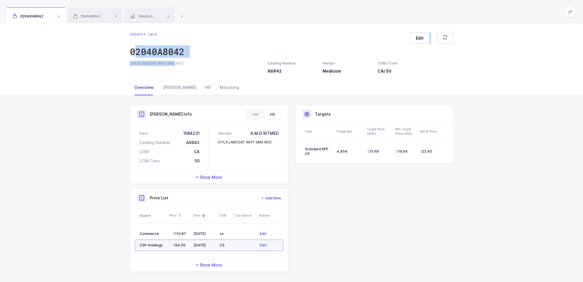
drag, startPoint x: 135, startPoint y: 59, endPoint x: 173, endPoint y: 63, distance: 38.0
click at [173, 63] on div "Product info 02040A8042 Edit DYLS LABCOAT WHT SMS W/O Catalog Number A8042 Vend…" at bounding box center [291, 53] width 333 height 42
click at [100, 18] on div "DMAA8042" at bounding box center [94, 15] width 55 height 16
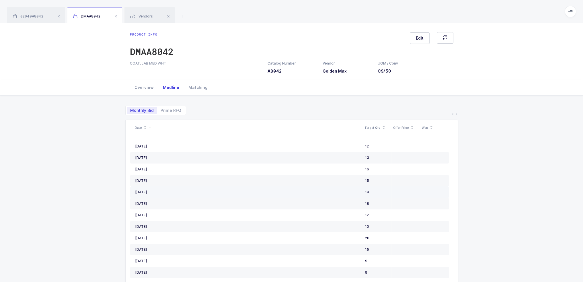
drag, startPoint x: 195, startPoint y: 139, endPoint x: 293, endPoint y: 194, distance: 112.6
click at [293, 194] on td "May, 2025" at bounding box center [246, 191] width 233 height 11
click at [140, 22] on div "Vendors" at bounding box center [149, 15] width 50 height 16
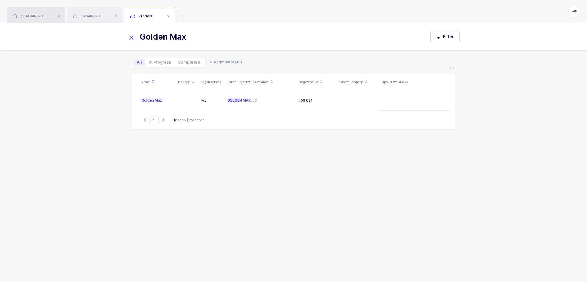
click at [42, 13] on div "02040A8042" at bounding box center [36, 15] width 58 height 16
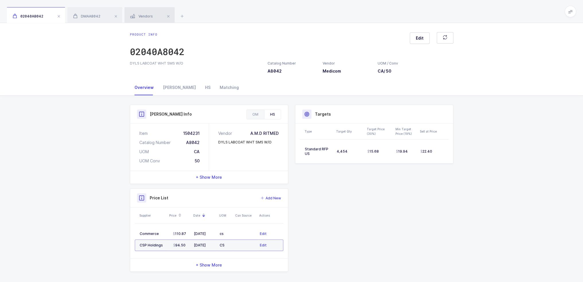
click at [140, 13] on div "Vendors" at bounding box center [149, 15] width 50 height 16
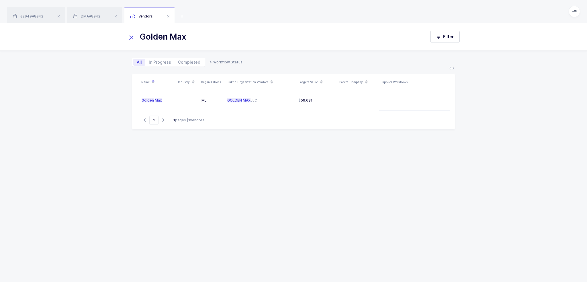
click at [38, 62] on div "Golden Max Filter All In Progress Completed ← Workflow Status Name Industry Org…" at bounding box center [293, 152] width 587 height 259
click at [31, 15] on span "02040A8042" at bounding box center [28, 16] width 31 height 4
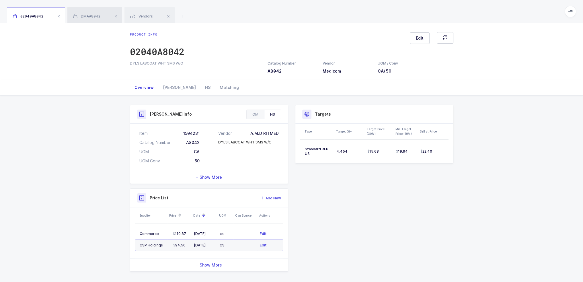
click at [83, 12] on div "DMAA8042" at bounding box center [94, 15] width 55 height 16
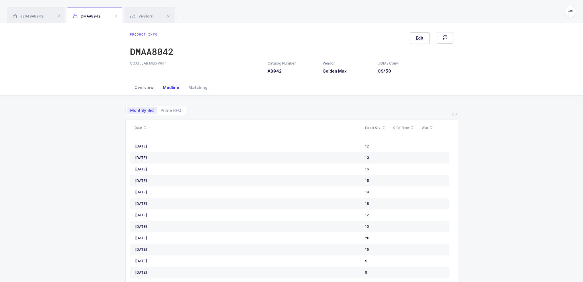
click at [142, 86] on div "Overview" at bounding box center [144, 87] width 28 height 15
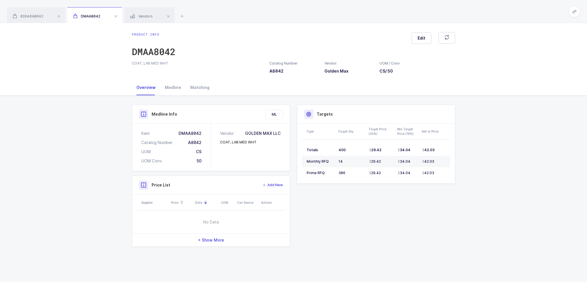
click at [420, 44] on div "Edit" at bounding box center [434, 46] width 44 height 29
click at [191, 131] on div "Item DMAA8042" at bounding box center [171, 133] width 60 height 6
click at [24, 13] on div "02040A8042" at bounding box center [36, 15] width 58 height 16
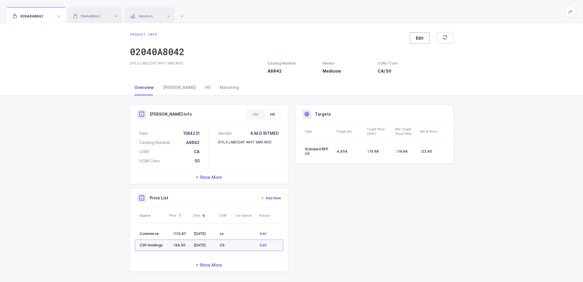
click at [419, 40] on span "Edit" at bounding box center [420, 38] width 8 height 6
click at [481, 104] on div "Product IDs" at bounding box center [471, 103] width 30 height 14
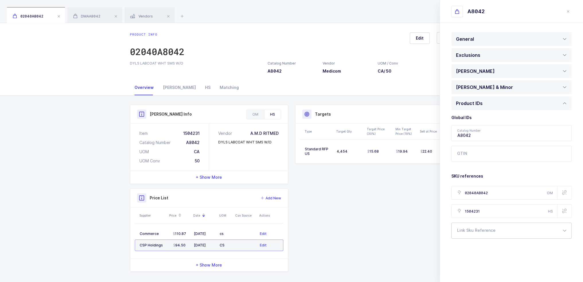
click at [477, 231] on div at bounding box center [511, 230] width 120 height 16
click at [478, 275] on li "Medline" at bounding box center [513, 275] width 119 height 9
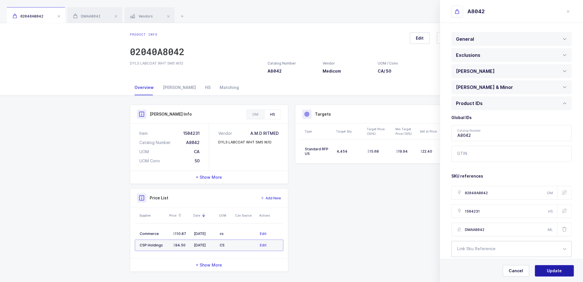
type input "DMAA8042"
click at [549, 270] on span "Update" at bounding box center [554, 271] width 15 height 6
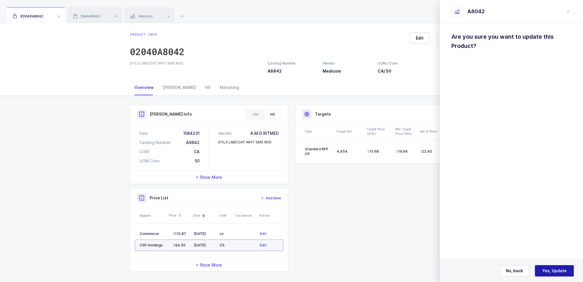
click at [549, 270] on span "Yes, Update" at bounding box center [554, 271] width 24 height 6
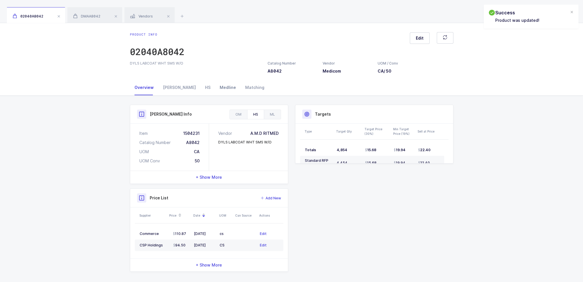
click at [215, 87] on div "Medline" at bounding box center [228, 87] width 26 height 15
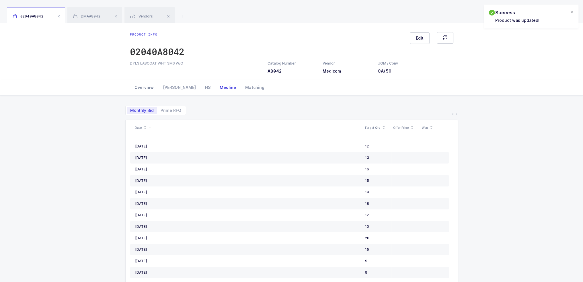
click at [135, 80] on div "Overview" at bounding box center [144, 87] width 28 height 15
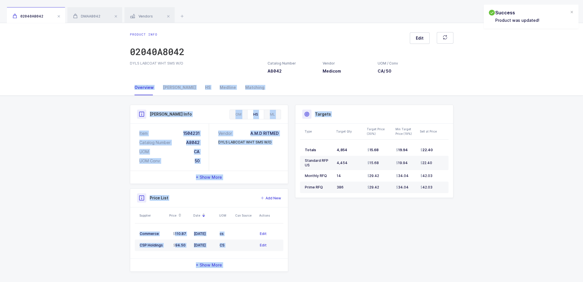
drag, startPoint x: 453, startPoint y: 217, endPoint x: 491, endPoint y: 116, distance: 107.8
click at [436, 92] on div "Overview Owens HS Medline Matching Product Info Catalog Number A8042 Vendor Med…" at bounding box center [291, 183] width 583 height 206
click at [507, 127] on div "Product Info Catalog Number A8042 Vendor Medicom UOM / Conv CA / 50 Description…" at bounding box center [291, 190] width 583 height 190
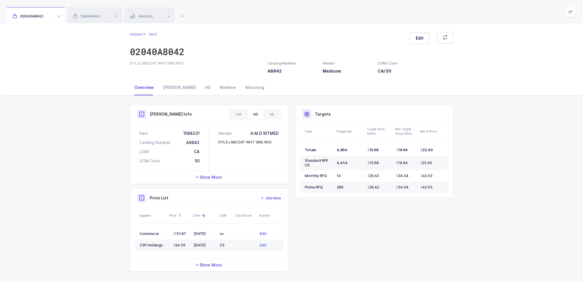
drag, startPoint x: 454, startPoint y: 220, endPoint x: 458, endPoint y: 236, distance: 16.2
click at [458, 236] on div "Product Info Catalog Number A8042 Vendor Medicom UOM / Conv CA / 50 Description…" at bounding box center [291, 190] width 583 height 190
drag, startPoint x: 441, startPoint y: 209, endPoint x: 464, endPoint y: 224, distance: 27.5
click at [464, 224] on div "Product Info Catalog Number A8042 Vendor Medicom UOM / Conv CA / 50 Description…" at bounding box center [291, 190] width 583 height 190
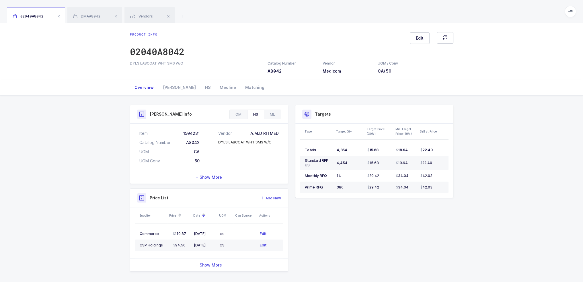
click at [464, 224] on div "Product Info Catalog Number A8042 Vendor Medicom UOM / Conv CA / 50 Description…" at bounding box center [291, 190] width 583 height 190
click at [143, 14] on span "Vendors" at bounding box center [141, 16] width 23 height 4
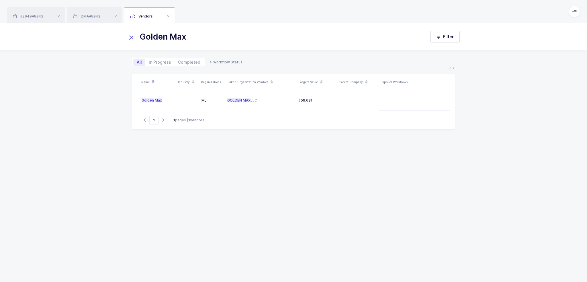
click at [142, 61] on span "All" at bounding box center [139, 62] width 12 height 7
click at [137, 61] on input "All" at bounding box center [135, 61] width 4 height 4
click at [158, 61] on span "In Progress" at bounding box center [160, 62] width 22 height 4
click at [149, 61] on input "In Progress" at bounding box center [147, 61] width 4 height 4
radio input "true"
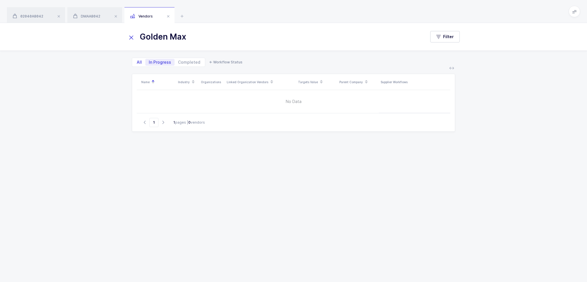
click at [143, 62] on span "All" at bounding box center [139, 62] width 12 height 7
click at [137, 62] on input "All" at bounding box center [135, 61] width 4 height 4
radio input "true"
radio input "false"
drag, startPoint x: 327, startPoint y: 102, endPoint x: 346, endPoint y: 110, distance: 21.0
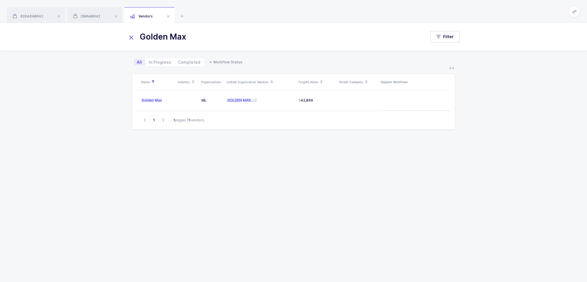
click at [346, 110] on table "Golden Max ML GOLDEN MAX LLC 42,869" at bounding box center [294, 100] width 314 height 21
click at [338, 156] on div "Name Industry Organizations Linked Organization Vendors Targets Value Parent Co…" at bounding box center [293, 171] width 323 height 194
click at [185, 15] on icon at bounding box center [182, 16] width 7 height 7
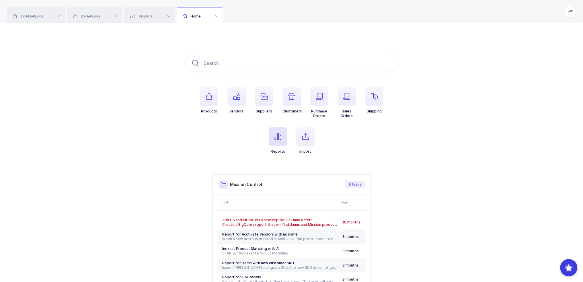
click at [276, 141] on span "button" at bounding box center [278, 136] width 18 height 18
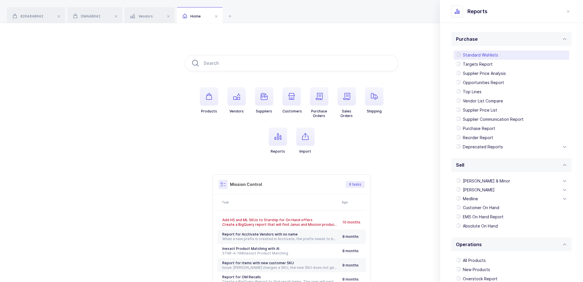
click at [497, 51] on div "Standard Wishlists" at bounding box center [512, 54] width 116 height 9
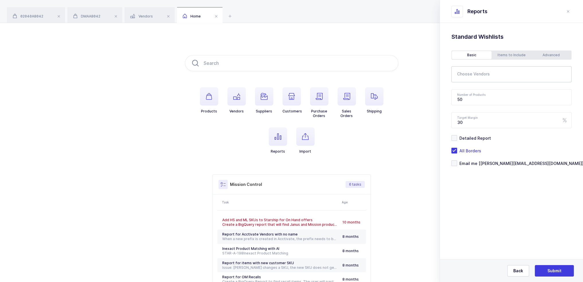
click at [477, 73] on input "text" at bounding box center [507, 75] width 101 height 7
type input "f"
type input "golden"
click at [484, 91] on span "Golden Max" at bounding box center [476, 93] width 24 height 5
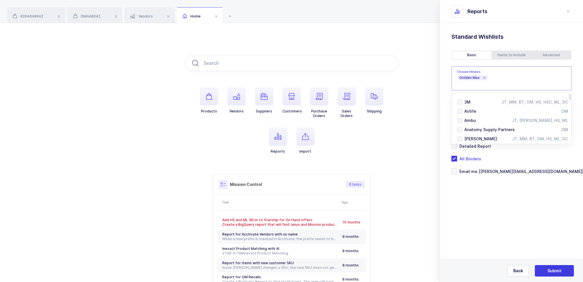
click at [488, 211] on div "Standard Wishlists Targets Report Supplier Price Analysis Opportunities Report …" at bounding box center [511, 118] width 143 height 190
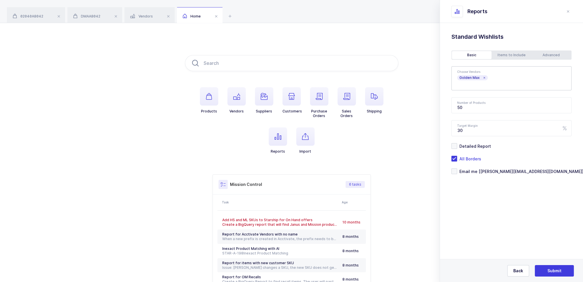
click at [555, 54] on div "Advanced" at bounding box center [551, 55] width 40 height 8
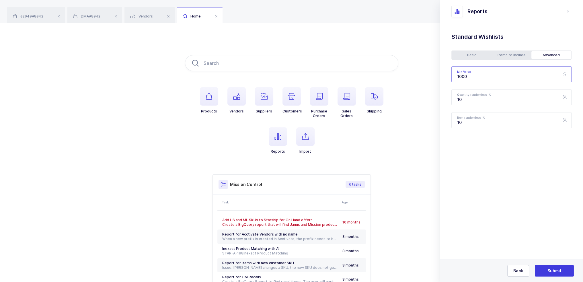
drag, startPoint x: 489, startPoint y: 77, endPoint x: 443, endPoint y: 79, distance: 45.7
click at [444, 79] on div "Standard Wishlists Targets Report Supplier Price Analysis Opportunities Report …" at bounding box center [511, 95] width 143 height 144
type input "0"
click at [460, 58] on div "Basic" at bounding box center [472, 55] width 40 height 8
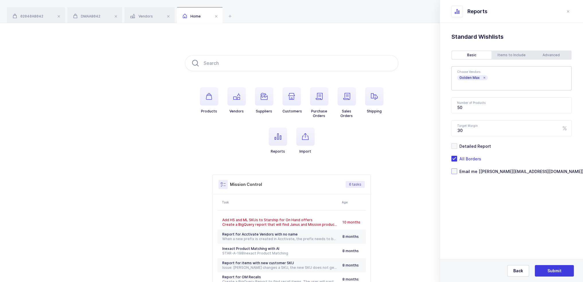
click at [485, 173] on span "Email me [joey@janustrade.com]" at bounding box center [520, 171] width 126 height 5
click at [457, 168] on input "Email me [joey@janustrade.com]" at bounding box center [457, 168] width 0 height 0
click at [555, 266] on button "Submit" at bounding box center [554, 270] width 39 height 11
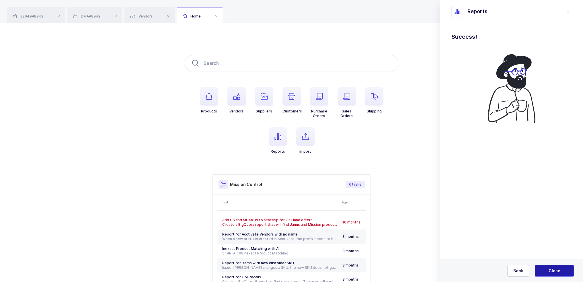
click at [554, 267] on button "Close" at bounding box center [554, 270] width 39 height 11
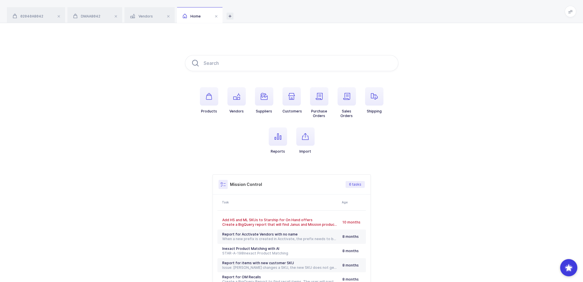
click at [233, 16] on icon at bounding box center [230, 16] width 7 height 7
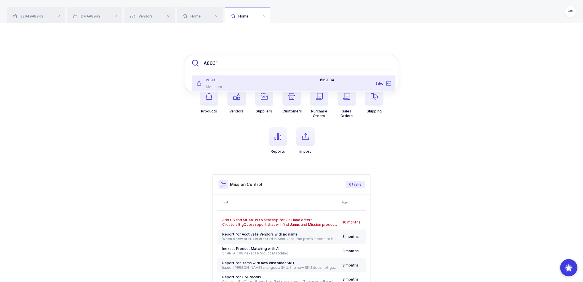
drag, startPoint x: 224, startPoint y: 66, endPoint x: 190, endPoint y: 66, distance: 34.1
click at [190, 66] on input "A8031" at bounding box center [291, 63] width 213 height 16
paste input "2"
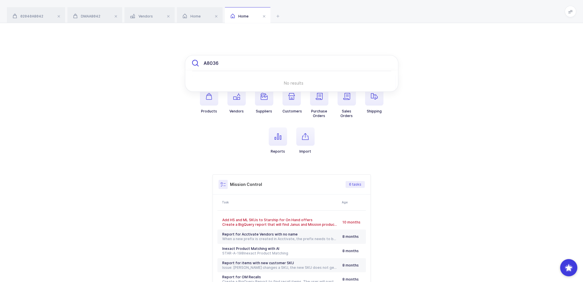
drag, startPoint x: 222, startPoint y: 63, endPoint x: 170, endPoint y: 60, distance: 52.8
click at [170, 60] on div "A8036 No results Products Vendors Suppliers Customers Purchase Orders Sales Ord…" at bounding box center [291, 180] width 583 height 315
paste input "44"
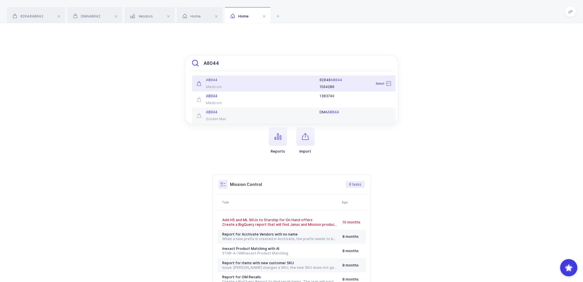
type input "A8044"
click at [249, 86] on div "Medicom" at bounding box center [227, 87] width 60 height 5
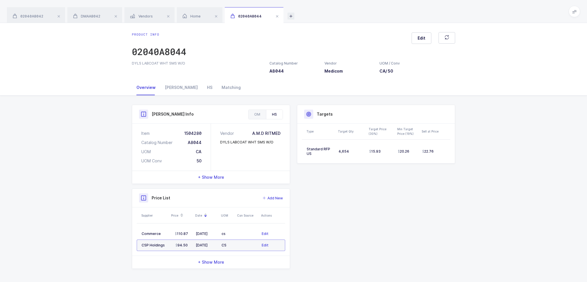
click at [294, 14] on icon at bounding box center [291, 16] width 7 height 7
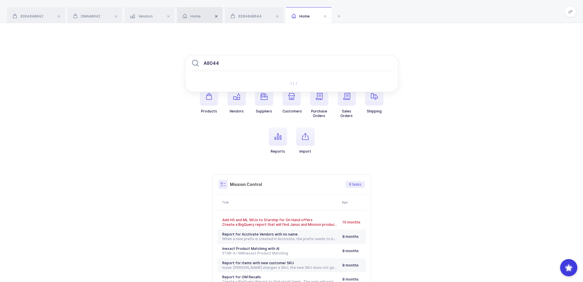
type input "A8044"
click at [218, 14] on span at bounding box center [216, 16] width 7 height 7
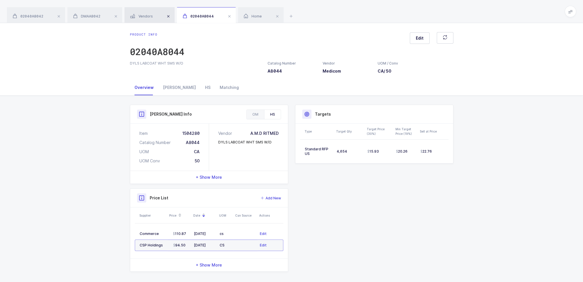
click at [169, 15] on span at bounding box center [168, 16] width 7 height 7
click at [117, 14] on span at bounding box center [115, 16] width 7 height 7
click at [59, 15] on span at bounding box center [58, 16] width 7 height 7
click at [81, 15] on span "Home" at bounding box center [83, 16] width 18 height 4
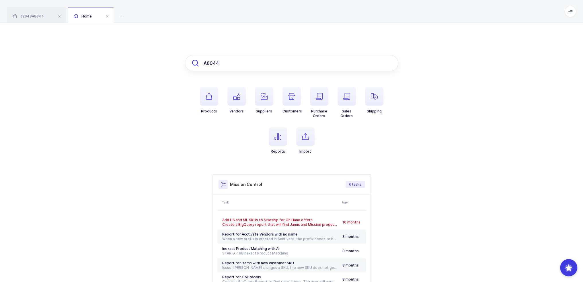
click at [281, 62] on input "A8044" at bounding box center [291, 63] width 213 height 16
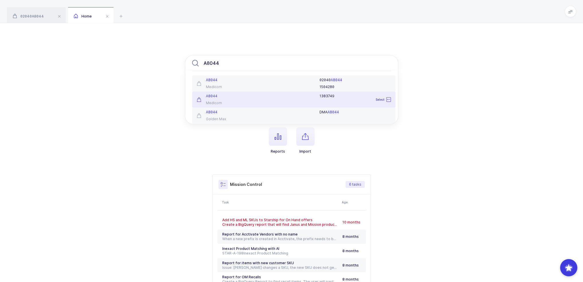
click at [227, 95] on div "A8044" at bounding box center [227, 96] width 60 height 5
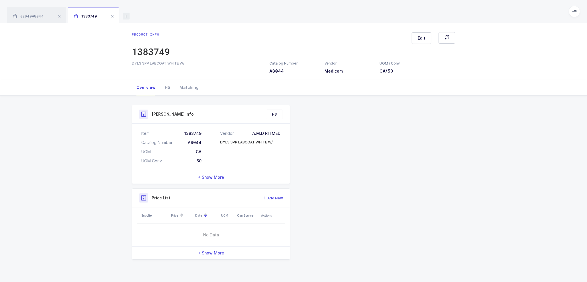
click at [129, 14] on icon at bounding box center [126, 16] width 7 height 7
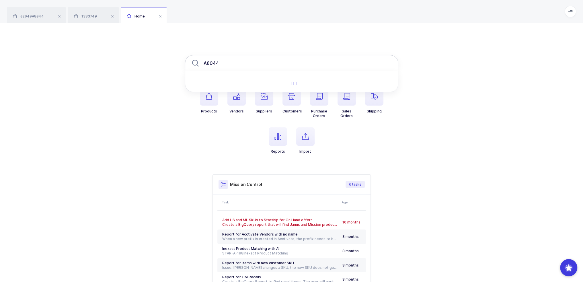
click at [239, 66] on input "A8044" at bounding box center [291, 63] width 213 height 16
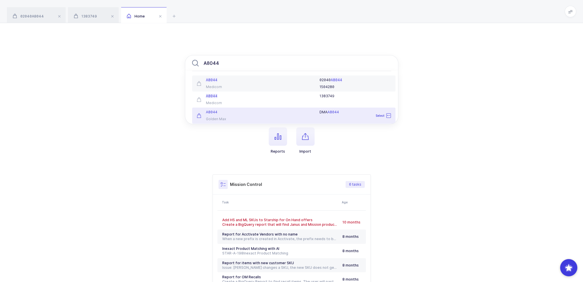
type input "A8044"
click at [222, 118] on div "Golden Max" at bounding box center [227, 119] width 60 height 5
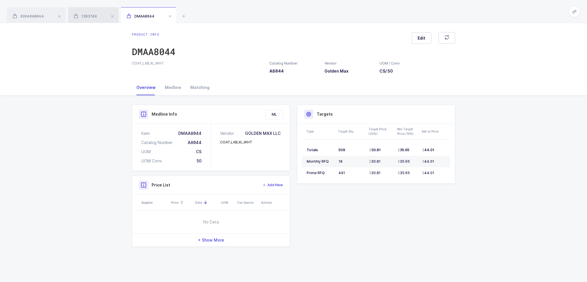
click at [90, 15] on span "1383749" at bounding box center [85, 16] width 23 height 4
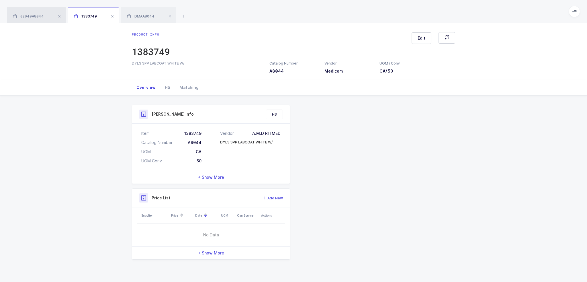
click at [30, 10] on div "02040A8044" at bounding box center [36, 15] width 59 height 16
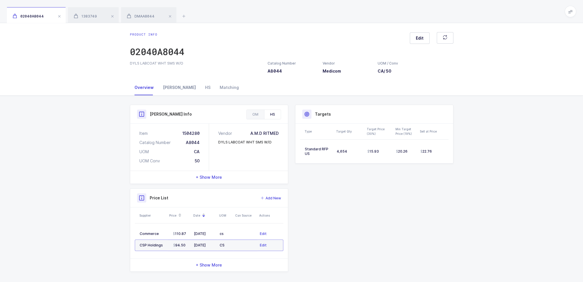
click at [176, 88] on div "Owens" at bounding box center [179, 87] width 42 height 15
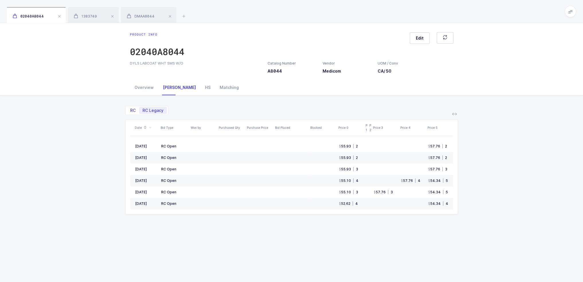
click at [136, 110] on span "RC" at bounding box center [133, 110] width 12 height 7
click at [130, 110] on input "RC" at bounding box center [129, 109] width 4 height 4
radio input "true"
radio input "false"
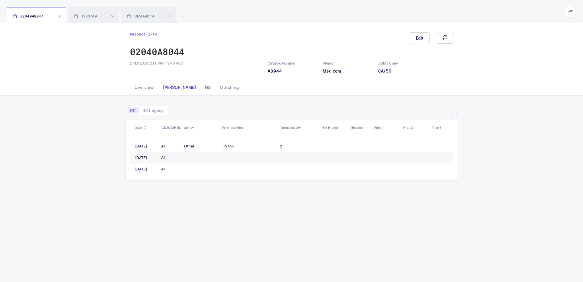
click at [200, 86] on div "HS" at bounding box center [207, 87] width 15 height 15
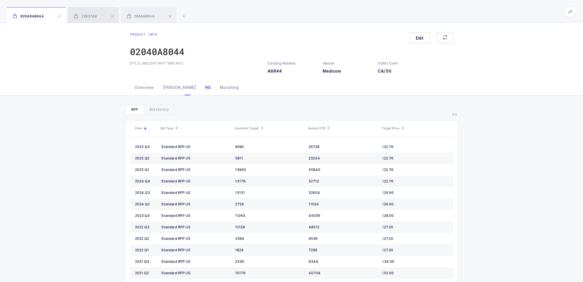
click at [89, 15] on span "1383749" at bounding box center [85, 16] width 23 height 4
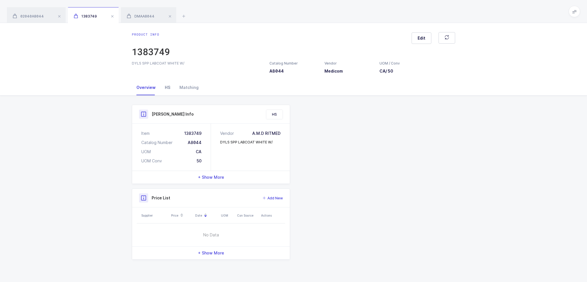
click at [168, 88] on div "HS" at bounding box center [167, 87] width 15 height 15
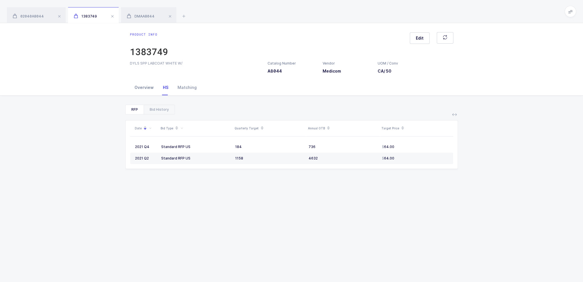
click at [145, 88] on div "Overview" at bounding box center [144, 87] width 28 height 15
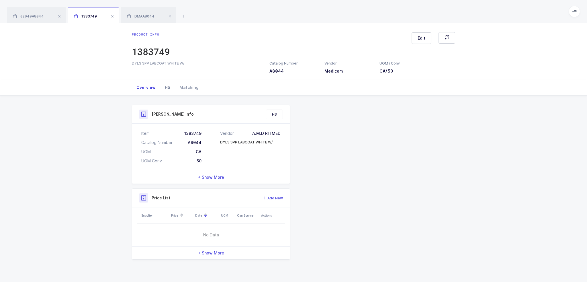
click at [165, 85] on div "HS" at bounding box center [167, 87] width 15 height 15
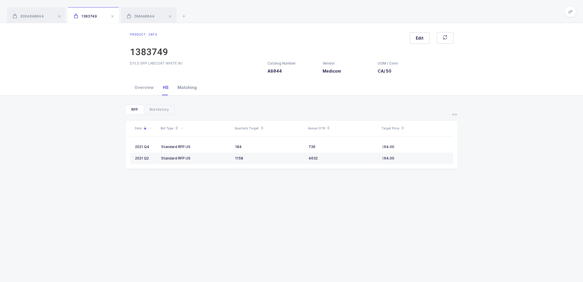
click at [191, 87] on div "Matching" at bounding box center [187, 87] width 28 height 15
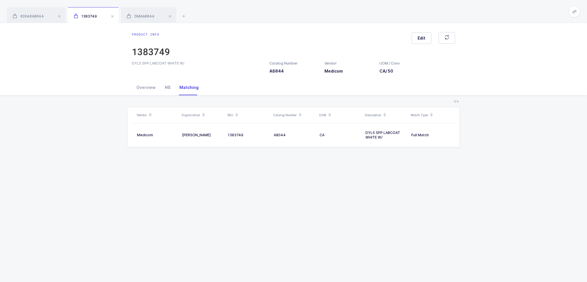
click at [165, 89] on div "HS" at bounding box center [167, 87] width 15 height 15
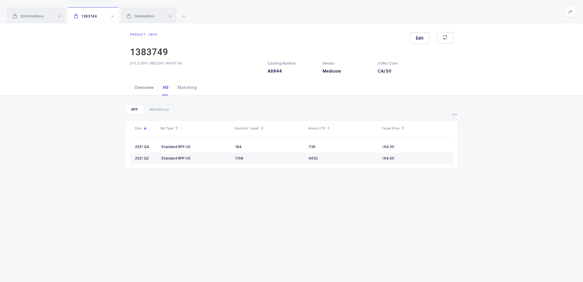
click at [150, 89] on div "Overview" at bounding box center [144, 87] width 28 height 15
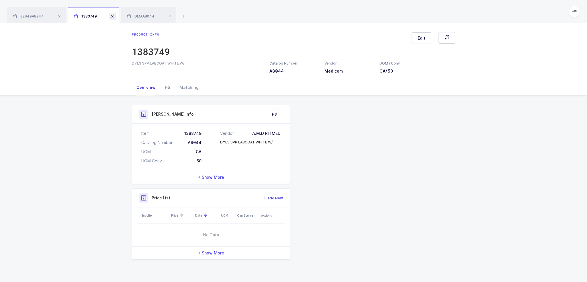
click at [114, 18] on span at bounding box center [112, 16] width 7 height 7
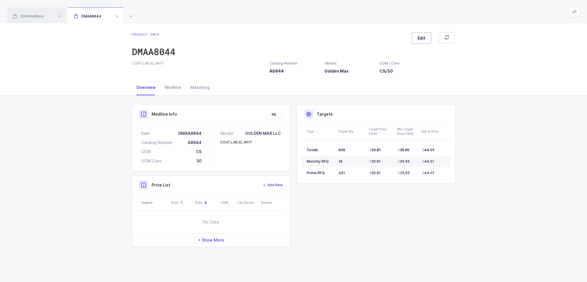
click at [418, 37] on button "Edit" at bounding box center [422, 37] width 20 height 11
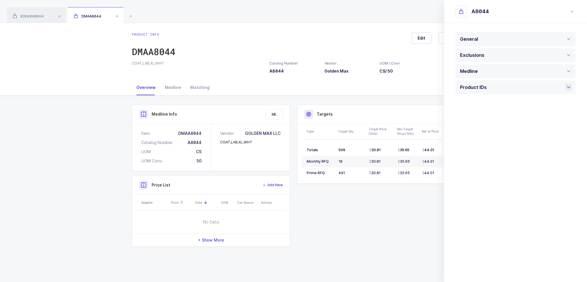
click at [483, 88] on div "Product IDs" at bounding box center [475, 87] width 30 height 14
click at [182, 132] on div "Item DMAA8044" at bounding box center [171, 133] width 60 height 6
click at [33, 19] on div "02040A8044" at bounding box center [36, 15] width 59 height 16
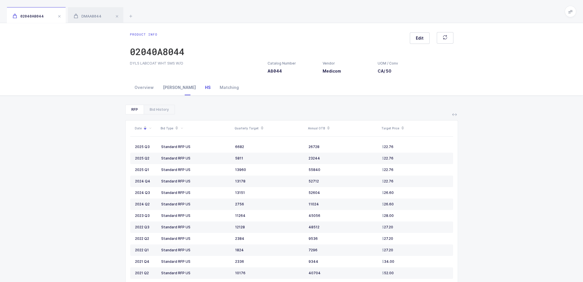
click at [167, 90] on div "Owens" at bounding box center [179, 87] width 42 height 15
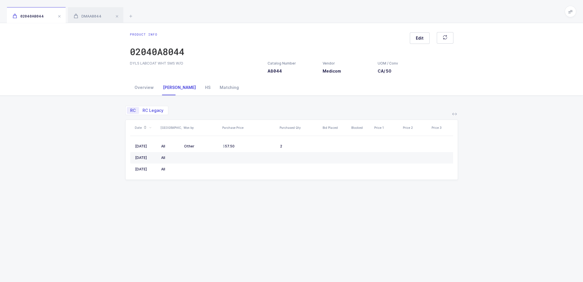
click at [145, 107] on span "RC Legacy" at bounding box center [153, 110] width 28 height 7
click at [143, 107] on input "RC Legacy" at bounding box center [141, 109] width 4 height 4
radio input "true"
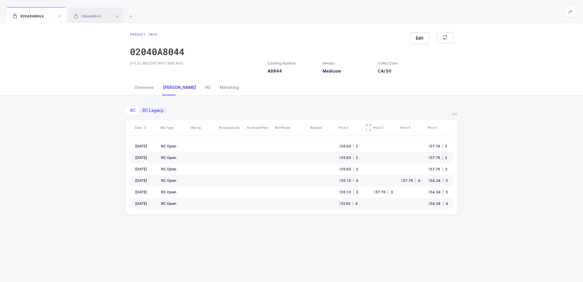
click at [134, 109] on span "RC" at bounding box center [132, 110] width 5 height 4
click at [130, 109] on input "RC" at bounding box center [129, 109] width 4 height 4
radio input "true"
radio input "false"
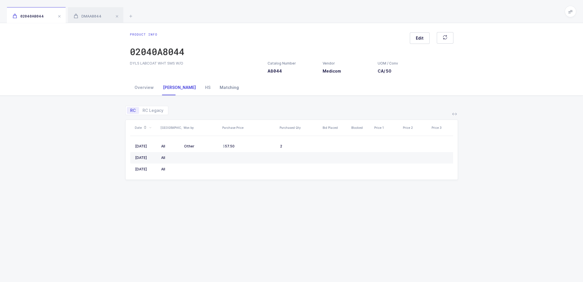
click at [215, 84] on div "Matching" at bounding box center [229, 87] width 28 height 15
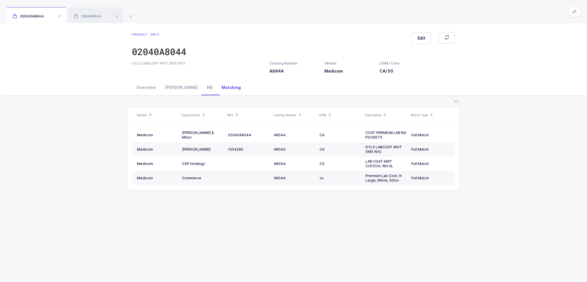
click at [202, 89] on div "HS" at bounding box center [209, 87] width 15 height 15
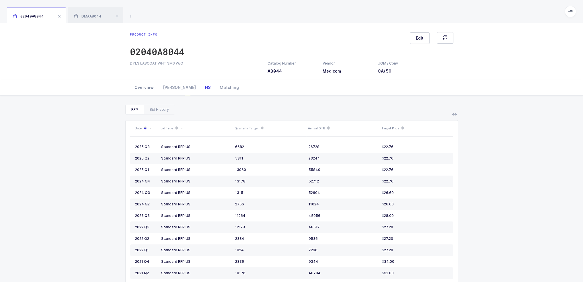
click at [144, 85] on div "Overview" at bounding box center [144, 87] width 28 height 15
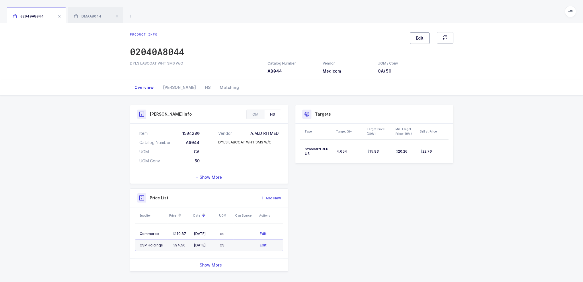
click at [414, 34] on button "Edit" at bounding box center [420, 37] width 20 height 11
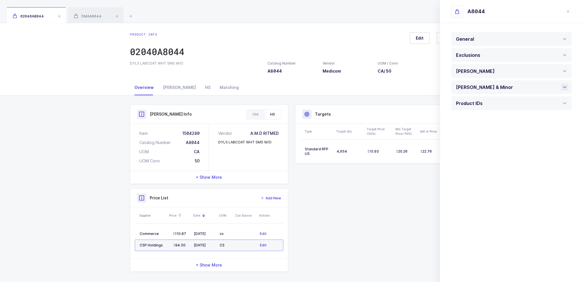
click at [481, 87] on div "Owens & Minor" at bounding box center [486, 87] width 60 height 14
click at [483, 118] on span at bounding box center [484, 118] width 3 height 6
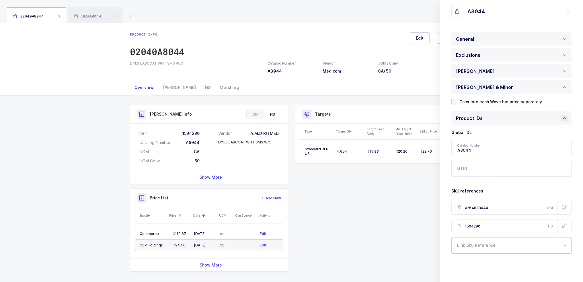
click at [483, 249] on div at bounding box center [511, 245] width 120 height 16
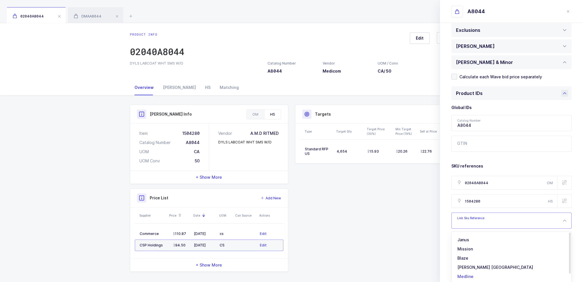
scroll to position [11, 0]
click at [477, 268] on li "Medline" at bounding box center [513, 265] width 119 height 9
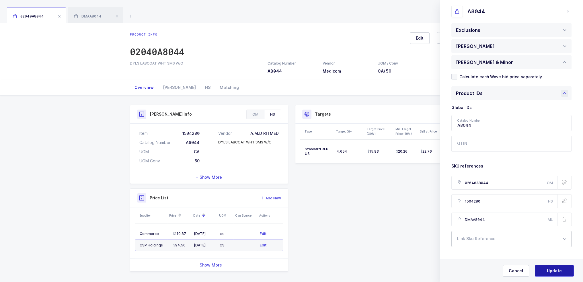
type input "DMAA8044"
click at [549, 270] on span "Update" at bounding box center [554, 271] width 15 height 6
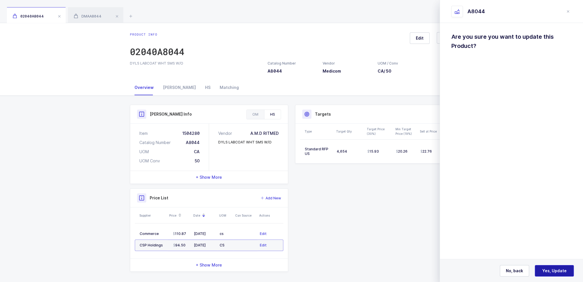
click at [550, 270] on span "Yes, Update" at bounding box center [554, 271] width 24 height 6
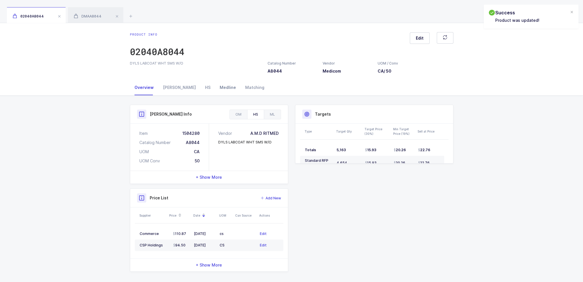
click at [215, 87] on div "Medline" at bounding box center [228, 87] width 26 height 15
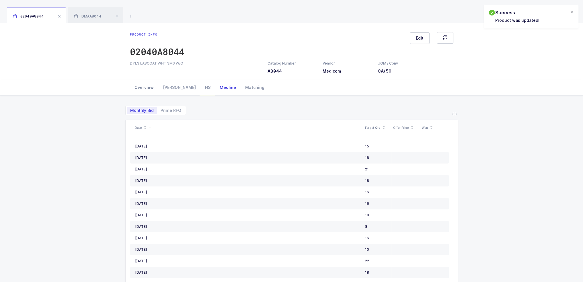
click at [140, 86] on div "Overview" at bounding box center [144, 87] width 28 height 15
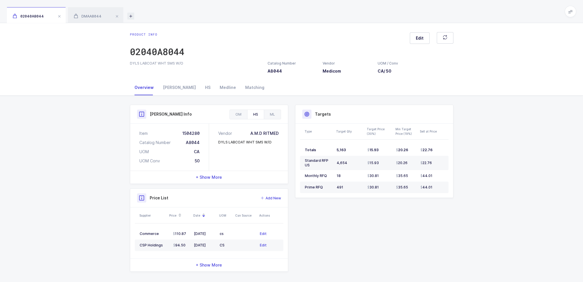
click at [133, 17] on icon at bounding box center [130, 16] width 7 height 7
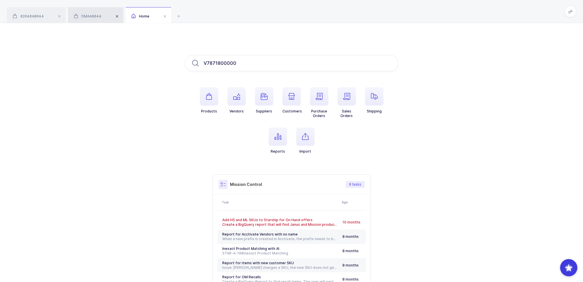
type input "V7871800000"
click at [117, 16] on span at bounding box center [117, 16] width 7 height 7
click at [61, 15] on span at bounding box center [59, 16] width 7 height 7
click at [263, 54] on div "V7871800000 V7871800000 Golden Max O-T7871800000 Select Products Vendors Suppli…" at bounding box center [291, 180] width 583 height 315
click at [263, 58] on input "V7871800000" at bounding box center [291, 63] width 213 height 16
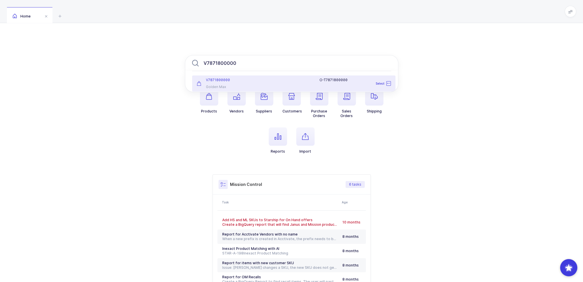
click at [233, 82] on div "V7871800000 Golden Max" at bounding box center [226, 83] width 67 height 11
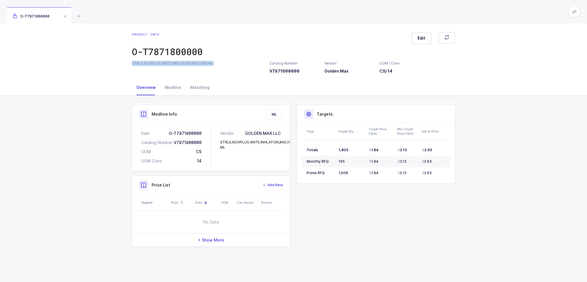
drag, startPoint x: 127, startPoint y: 63, endPoint x: 219, endPoint y: 65, distance: 92.3
click at [219, 65] on div "Product info O-T7871800000 Edit STRLE,NOVPLUS,WATE,INHLATON,BAG,1000 ML Catalog…" at bounding box center [293, 51] width 587 height 57
click at [219, 65] on div "STRLE,NOVPLUS,WATE,INHLATON,BAG,1000 ML" at bounding box center [197, 63] width 131 height 5
drag, startPoint x: 419, startPoint y: 217, endPoint x: 389, endPoint y: 204, distance: 33.2
click at [389, 204] on div "Product Info Catalog Number V7871800000 Vendor Golden Max UOM / Conv CS / 14 De…" at bounding box center [293, 176] width 330 height 142
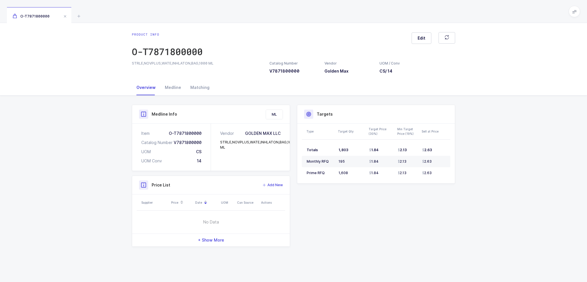
click at [389, 204] on div "Product Info Catalog Number V7871800000 Vendor Golden Max UOM / Conv CS / 14 De…" at bounding box center [293, 176] width 330 height 142
drag, startPoint x: 240, startPoint y: 148, endPoint x: 226, endPoint y: 150, distance: 14.2
click at [226, 150] on div "Vendor GOLDEN MAX LLC STRLE,NOVPLUS,WATE,INHLATON,BAG,1000 ML" at bounding box center [250, 147] width 79 height 47
click at [78, 17] on icon at bounding box center [78, 16] width 7 height 7
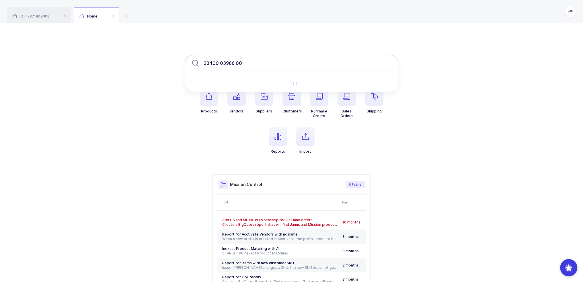
click at [260, 64] on input "23400 03986 00" at bounding box center [291, 63] width 213 height 16
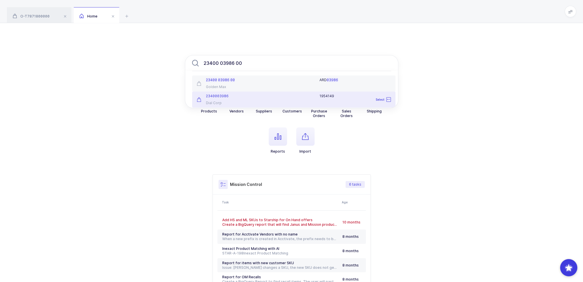
type input "23400 03986 00"
click at [229, 98] on div "23400 03986" at bounding box center [227, 96] width 60 height 5
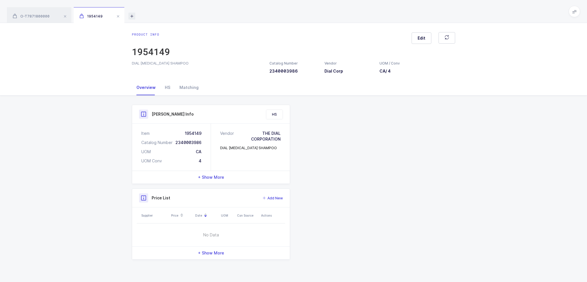
click at [130, 15] on icon at bounding box center [131, 16] width 7 height 7
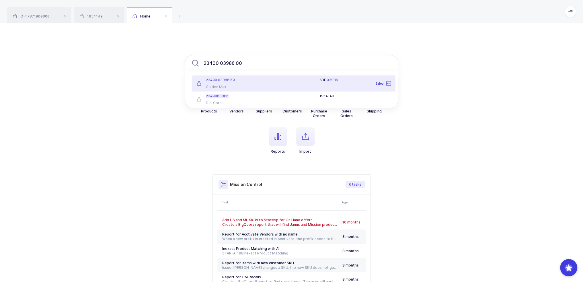
type input "23400 03986 00"
click at [241, 85] on div "Golden Max" at bounding box center [227, 87] width 60 height 5
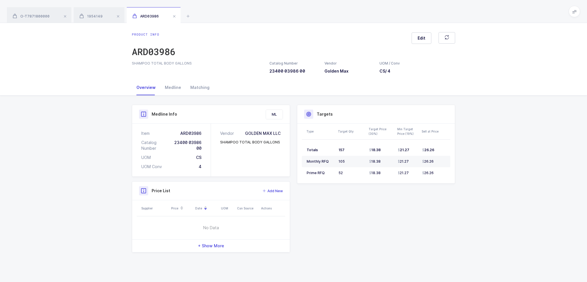
drag, startPoint x: 194, startPoint y: 64, endPoint x: 197, endPoint y: 64, distance: 3.2
click at [197, 64] on div "SHAMPOO TOTAL BODY GALLONS" at bounding box center [197, 63] width 131 height 5
click at [175, 84] on div "Medline" at bounding box center [173, 87] width 26 height 15
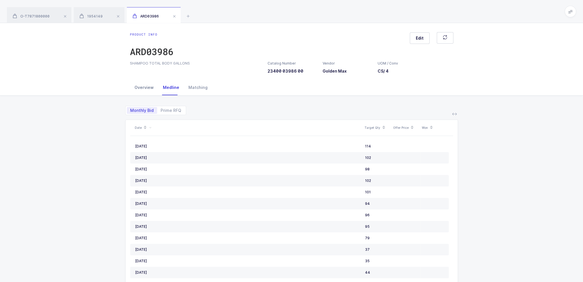
click at [140, 92] on div "Overview" at bounding box center [144, 87] width 28 height 15
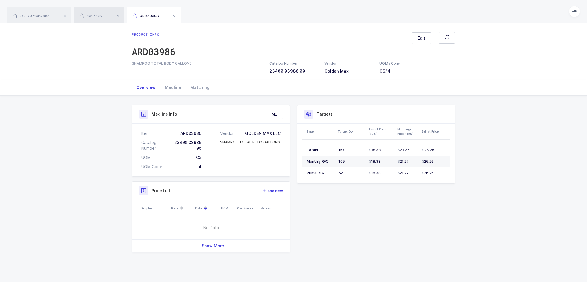
click at [94, 19] on div "1954149" at bounding box center [99, 15] width 51 height 16
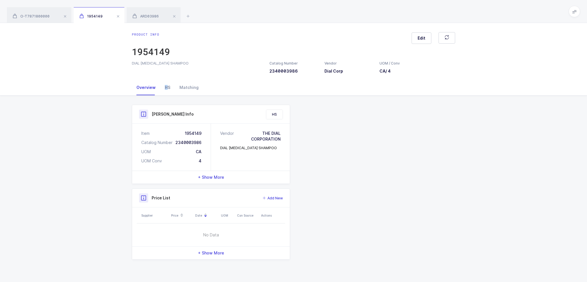
click at [166, 85] on div "HS" at bounding box center [167, 87] width 15 height 15
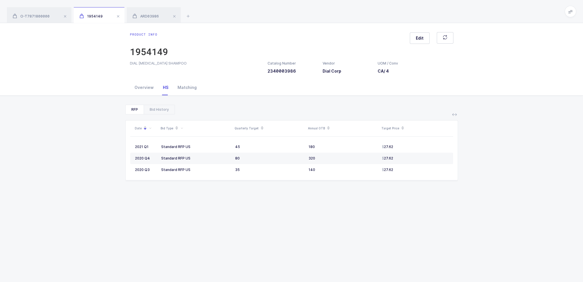
click at [156, 115] on div "Date Bid Type Quarterly Target Annual OTB Target Price 2021 Q1 Standard RFP US …" at bounding box center [291, 219] width 333 height 210
click at [157, 108] on div "Bid History" at bounding box center [159, 109] width 31 height 9
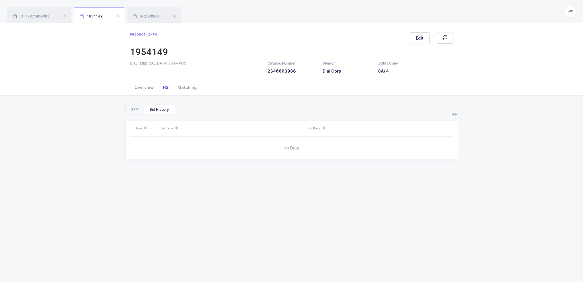
click at [127, 108] on div "RFP" at bounding box center [135, 109] width 18 height 9
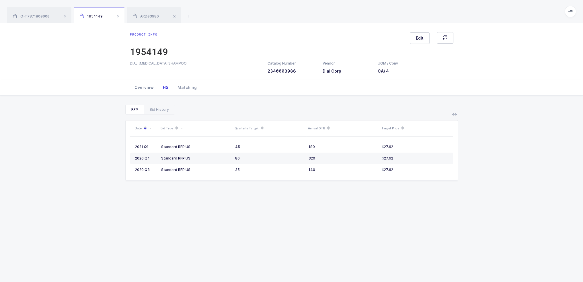
click at [147, 89] on div "Overview" at bounding box center [144, 87] width 28 height 15
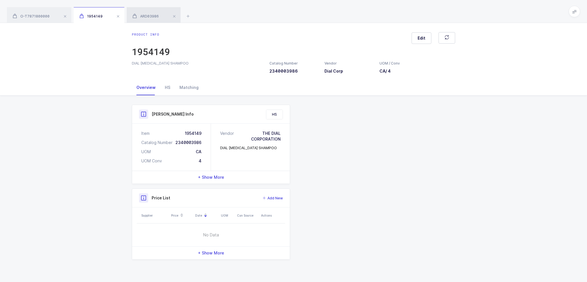
click at [148, 13] on div "ARD03986" at bounding box center [154, 15] width 54 height 16
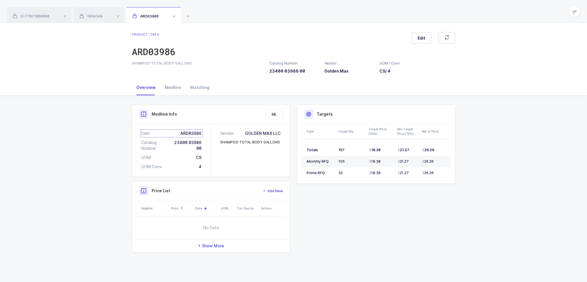
click at [188, 134] on div "Item ARD03986" at bounding box center [171, 133] width 60 height 6
click at [175, 88] on div "Medline" at bounding box center [173, 87] width 26 height 15
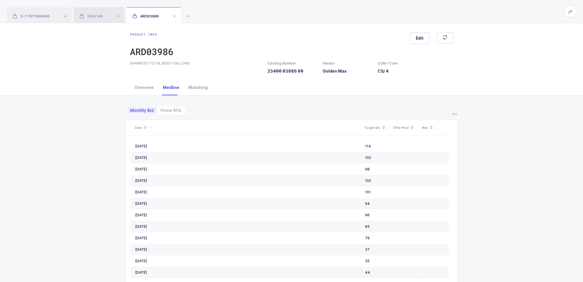
click at [96, 11] on div "1954149" at bounding box center [99, 15] width 51 height 16
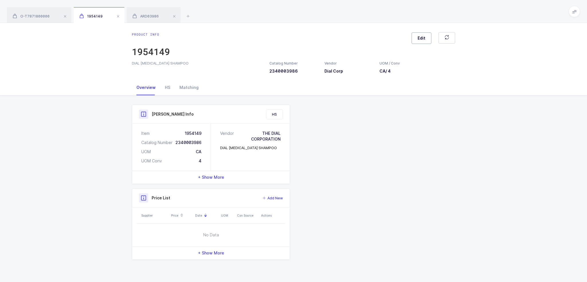
click at [421, 38] on span "Edit" at bounding box center [422, 38] width 8 height 6
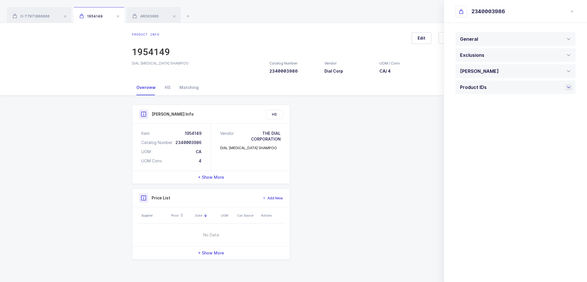
click at [486, 81] on div "Product IDs" at bounding box center [475, 87] width 30 height 14
click at [490, 198] on div at bounding box center [516, 196] width 120 height 16
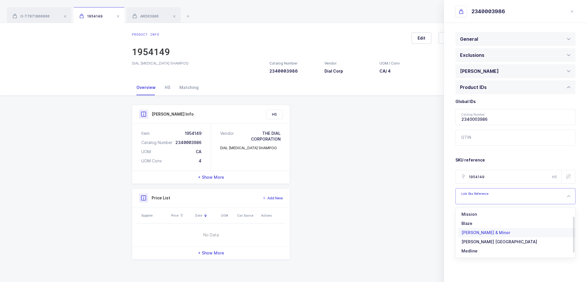
scroll to position [20, 0]
click at [487, 242] on li "Medline" at bounding box center [517, 241] width 119 height 9
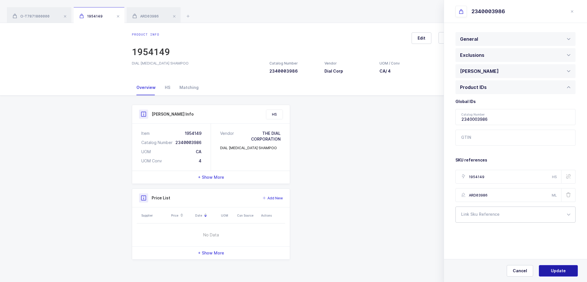
type input "ARD03986"
click at [570, 271] on button "Update" at bounding box center [558, 270] width 39 height 11
click at [565, 271] on span "Yes, Update" at bounding box center [558, 271] width 24 height 6
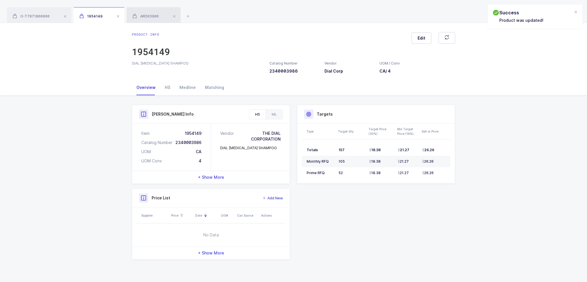
click at [153, 14] on span "ARD03986" at bounding box center [145, 16] width 26 height 4
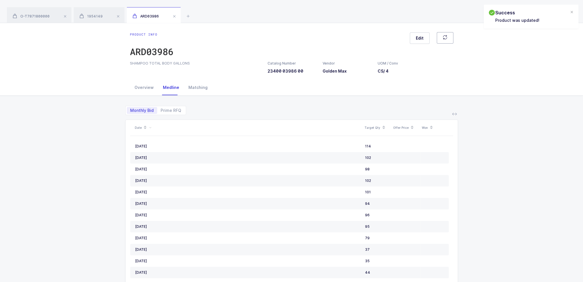
click at [450, 38] on button "button" at bounding box center [445, 37] width 17 height 11
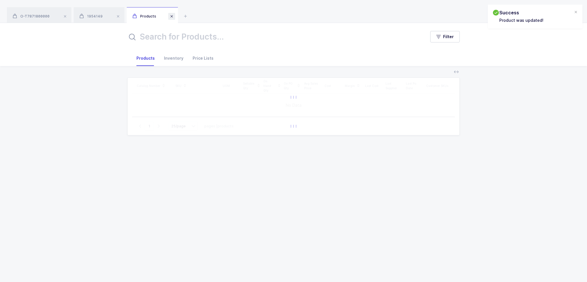
click at [172, 16] on span at bounding box center [171, 16] width 7 height 7
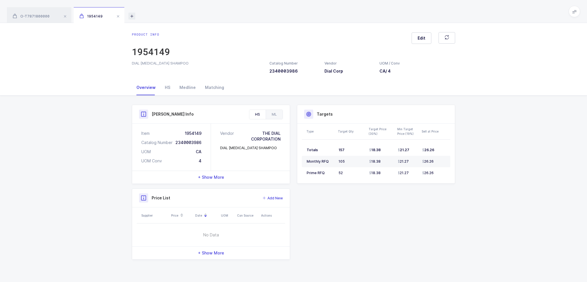
click at [132, 15] on icon at bounding box center [131, 16] width 7 height 7
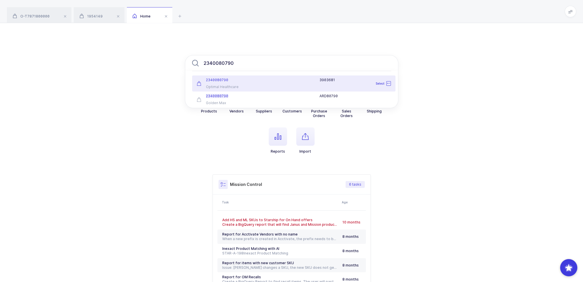
type input "2340080790"
click at [237, 83] on div "2340080790 Optimal Healthcare" at bounding box center [226, 83] width 67 height 11
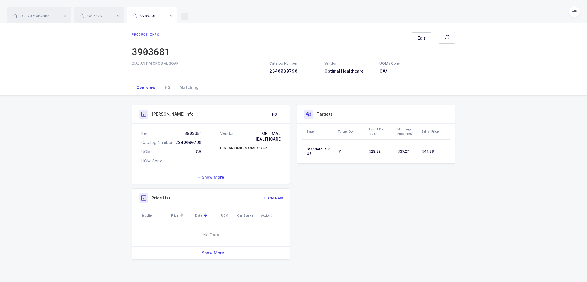
click at [187, 18] on icon at bounding box center [184, 16] width 7 height 7
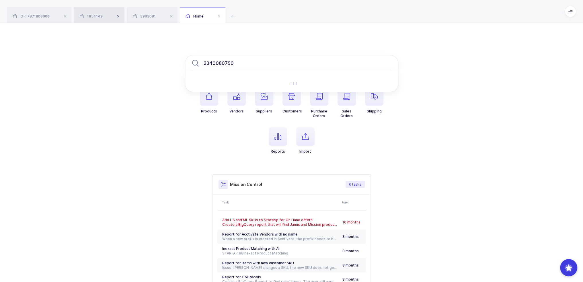
type input "2340080790"
click at [117, 15] on span at bounding box center [118, 16] width 7 height 7
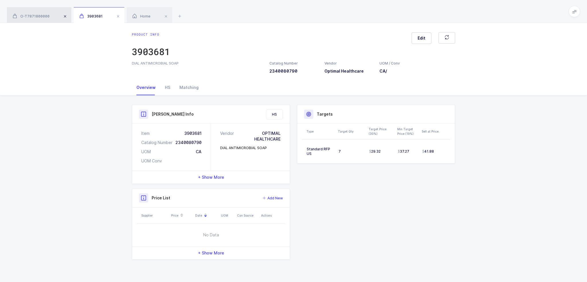
click at [63, 15] on span at bounding box center [65, 16] width 7 height 7
click at [81, 14] on span "Home" at bounding box center [75, 16] width 18 height 4
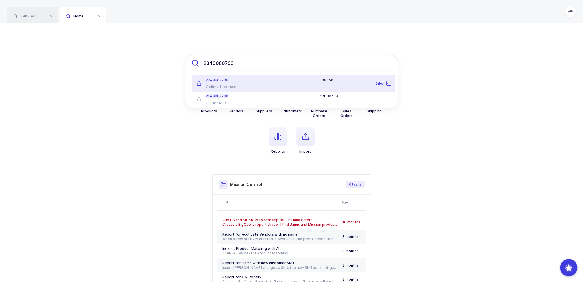
click at [231, 62] on input "2340080790" at bounding box center [291, 63] width 213 height 16
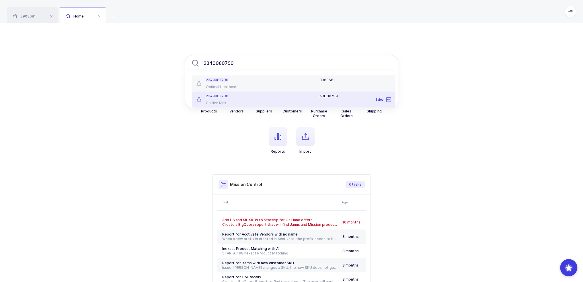
click at [246, 99] on div "2340080790 Golden Max" at bounding box center [226, 99] width 67 height 11
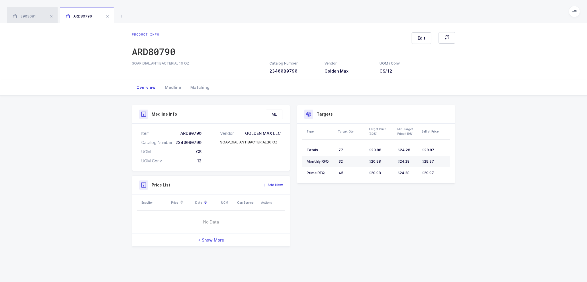
click at [34, 16] on span "3903681" at bounding box center [24, 16] width 23 height 4
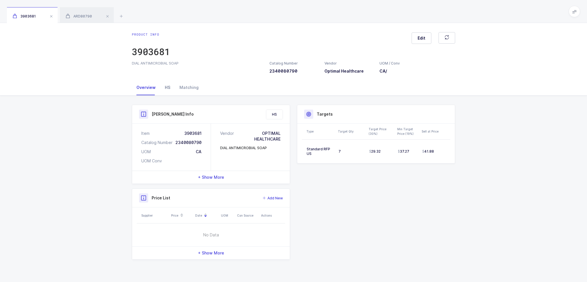
click at [161, 84] on div "HS" at bounding box center [167, 87] width 15 height 15
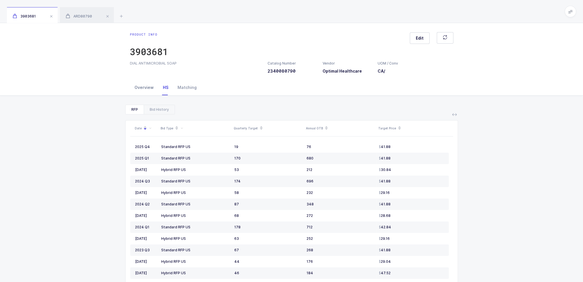
click at [147, 86] on div "Overview" at bounding box center [144, 87] width 28 height 15
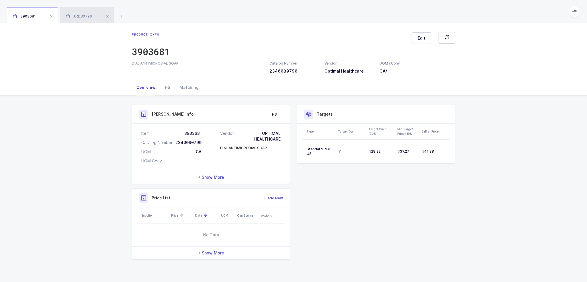
click at [82, 15] on span "ARD80790" at bounding box center [79, 16] width 26 height 4
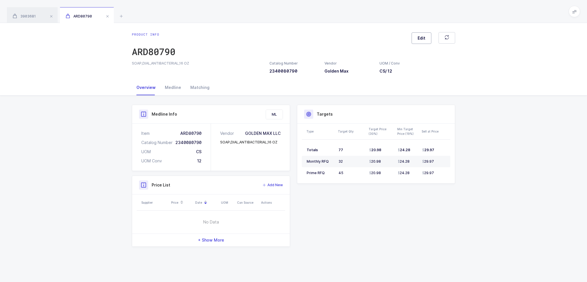
click at [419, 40] on span "Edit" at bounding box center [422, 38] width 8 height 6
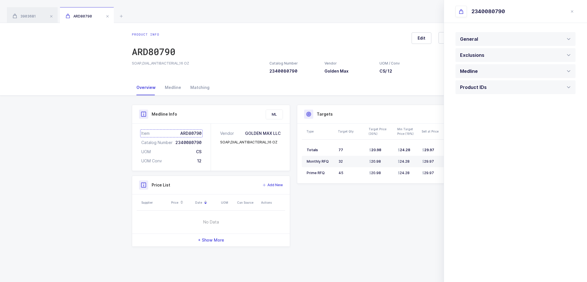
click at [188, 132] on div "Item ARD80790" at bounding box center [171, 133] width 60 height 6
click at [25, 16] on span "3903681" at bounding box center [24, 16] width 23 height 4
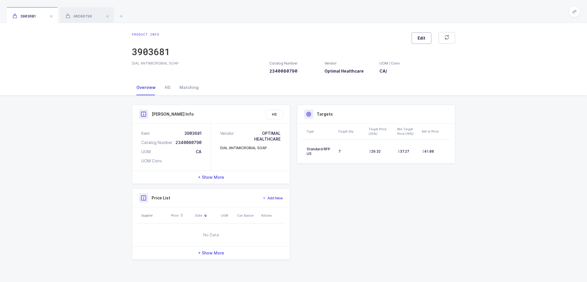
click at [422, 41] on button "Edit" at bounding box center [422, 37] width 20 height 11
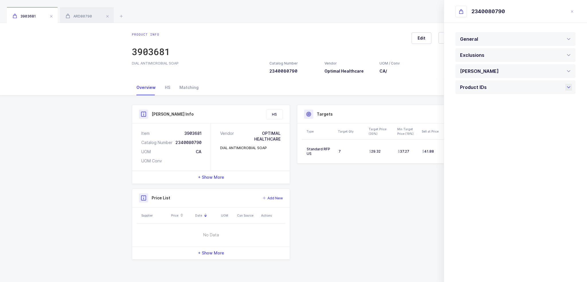
click at [484, 93] on div "Product IDs" at bounding box center [475, 87] width 30 height 14
click at [486, 200] on div at bounding box center [516, 196] width 120 height 16
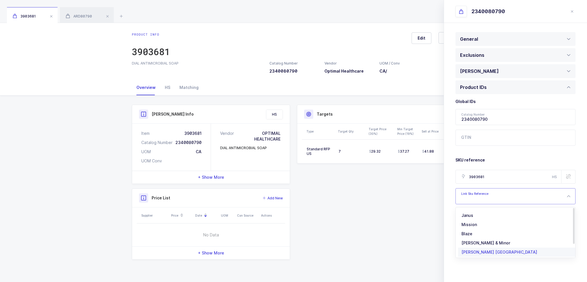
scroll to position [20, 0]
click at [485, 240] on li "Medline" at bounding box center [517, 241] width 119 height 9
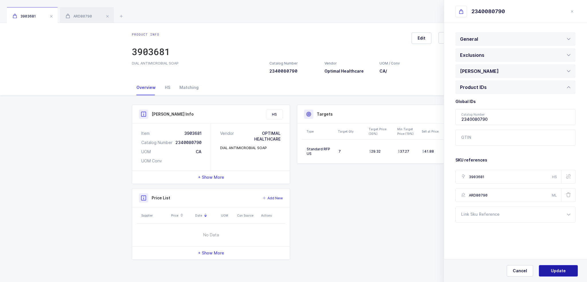
type input "ARD80790"
click at [560, 270] on span "Update" at bounding box center [558, 271] width 15 height 6
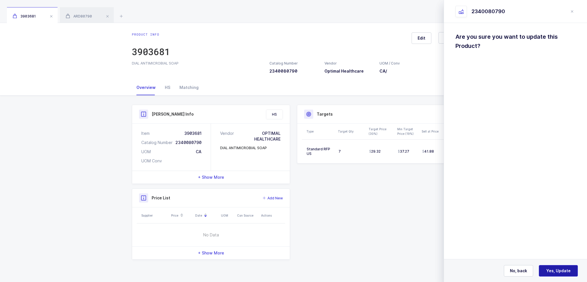
click at [560, 270] on span "Yes, Update" at bounding box center [558, 271] width 24 height 6
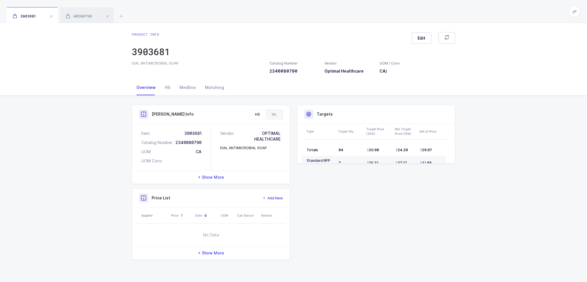
click at [117, 15] on div "3903681 ARD80790" at bounding box center [293, 11] width 587 height 23
click at [119, 15] on icon at bounding box center [121, 16] width 7 height 7
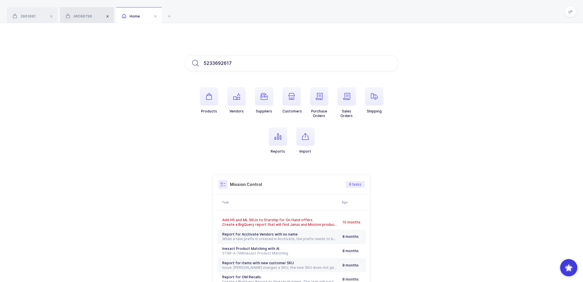
type input "5233692617"
click at [109, 16] on span at bounding box center [107, 16] width 7 height 7
click at [52, 17] on span at bounding box center [51, 16] width 7 height 7
click at [254, 62] on input "5233692617" at bounding box center [291, 63] width 213 height 16
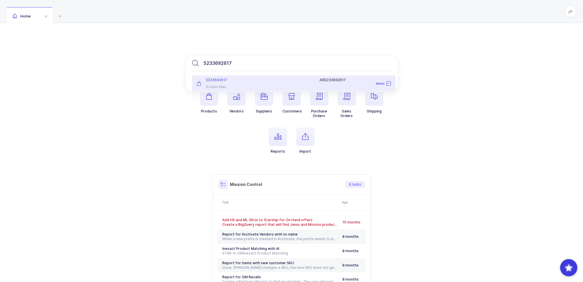
click at [246, 86] on div "Golden Max" at bounding box center [227, 87] width 60 height 5
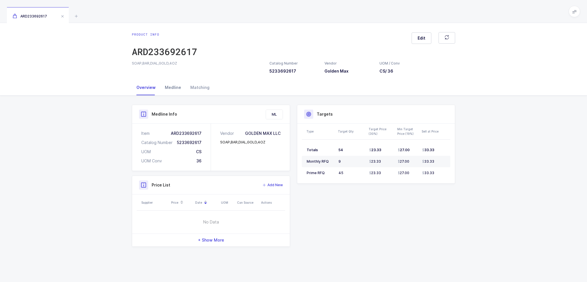
click at [177, 89] on div "Medline" at bounding box center [173, 87] width 26 height 15
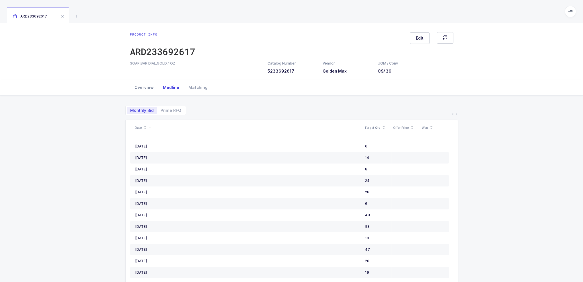
click at [152, 88] on div "Overview" at bounding box center [144, 87] width 28 height 15
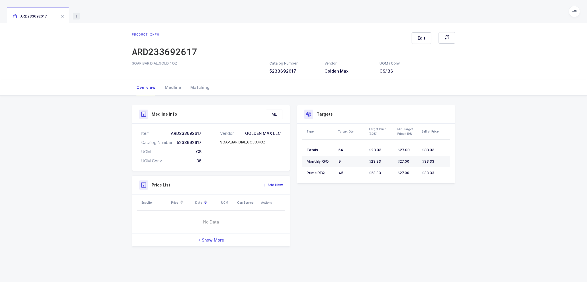
click at [75, 17] on icon at bounding box center [76, 16] width 7 height 7
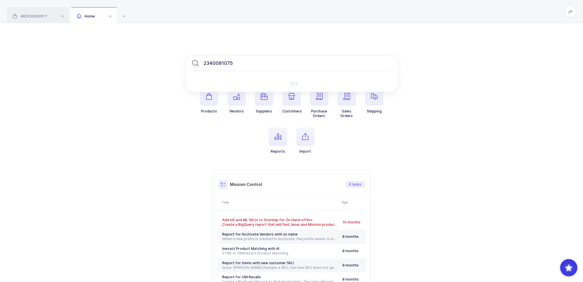
type input "2340081075"
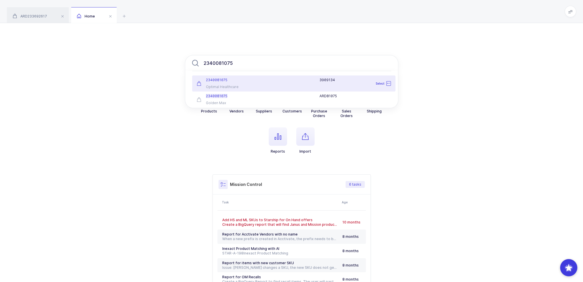
click at [231, 81] on div "2340081075" at bounding box center [227, 80] width 60 height 5
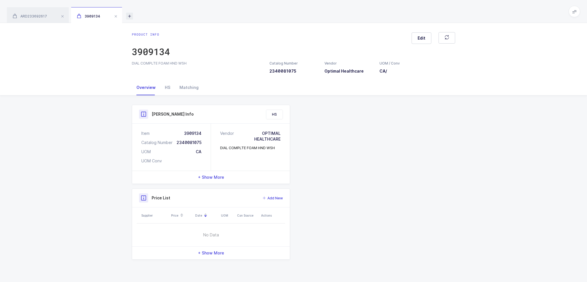
click at [131, 16] on icon at bounding box center [129, 16] width 7 height 7
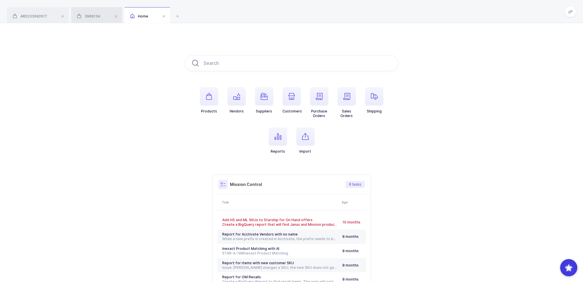
click at [96, 18] on span "3909134" at bounding box center [89, 16] width 24 height 4
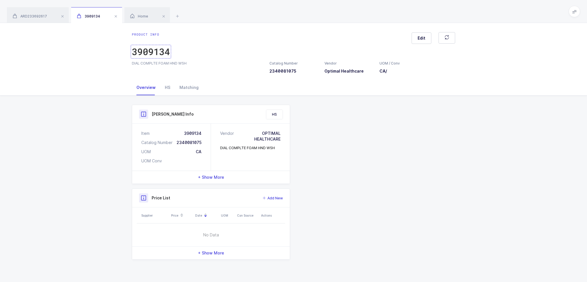
click at [157, 51] on div "3909134" at bounding box center [151, 51] width 38 height 11
click at [150, 14] on div "Home" at bounding box center [147, 15] width 46 height 16
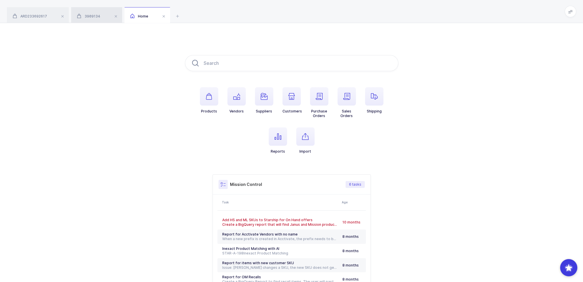
click at [104, 13] on div "3909134" at bounding box center [96, 15] width 51 height 16
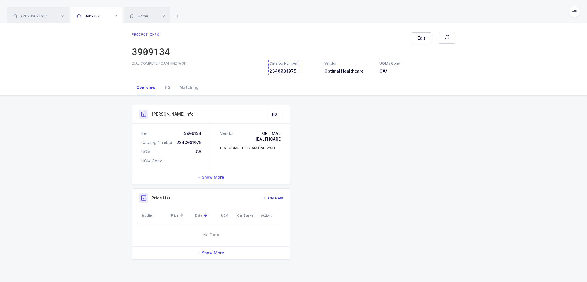
click at [272, 70] on div "Catalog Number 2340081075" at bounding box center [284, 67] width 28 height 13
click at [140, 15] on span "Home" at bounding box center [139, 16] width 18 height 4
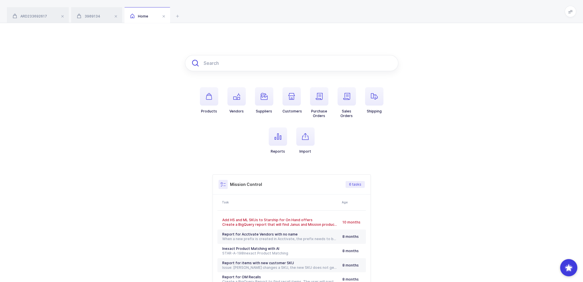
click at [216, 66] on input "text" at bounding box center [291, 63] width 213 height 16
paste input "2340081075"
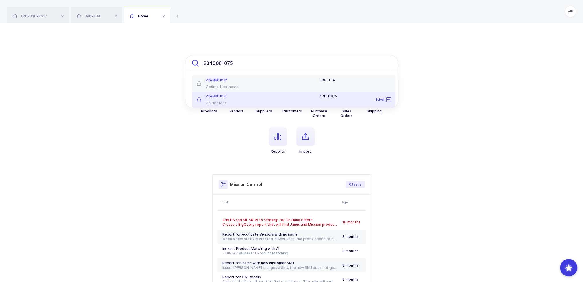
type input "2340081075"
click at [231, 99] on div "2340081075 Golden Max" at bounding box center [226, 99] width 67 height 11
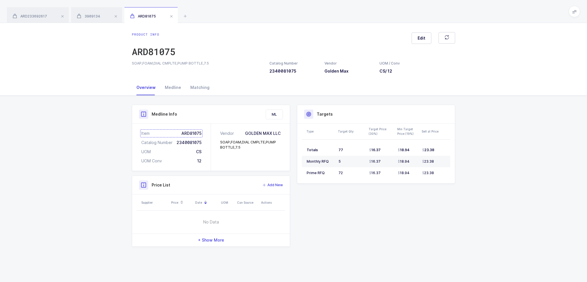
click at [191, 134] on div "Item ARD81075" at bounding box center [171, 133] width 60 height 6
click at [103, 14] on div "3909134" at bounding box center [96, 15] width 51 height 16
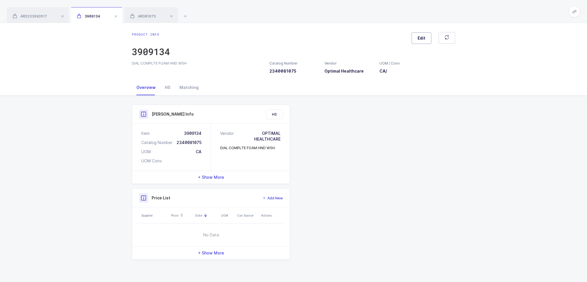
click at [431, 39] on button "Edit" at bounding box center [422, 37] width 20 height 11
click at [501, 86] on div "Product IDs" at bounding box center [516, 87] width 120 height 14
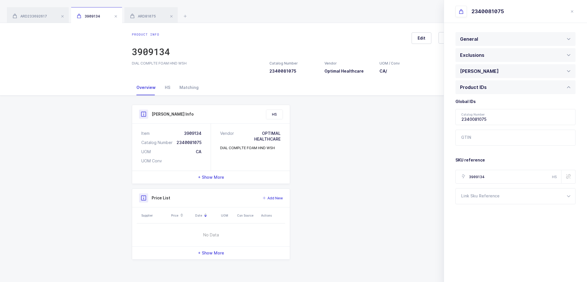
click at [484, 177] on input "3909134" at bounding box center [509, 177] width 106 height 14
click at [483, 194] on div at bounding box center [516, 196] width 120 height 16
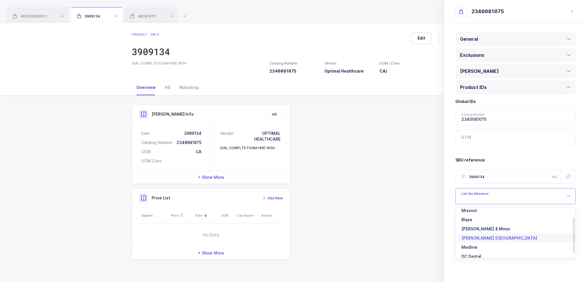
scroll to position [20, 0]
click at [486, 241] on li "Medline" at bounding box center [517, 241] width 119 height 9
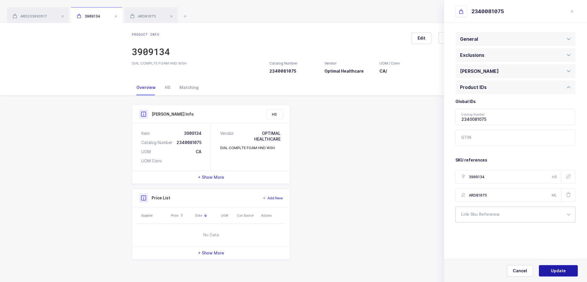
type input "ARD81075"
click at [551, 268] on button "Update" at bounding box center [558, 270] width 39 height 11
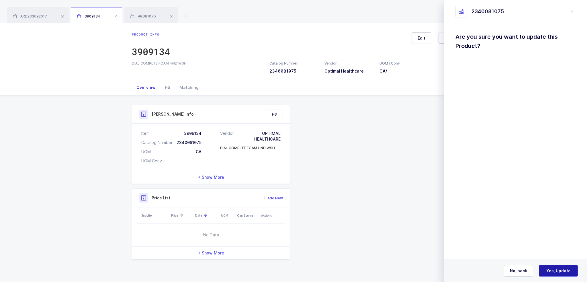
click at [557, 269] on span "Yes, Update" at bounding box center [558, 271] width 24 height 6
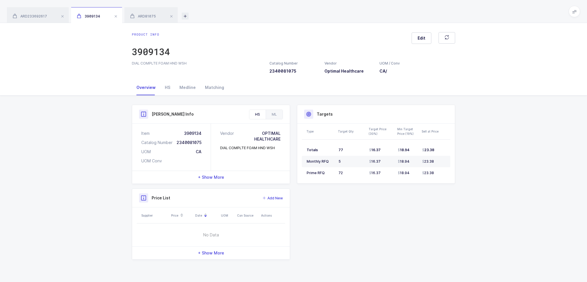
click at [186, 15] on icon at bounding box center [185, 16] width 7 height 7
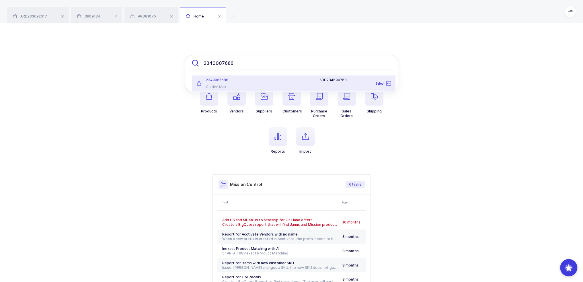
drag, startPoint x: 243, startPoint y: 65, endPoint x: 136, endPoint y: 64, distance: 106.4
click at [137, 64] on div "2340007686 2340007686 Golden Max ARD234000768 Select Products Vendors Suppliers…" at bounding box center [291, 180] width 583 height 315
paste input "00037000340874"
drag, startPoint x: 281, startPoint y: 63, endPoint x: 125, endPoint y: 63, distance: 156.3
click at [126, 63] on div "00037000340874 00037000340874 Golden Max POG000340874 Select Products Vendors S…" at bounding box center [291, 180] width 583 height 315
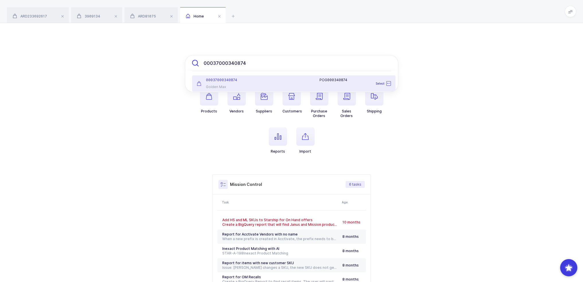
paste input "2340088047"
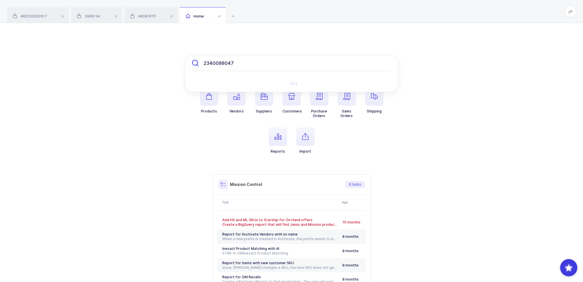
type input "2340088047"
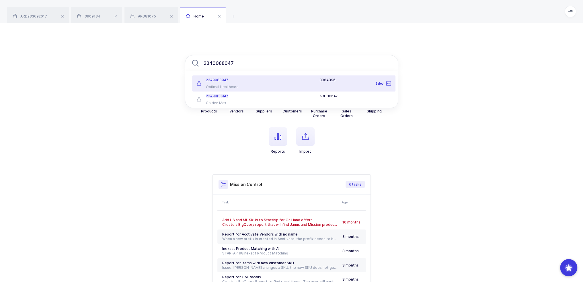
click at [216, 81] on span "2340088047" at bounding box center [217, 80] width 22 height 4
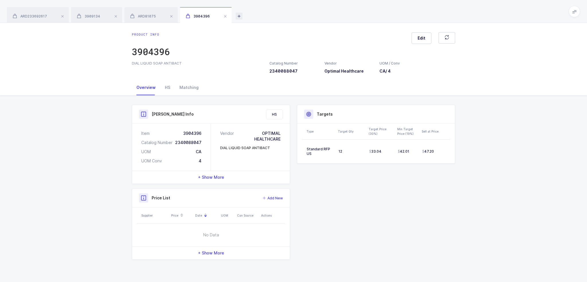
click at [237, 14] on icon at bounding box center [239, 16] width 7 height 7
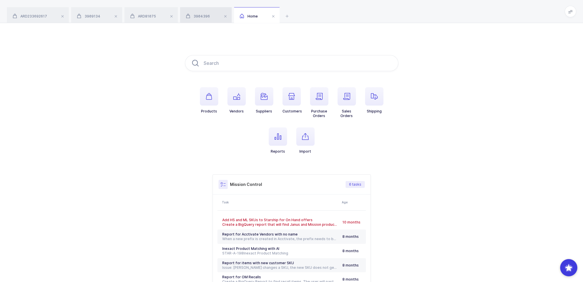
click at [214, 16] on div "3904396" at bounding box center [206, 15] width 52 height 16
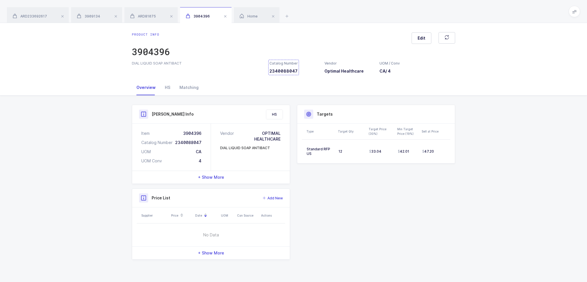
click at [289, 69] on div "Catalog Number 2340088047" at bounding box center [284, 67] width 28 height 13
click at [255, 15] on span "Home" at bounding box center [249, 16] width 18 height 4
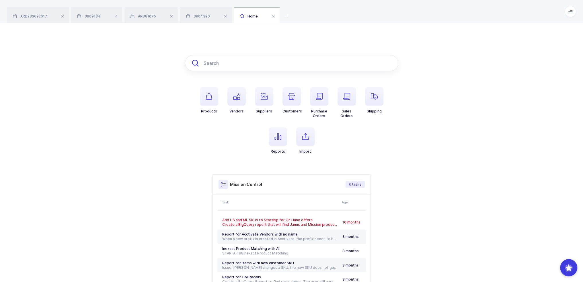
click at [237, 59] on input "text" at bounding box center [291, 63] width 213 height 16
paste input "2340088047"
type input "2340088047"
click at [202, 12] on div "3904396" at bounding box center [206, 15] width 52 height 16
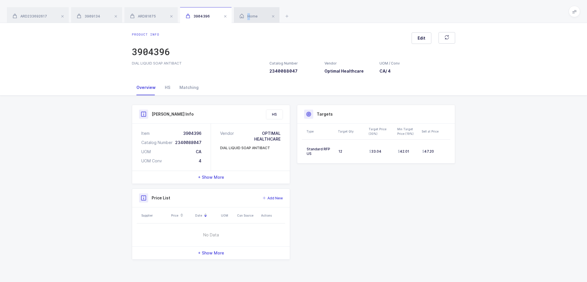
click at [249, 10] on div "Home" at bounding box center [257, 15] width 46 height 16
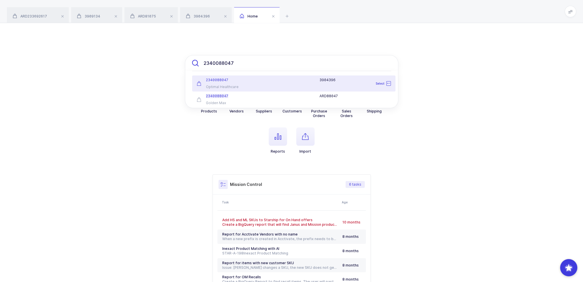
click at [252, 68] on input "2340088047" at bounding box center [291, 63] width 213 height 16
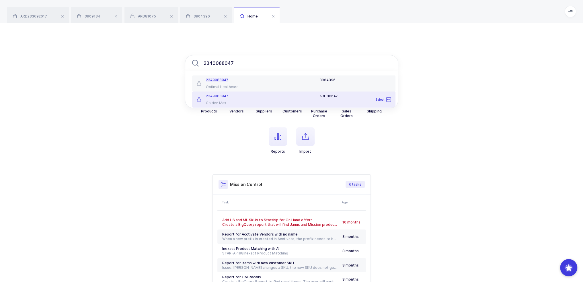
click at [220, 102] on div "Golden Max" at bounding box center [227, 103] width 60 height 5
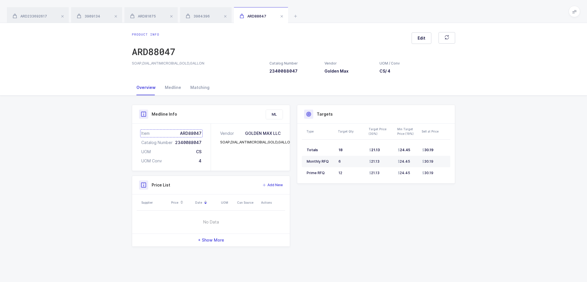
click at [189, 133] on div "Item ARD88047" at bounding box center [171, 133] width 60 height 6
click at [202, 21] on div "3904396" at bounding box center [206, 15] width 52 height 16
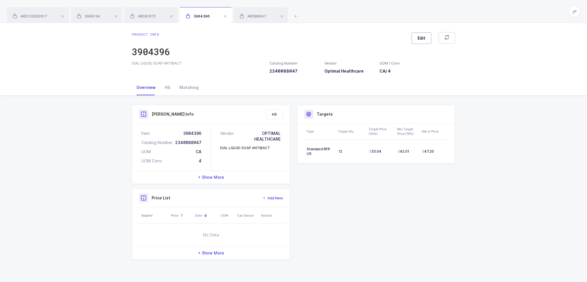
click at [420, 37] on span "Edit" at bounding box center [422, 38] width 8 height 6
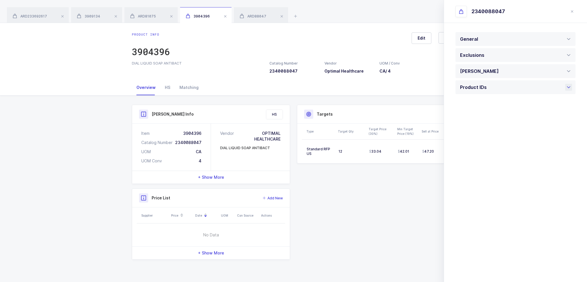
click at [476, 87] on div "Product IDs" at bounding box center [475, 87] width 30 height 14
click at [491, 194] on div at bounding box center [516, 196] width 120 height 16
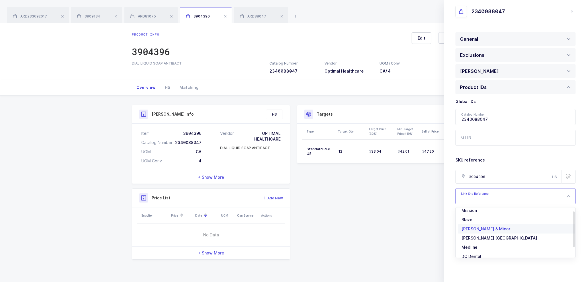
scroll to position [20, 0]
click at [481, 237] on li "Medline" at bounding box center [517, 241] width 119 height 9
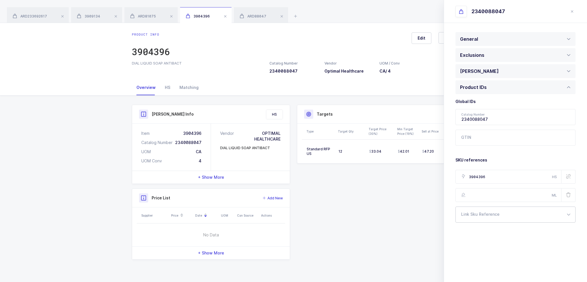
scroll to position [0, 0]
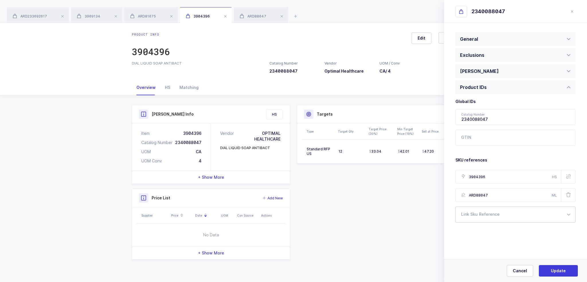
type input "ARD88047"
click at [549, 264] on div "Cancel Update" at bounding box center [515, 270] width 143 height 23
click at [549, 268] on button "Update" at bounding box center [558, 270] width 39 height 11
click at [551, 268] on span "Yes, Update" at bounding box center [558, 271] width 24 height 6
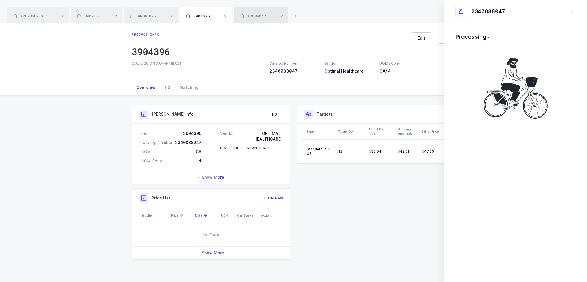
click at [259, 16] on span "ARD88047" at bounding box center [253, 16] width 27 height 4
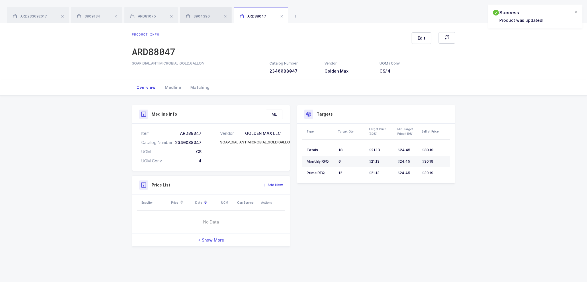
click at [200, 15] on span "3904396" at bounding box center [198, 16] width 24 height 4
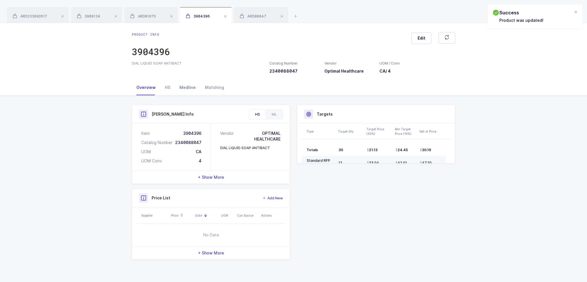
click at [188, 87] on div "Medline" at bounding box center [188, 87] width 26 height 15
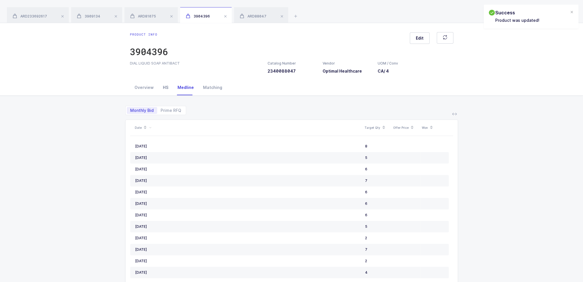
click at [167, 87] on div "HS" at bounding box center [165, 87] width 15 height 15
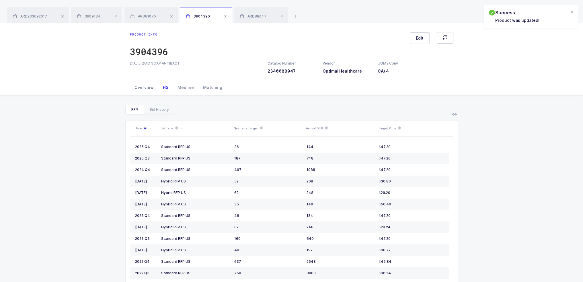
click at [141, 89] on div "Overview" at bounding box center [144, 87] width 28 height 15
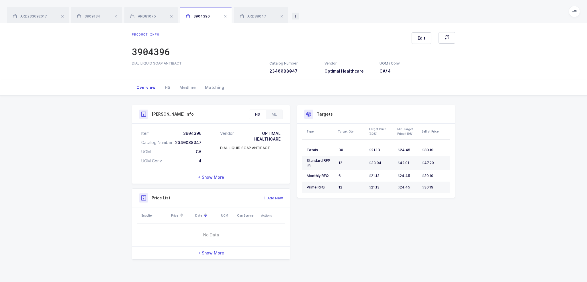
click at [296, 15] on icon at bounding box center [295, 16] width 7 height 7
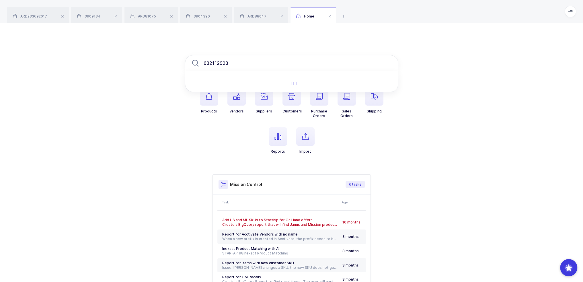
type input "632112923"
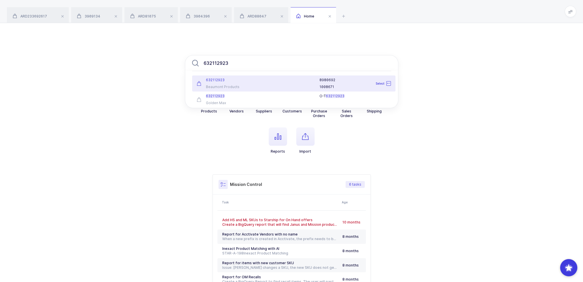
click at [237, 84] on div "632112923 Beaumont Products" at bounding box center [226, 83] width 67 height 11
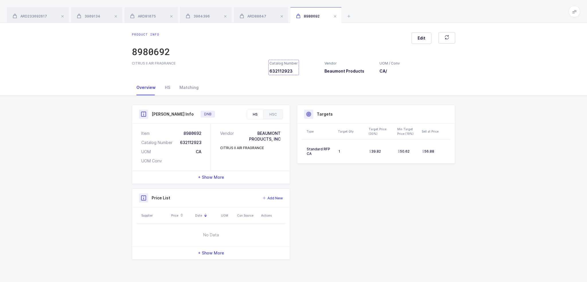
click at [283, 69] on div "Catalog Number 632112923" at bounding box center [284, 67] width 28 height 13
click at [352, 14] on icon at bounding box center [348, 16] width 7 height 7
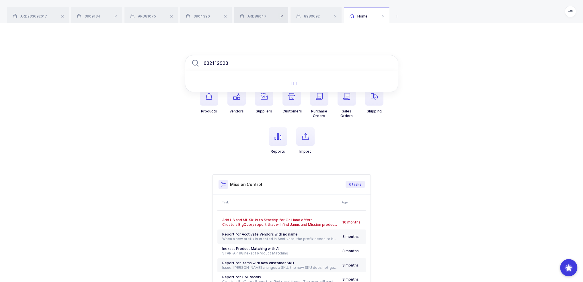
type input "632112923"
click at [279, 16] on span at bounding box center [281, 16] width 7 height 7
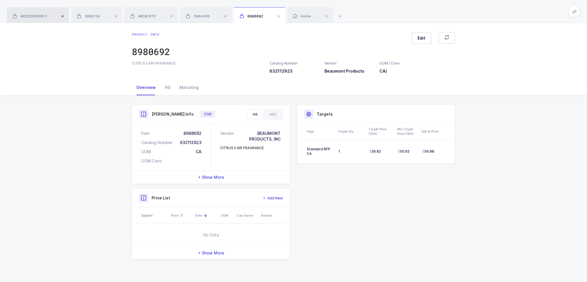
click at [62, 16] on span at bounding box center [62, 16] width 7 height 7
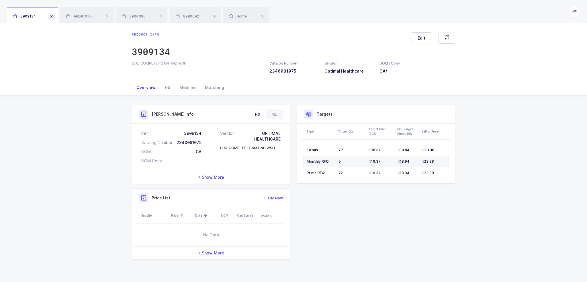
click at [53, 17] on span at bounding box center [51, 16] width 7 height 7
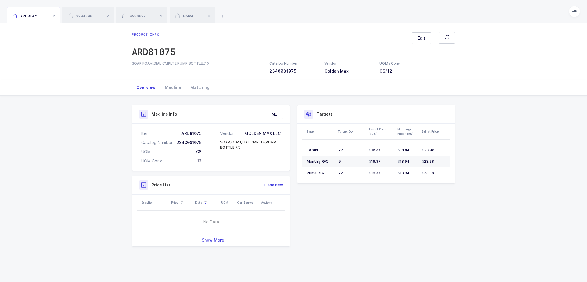
click at [53, 17] on span at bounding box center [53, 16] width 7 height 7
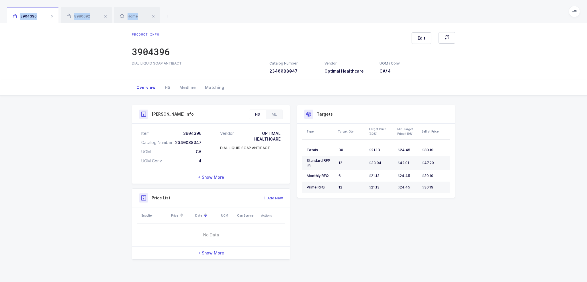
click at [53, 17] on span at bounding box center [52, 16] width 7 height 7
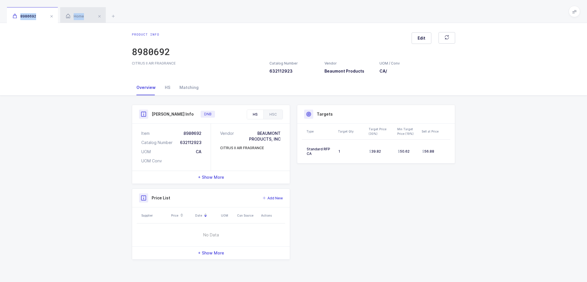
click at [83, 15] on span "Home" at bounding box center [75, 16] width 18 height 4
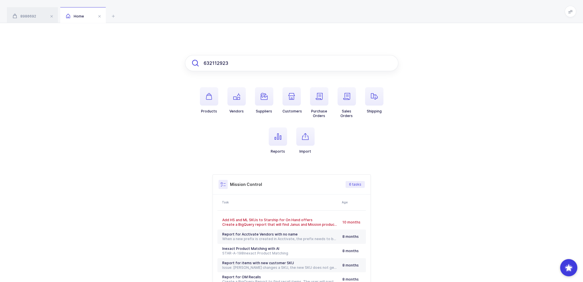
click at [260, 60] on input "632112923" at bounding box center [291, 63] width 213 height 16
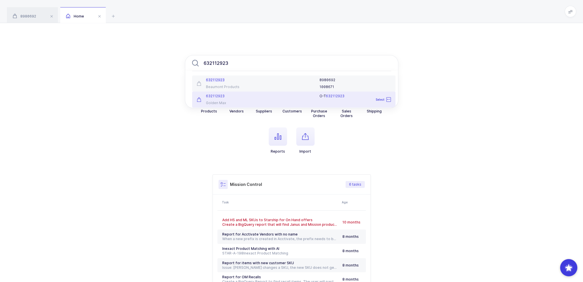
click at [231, 101] on div "Golden Max" at bounding box center [227, 103] width 60 height 5
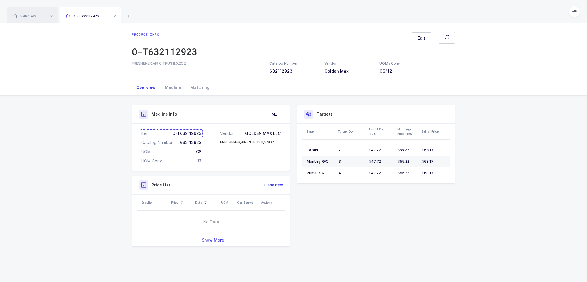
click at [190, 131] on div "Item O-T632112923" at bounding box center [171, 133] width 60 height 6
click at [39, 14] on div "8980692" at bounding box center [32, 15] width 51 height 16
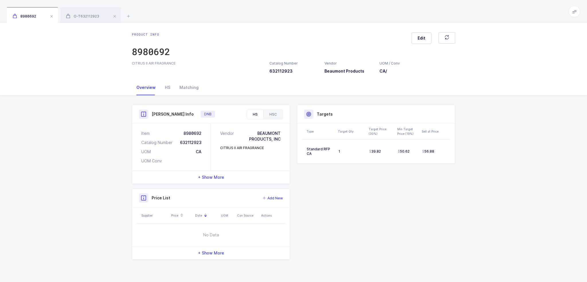
click at [268, 116] on div "HSC" at bounding box center [272, 114] width 19 height 9
click at [260, 115] on div "HS" at bounding box center [255, 114] width 16 height 9
click at [422, 35] on button "Edit" at bounding box center [422, 37] width 20 height 11
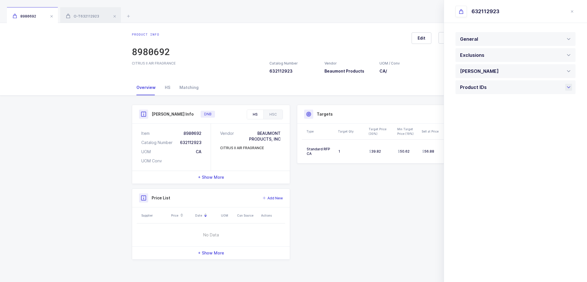
click at [483, 87] on div "Product IDs" at bounding box center [475, 87] width 30 height 14
click at [485, 214] on div at bounding box center [516, 214] width 120 height 16
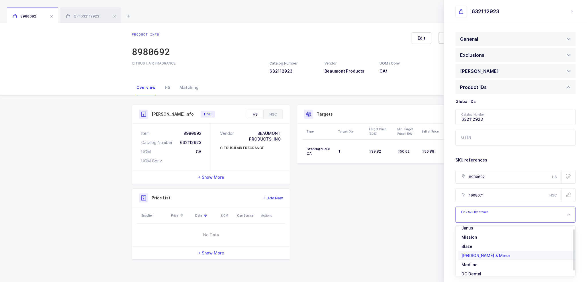
scroll to position [11, 0]
click at [478, 259] on li "Medline" at bounding box center [517, 259] width 119 height 9
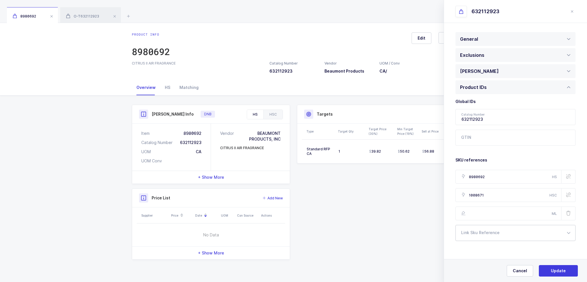
scroll to position [0, 0]
type input "O-T632112923"
click at [560, 270] on span "Update" at bounding box center [558, 271] width 15 height 6
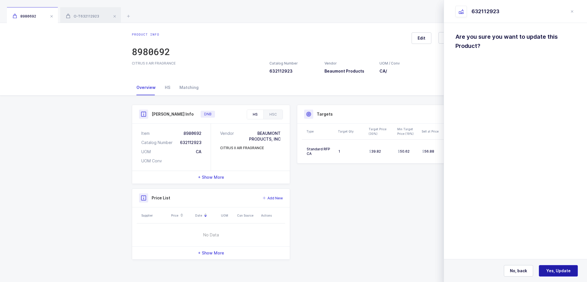
click at [560, 270] on span "Yes, Update" at bounding box center [558, 271] width 24 height 6
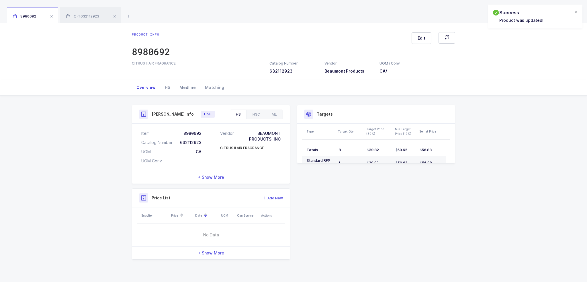
click at [187, 86] on div "Medline" at bounding box center [188, 87] width 26 height 15
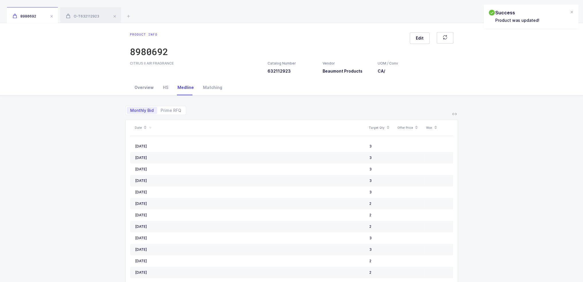
click at [135, 88] on div "Overview" at bounding box center [144, 87] width 28 height 15
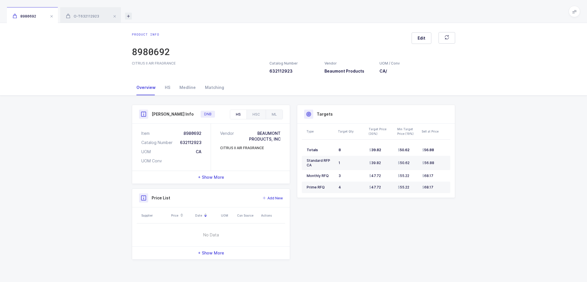
click at [131, 18] on icon at bounding box center [128, 16] width 7 height 7
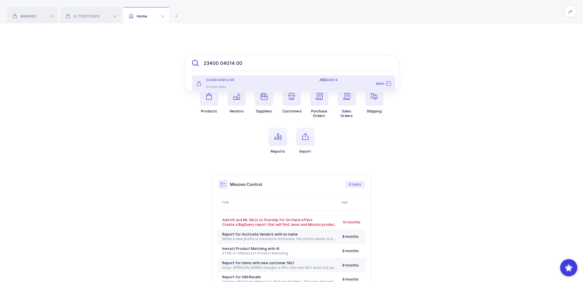
drag, startPoint x: 259, startPoint y: 60, endPoint x: 118, endPoint y: 58, distance: 140.5
click at [121, 58] on div "23400 04014 00 23400 04014 00 Golden Max ARD 04014 Select Products Vendors Supp…" at bounding box center [291, 180] width 583 height 315
paste input "00076660300385"
drag, startPoint x: 270, startPoint y: 60, endPoint x: 134, endPoint y: 67, distance: 135.5
click at [135, 67] on div "00076660300385 00076660300385 Golden Max POG660300385 Select Products Vendors S…" at bounding box center [291, 180] width 583 height 315
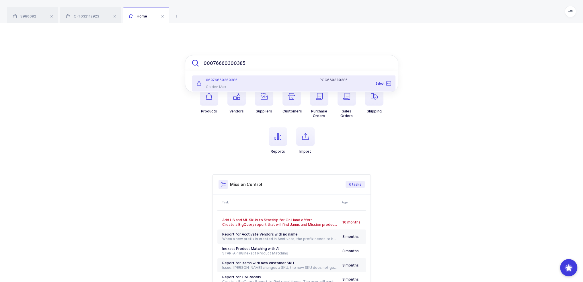
paste input "2340004029"
drag, startPoint x: 276, startPoint y: 60, endPoint x: 129, endPoint y: 65, distance: 147.2
click at [129, 65] on div "2340004029 2340004029 Golden Max ARD04029 Select Products Vendors Suppliers Cus…" at bounding box center [291, 180] width 583 height 315
paste input "00073010000728"
drag, startPoint x: 260, startPoint y: 62, endPoint x: 122, endPoint y: 69, distance: 138.7
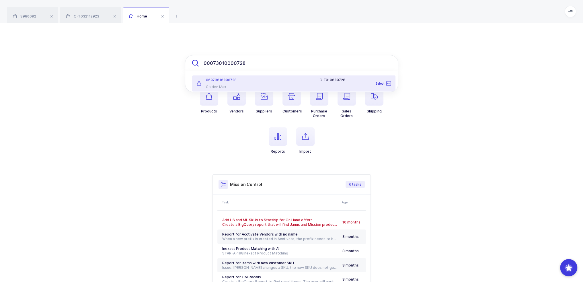
click at [123, 69] on div "00073010000728 00073010000728 Golden Max O-T010000728 Select Products Vendors S…" at bounding box center [291, 180] width 583 height 315
paste input "37000931270"
drag, startPoint x: 264, startPoint y: 63, endPoint x: 95, endPoint y: 69, distance: 169.0
click at [99, 69] on div "00037000931270 00037000931270 Golden Max O-T00931270CS Select Products Vendors …" at bounding box center [291, 180] width 583 height 315
paste input "23400 80784 0"
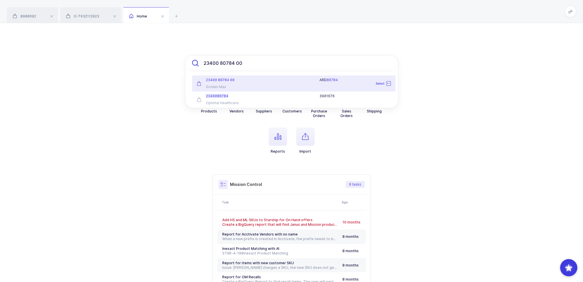
type input "23400 80784 00"
click at [231, 81] on span "00" at bounding box center [232, 80] width 5 height 4
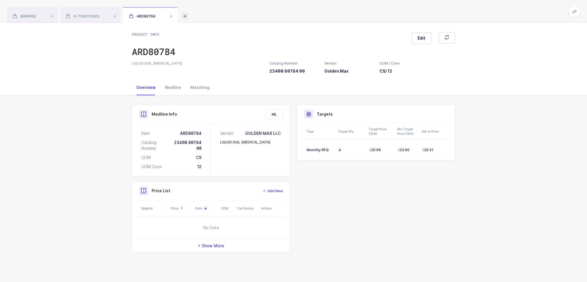
click at [185, 17] on icon at bounding box center [184, 16] width 7 height 7
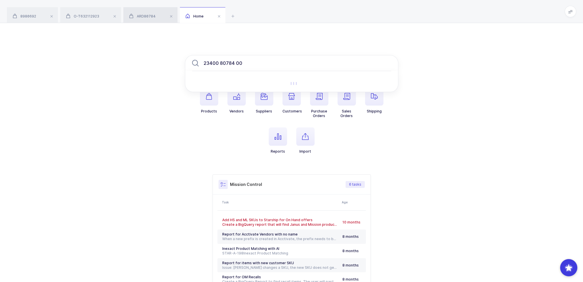
type input "23400 80784 00"
click at [145, 17] on span "ARD80784" at bounding box center [142, 16] width 27 height 4
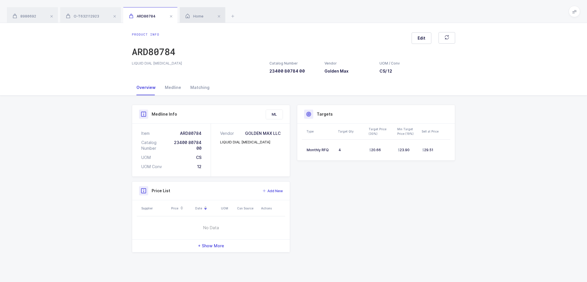
click at [201, 11] on div "Home" at bounding box center [203, 15] width 46 height 16
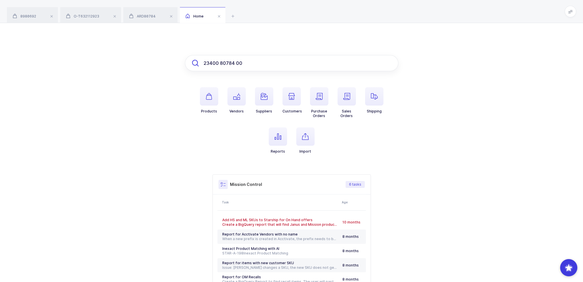
click at [230, 64] on input "23400 80784 00" at bounding box center [291, 63] width 213 height 16
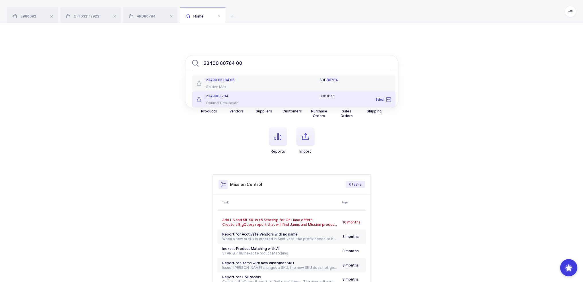
click at [231, 101] on div "Optimal Healthcare" at bounding box center [227, 103] width 60 height 5
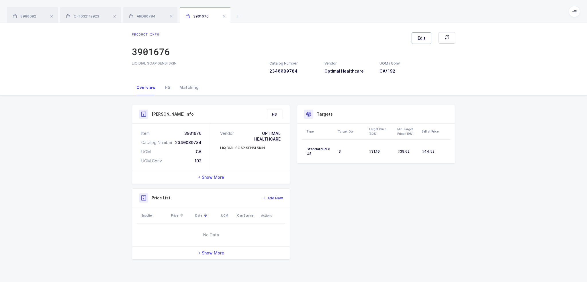
click at [414, 40] on button "Edit" at bounding box center [422, 37] width 20 height 11
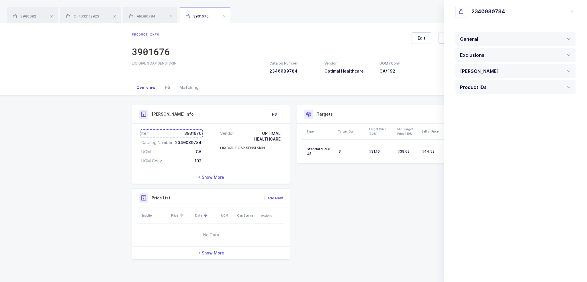
click at [179, 132] on div "Item 3901676" at bounding box center [171, 133] width 60 height 6
click at [154, 19] on div "ARD80784" at bounding box center [150, 15] width 54 height 16
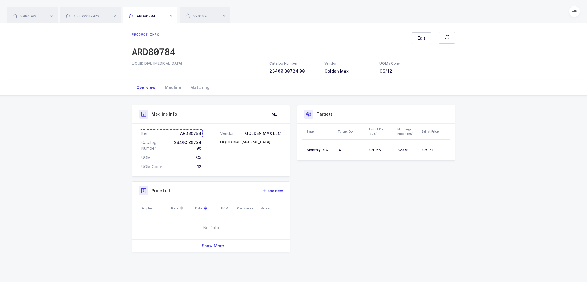
click at [192, 132] on div "Item ARD80784" at bounding box center [171, 133] width 60 height 6
click at [202, 18] on span "3901676" at bounding box center [197, 16] width 23 height 4
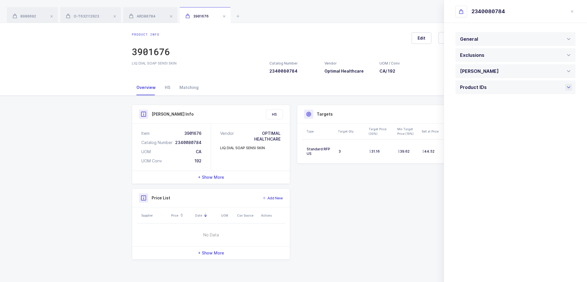
click at [487, 86] on span at bounding box center [488, 87] width 3 height 6
click at [480, 196] on div at bounding box center [516, 196] width 120 height 16
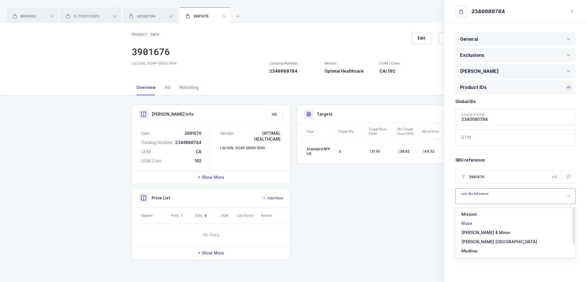
scroll to position [20, 0]
click at [480, 240] on li "Medline" at bounding box center [517, 241] width 119 height 9
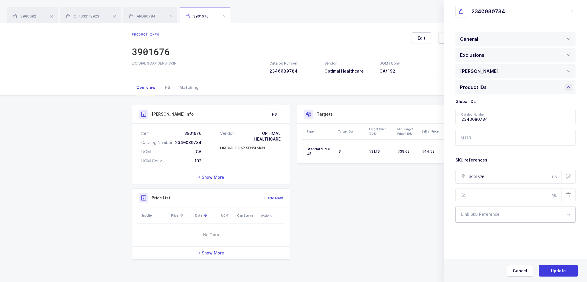
scroll to position [0, 0]
type input "ARD80784"
click at [551, 272] on button "Update" at bounding box center [558, 270] width 39 height 11
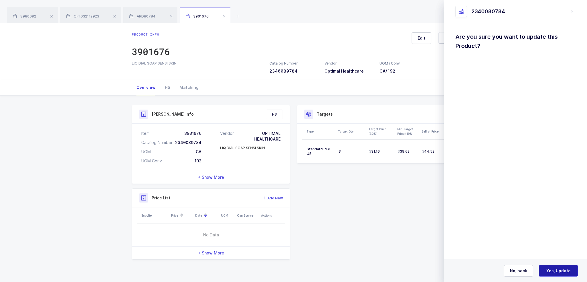
click at [553, 272] on span "Yes, Update" at bounding box center [558, 271] width 24 height 6
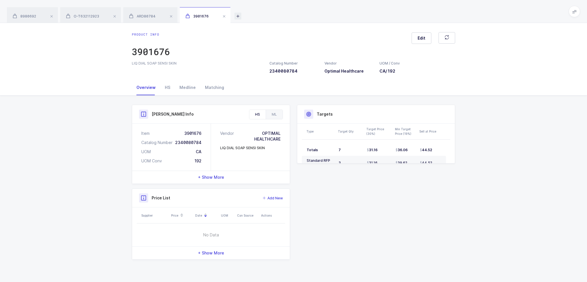
click at [240, 13] on icon at bounding box center [238, 16] width 7 height 7
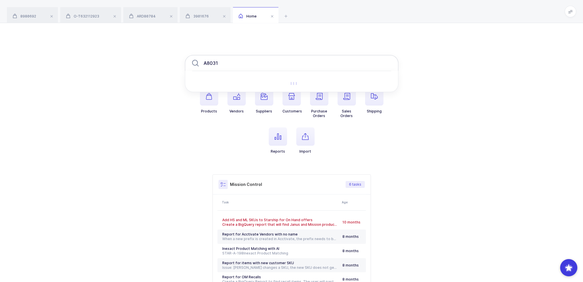
click at [231, 62] on input "A8031" at bounding box center [291, 63] width 213 height 16
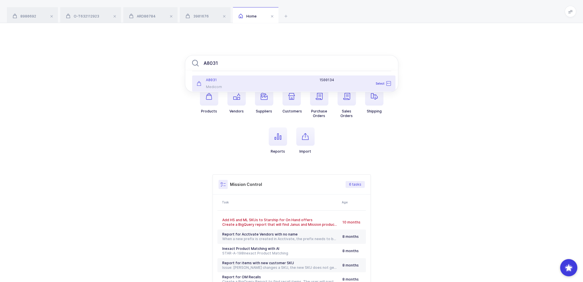
type input "A8031"
click at [243, 84] on div "A8031 Medicom" at bounding box center [226, 83] width 67 height 11
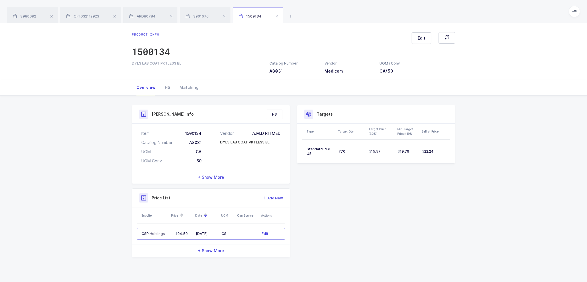
click at [213, 174] on span "+ Show More" at bounding box center [211, 177] width 26 height 6
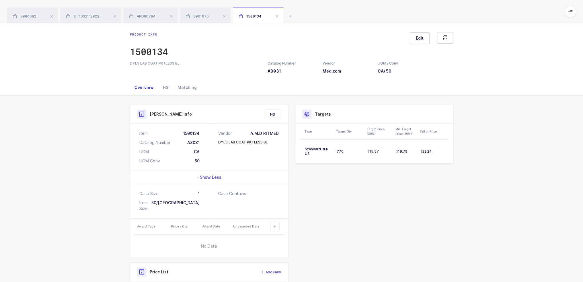
click at [217, 175] on span "- Show Less" at bounding box center [209, 177] width 25 height 6
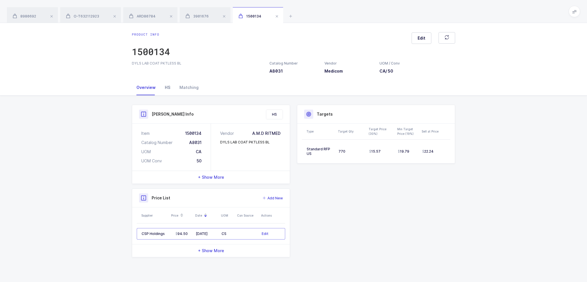
click at [163, 83] on div "HS" at bounding box center [167, 87] width 15 height 15
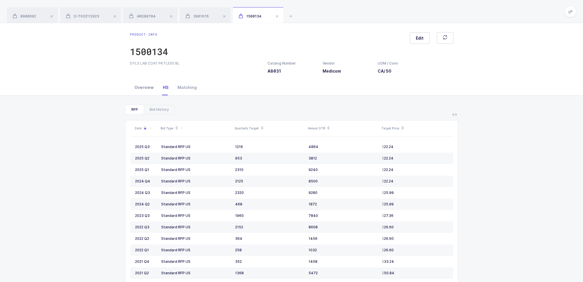
click at [147, 87] on div "Overview" at bounding box center [144, 87] width 28 height 15
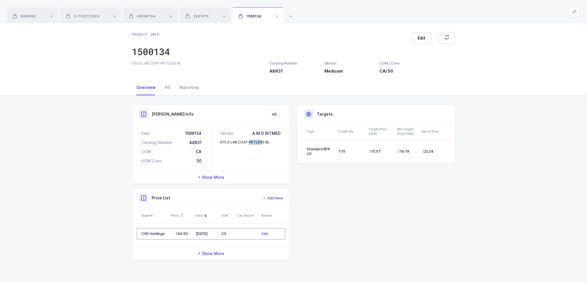
drag, startPoint x: 223, startPoint y: 160, endPoint x: 234, endPoint y: 148, distance: 16.2
click at [234, 148] on div "Vendor A.M.D RITMED DYLS LAB COAT PKTLESS BL" at bounding box center [250, 147] width 79 height 47
drag, startPoint x: 270, startPoint y: 153, endPoint x: 241, endPoint y: 148, distance: 30.0
click at [241, 148] on div "Vendor A.M.D RITMED DYLS LAB COAT PKTLESS BL" at bounding box center [250, 147] width 79 height 47
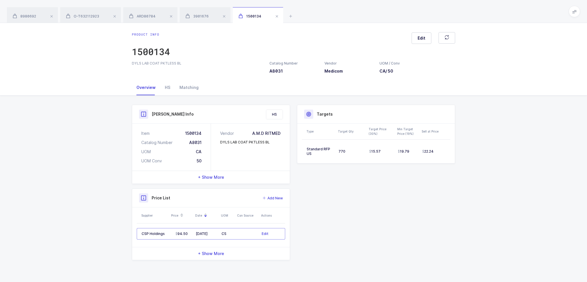
click at [241, 148] on div "Vendor A.M.D RITMED DYLS LAB COAT PKTLESS BL" at bounding box center [250, 147] width 79 height 47
click at [186, 133] on div "Item 1500134" at bounding box center [171, 133] width 60 height 6
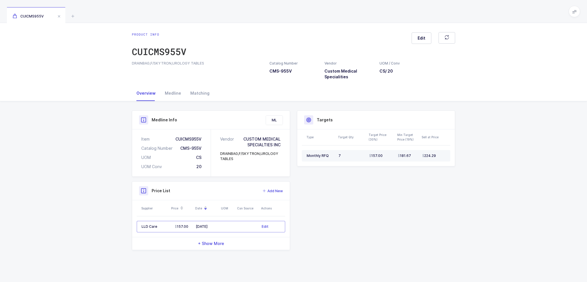
drag, startPoint x: 317, startPoint y: 153, endPoint x: 450, endPoint y: 153, distance: 133.0
click at [450, 153] on tr "Monthly RFQ 7 157.00 181.67 224.29" at bounding box center [376, 155] width 149 height 11
click at [450, 153] on td "224.29" at bounding box center [435, 155] width 30 height 11
drag, startPoint x: 444, startPoint y: 156, endPoint x: 468, endPoint y: 158, distance: 23.6
click at [473, 158] on div "Product Info Catalog Number CMS-955V Vendor Custom Medical Specialities UOM / C…" at bounding box center [293, 182] width 587 height 163
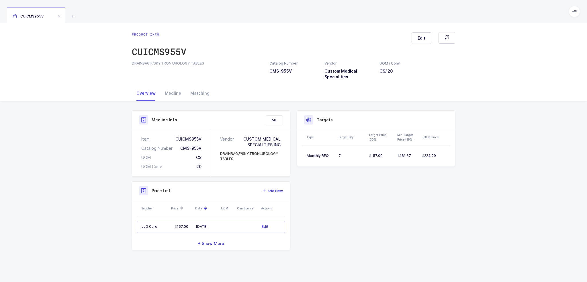
click at [450, 158] on div "Type Target Qty Target Price (30%) Min Target Price (19%) Sell at Price Monthly…" at bounding box center [376, 147] width 158 height 37
drag, startPoint x: 441, startPoint y: 156, endPoint x: 438, endPoint y: 157, distance: 3.3
click at [438, 157] on div "224.29" at bounding box center [433, 155] width 23 height 5
drag, startPoint x: 443, startPoint y: 157, endPoint x: 439, endPoint y: 157, distance: 4.3
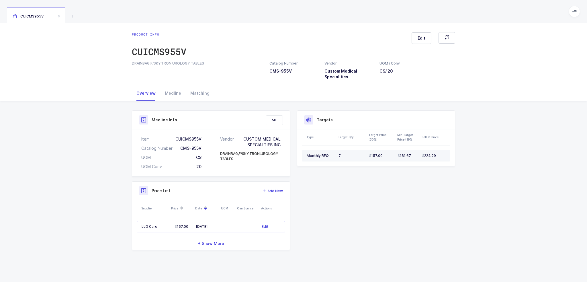
click at [439, 157] on div "224.29" at bounding box center [433, 155] width 23 height 5
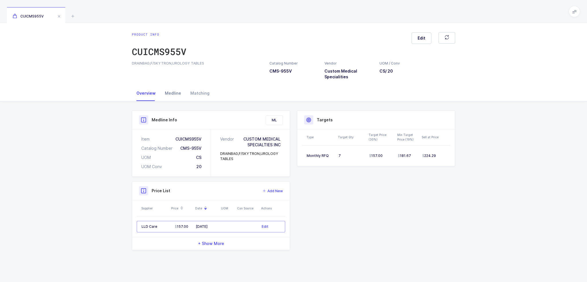
click at [171, 94] on div "Medline" at bounding box center [173, 92] width 26 height 15
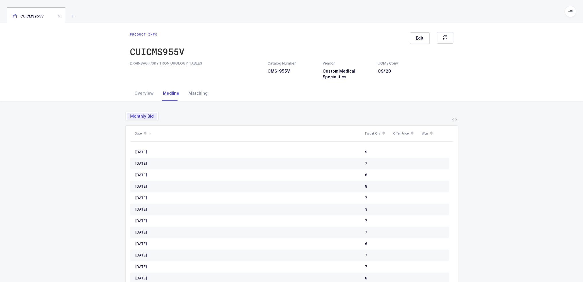
click at [189, 92] on div "Matching" at bounding box center [198, 92] width 28 height 15
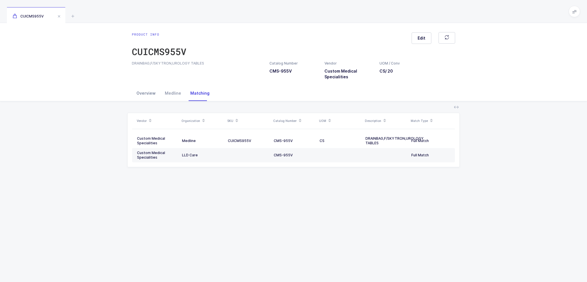
click at [147, 95] on div "Overview" at bounding box center [146, 92] width 28 height 15
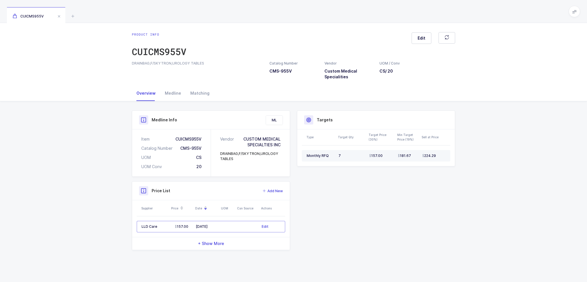
drag, startPoint x: 442, startPoint y: 157, endPoint x: 440, endPoint y: 160, distance: 3.7
click at [440, 160] on td "224.29" at bounding box center [435, 155] width 30 height 11
drag, startPoint x: 440, startPoint y: 159, endPoint x: 442, endPoint y: 158, distance: 3.0
click at [442, 158] on td "224.29" at bounding box center [435, 155] width 30 height 11
drag, startPoint x: 442, startPoint y: 159, endPoint x: 312, endPoint y: 108, distance: 139.9
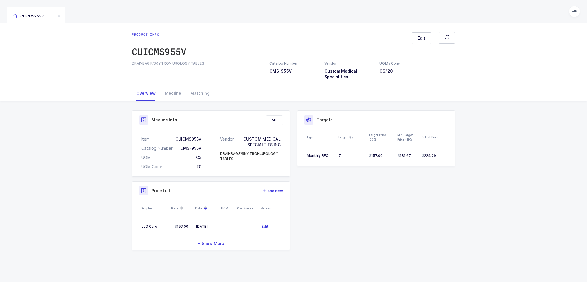
click at [312, 108] on div "Product Info Catalog Number CMS-955V Vendor Custom Medical Specialities UOM / C…" at bounding box center [293, 182] width 333 height 163
click at [174, 96] on div "Medline" at bounding box center [173, 92] width 26 height 15
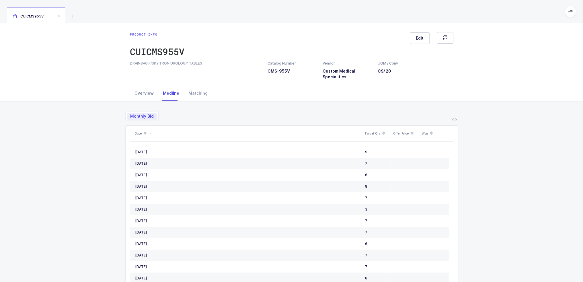
click at [135, 92] on div "Overview" at bounding box center [144, 92] width 28 height 15
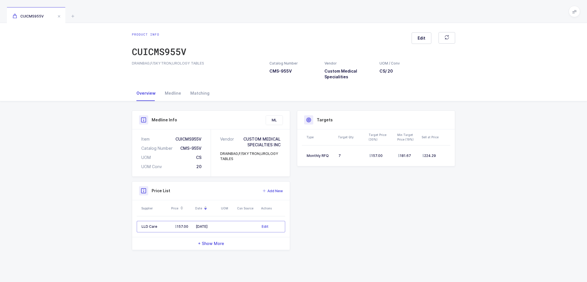
click at [568, 10] on div "CUICMS955V" at bounding box center [293, 11] width 587 height 23
click at [581, 12] on div "CUICMS955V" at bounding box center [293, 11] width 587 height 23
click at [578, 12] on span at bounding box center [574, 11] width 11 height 11
click at [558, 80] on ul "Apps Core Warehouse Admin Mission Control Purchasing Joey H. Logout Account" at bounding box center [553, 70] width 57 height 99
click at [557, 75] on li "Purchasing" at bounding box center [553, 77] width 43 height 5
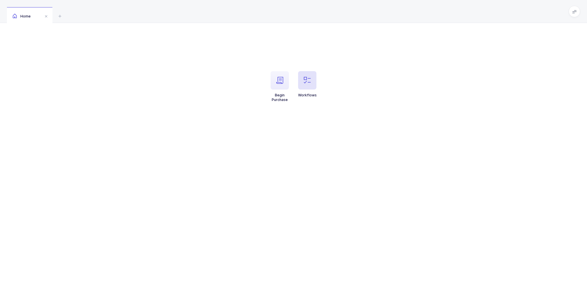
click at [308, 75] on span "button" at bounding box center [307, 80] width 18 height 18
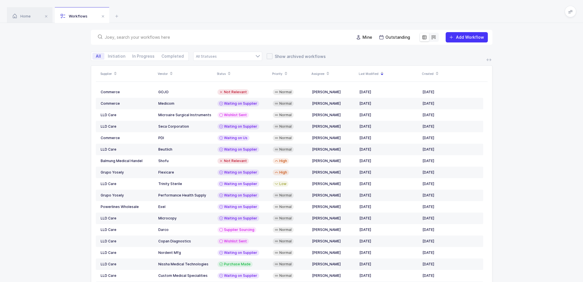
click at [251, 33] on div at bounding box center [222, 37] width 254 height 8
click at [251, 41] on div "Mine Outstanding Add Workflow" at bounding box center [291, 37] width 401 height 15
click at [181, 275] on div "Custom Medical Specialities" at bounding box center [185, 275] width 54 height 5
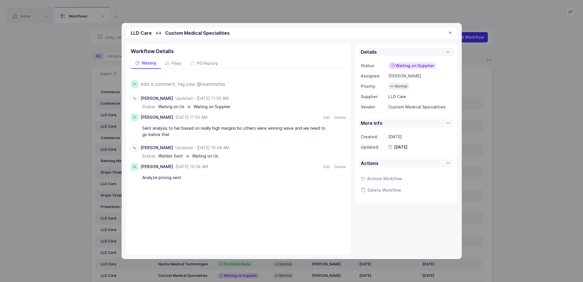
click at [190, 84] on span "Add a comment, tag your @teammates" at bounding box center [182, 83] width 85 height 5
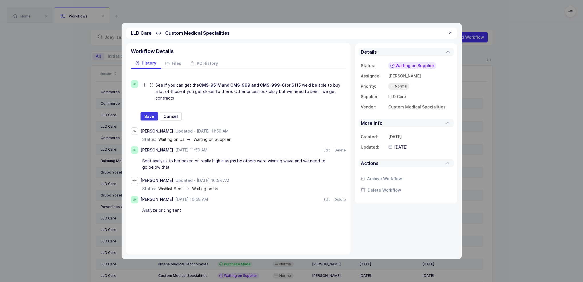
click at [405, 65] on span "Waiting on Supplier" at bounding box center [414, 66] width 39 height 6
click at [417, 119] on div "Waiting on Us" at bounding box center [400, 119] width 37 height 7
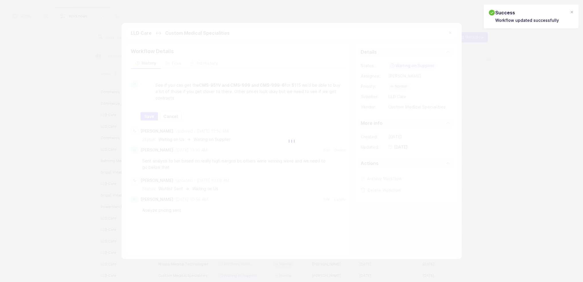
type input "[DATE]"
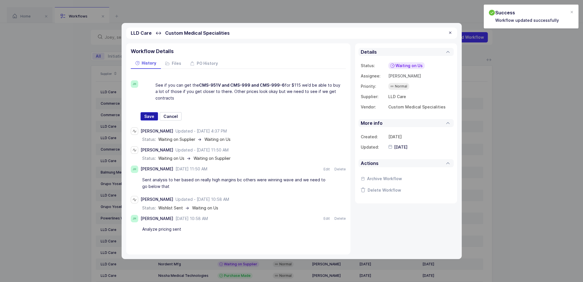
click at [151, 116] on span "Save" at bounding box center [149, 117] width 10 height 6
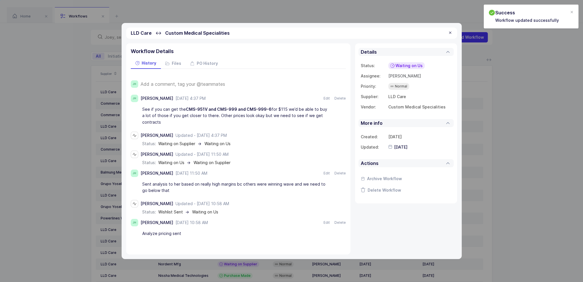
click at [172, 119] on div "See if you can get the CMS-951V and CMS-999 and CMS-999-6 for $115 we’d be able…" at bounding box center [235, 115] width 186 height 22
click at [172, 120] on div "See if you can get the CMS-951V and CMS-999 and CMS-999-6 for $115 we’d be able…" at bounding box center [235, 115] width 186 height 22
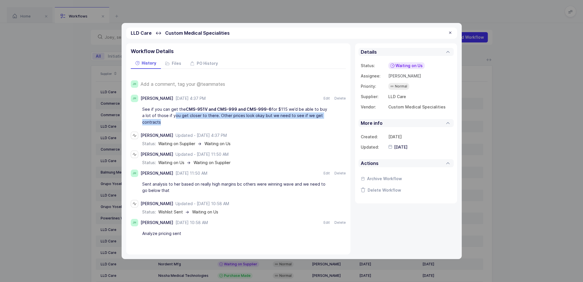
drag, startPoint x: 179, startPoint y: 120, endPoint x: 170, endPoint y: 117, distance: 9.5
click at [170, 117] on div "See if you can get the CMS-951V and CMS-999 and CMS-999-6 for $115 we’d be able…" at bounding box center [235, 115] width 186 height 22
click at [171, 120] on div "See if you can get the CMS-951V and CMS-999 and CMS-999-6 for $115 we’d be able…" at bounding box center [235, 115] width 186 height 22
click at [412, 65] on span "Waiting on Us" at bounding box center [408, 66] width 27 height 6
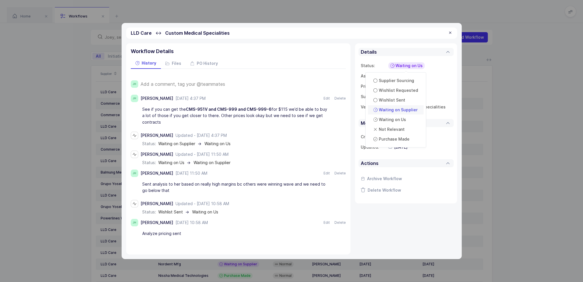
click at [408, 109] on span "Waiting on Supplier" at bounding box center [398, 110] width 39 height 6
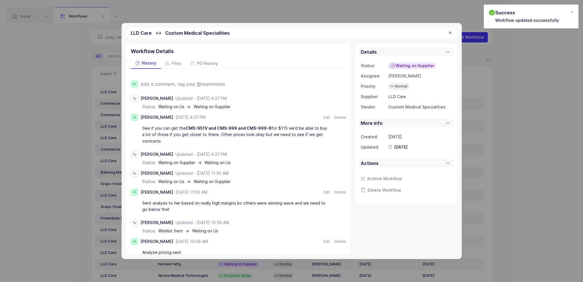
click at [450, 32] on div at bounding box center [450, 32] width 5 height 5
